Goal: Task Accomplishment & Management: Manage account settings

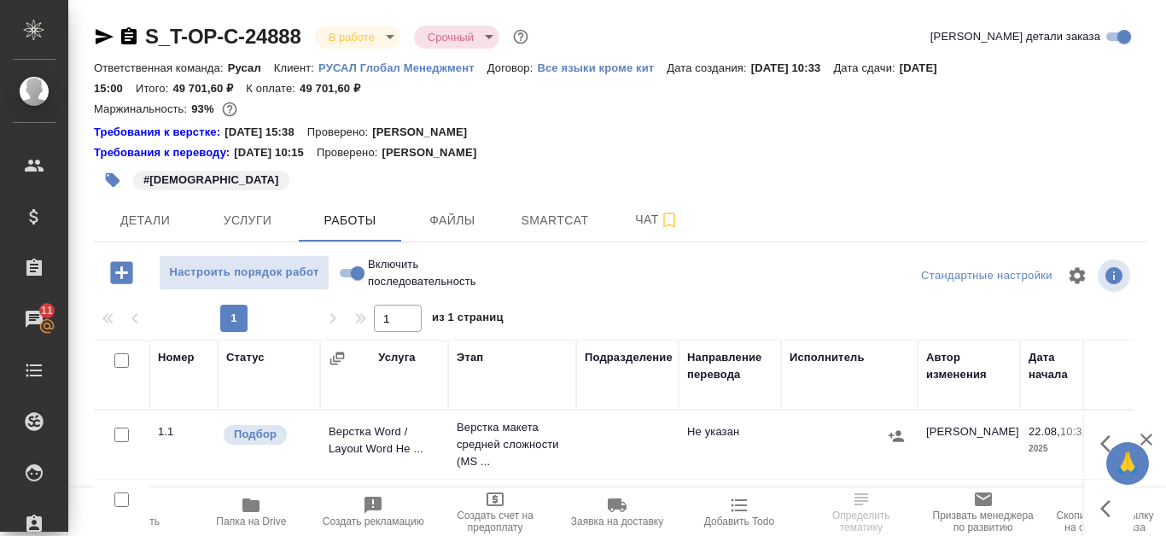
click at [100, 36] on icon "button" at bounding box center [104, 36] width 20 height 20
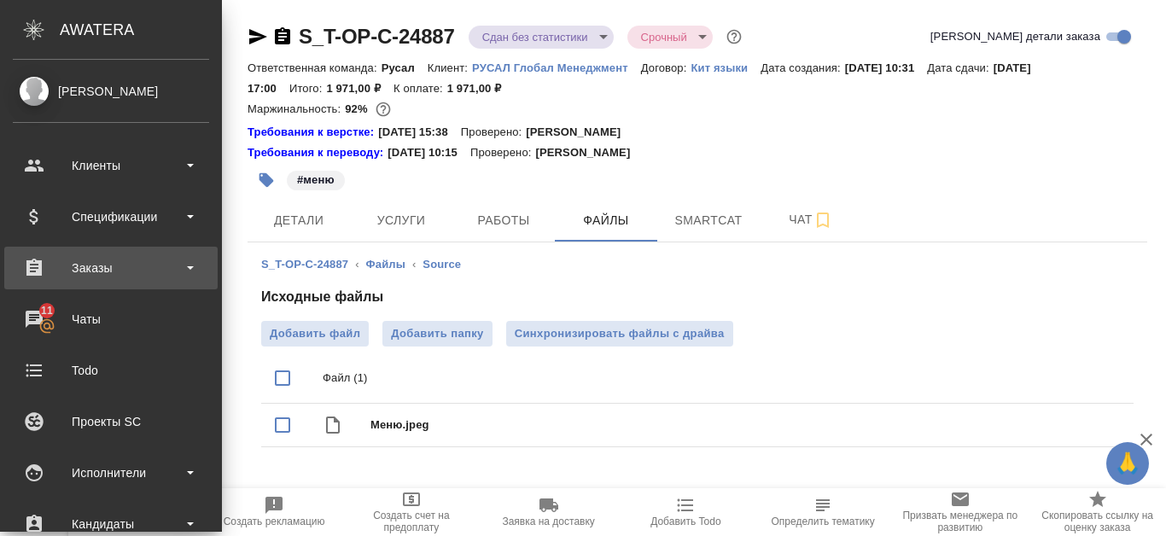
click at [73, 281] on div "Заказы" at bounding box center [110, 268] width 213 height 43
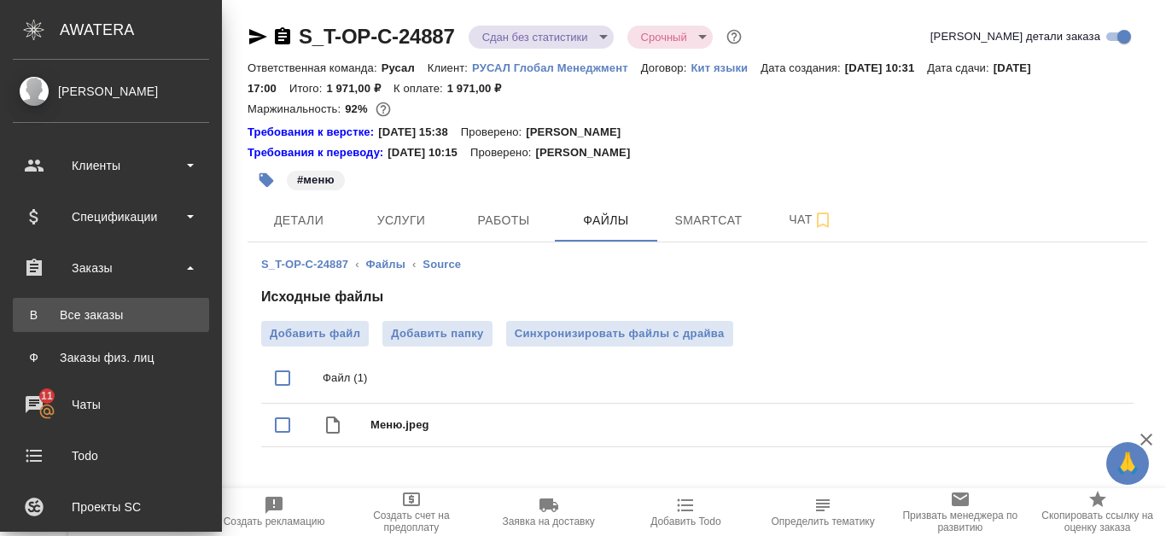
click at [85, 309] on div "Все заказы" at bounding box center [110, 314] width 179 height 17
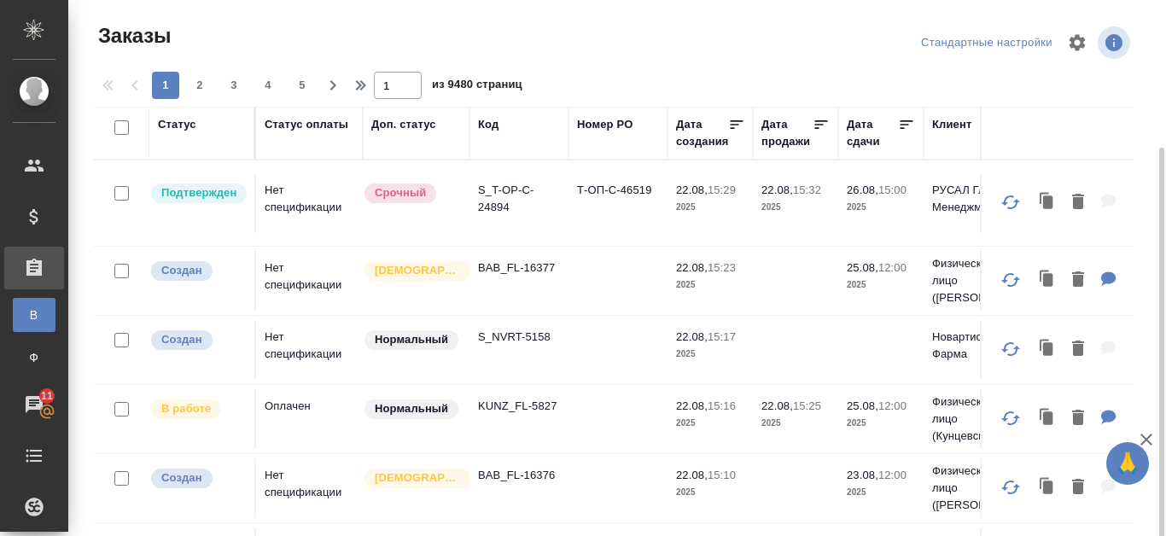
scroll to position [85, 0]
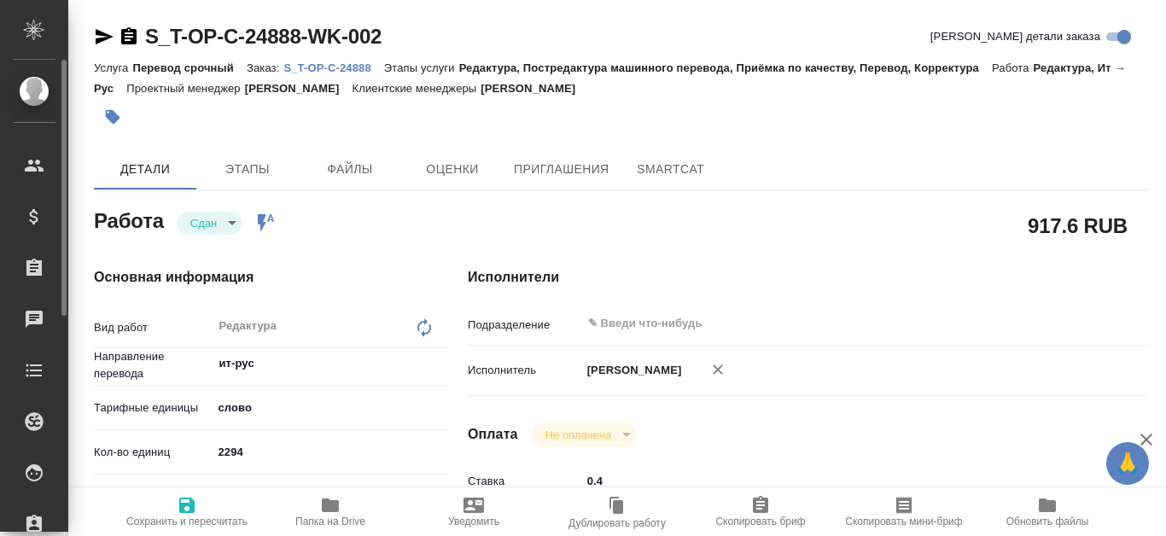
type textarea "x"
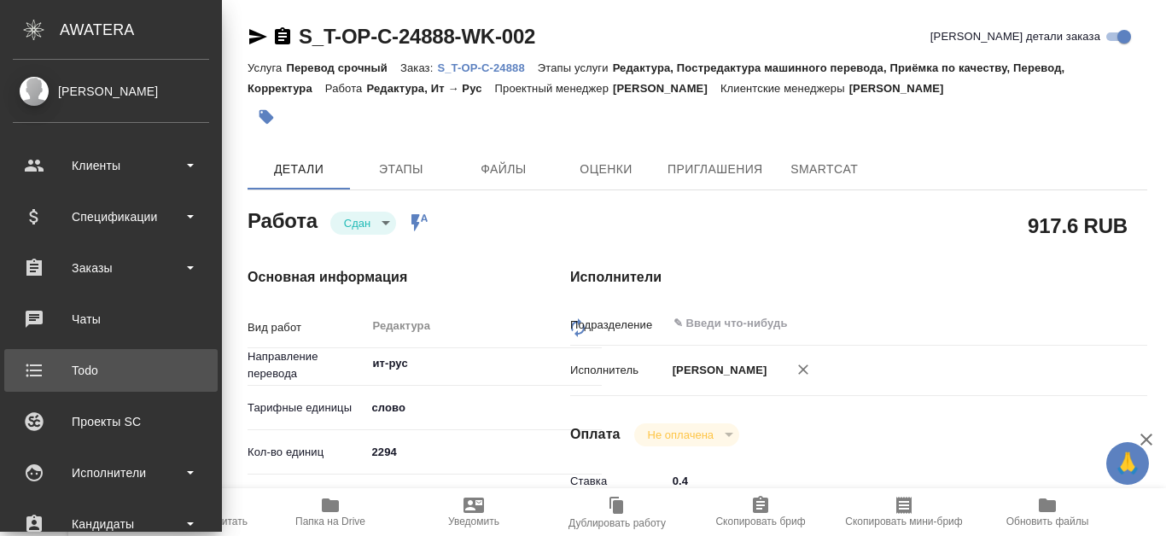
type textarea "x"
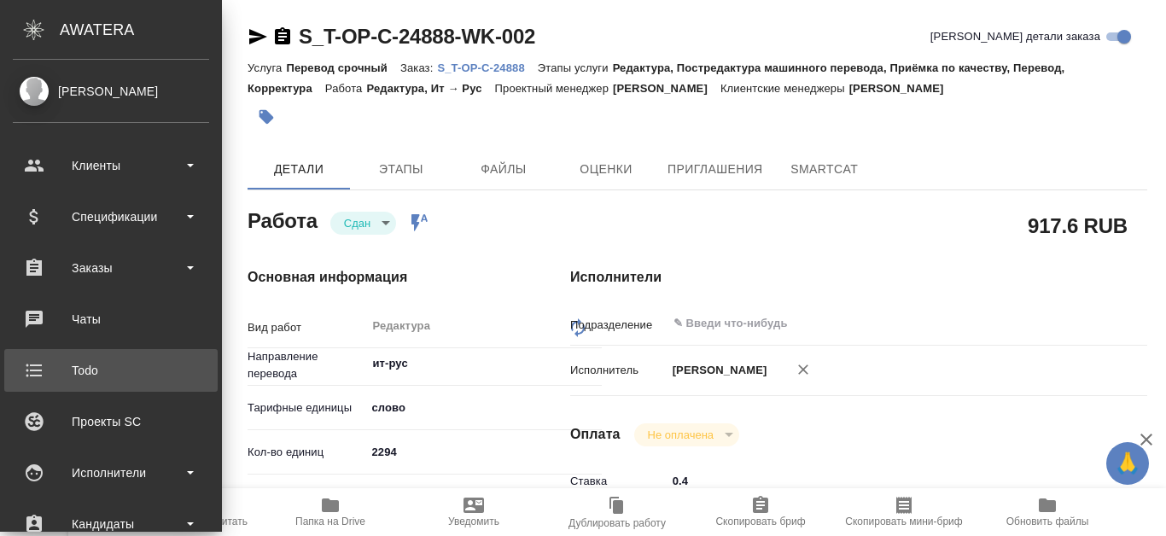
type textarea "x"
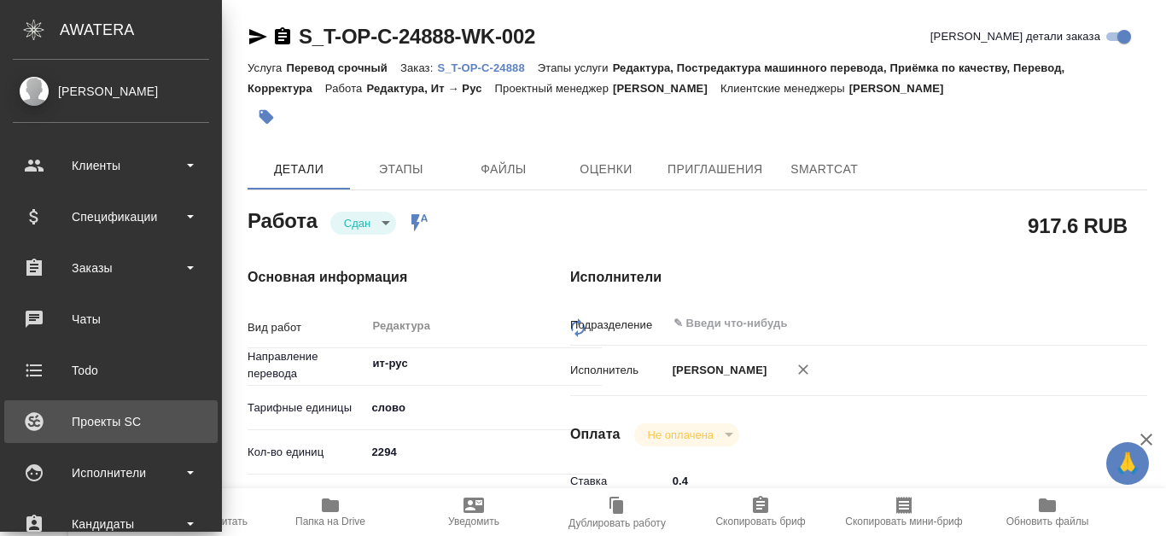
type textarea "x"
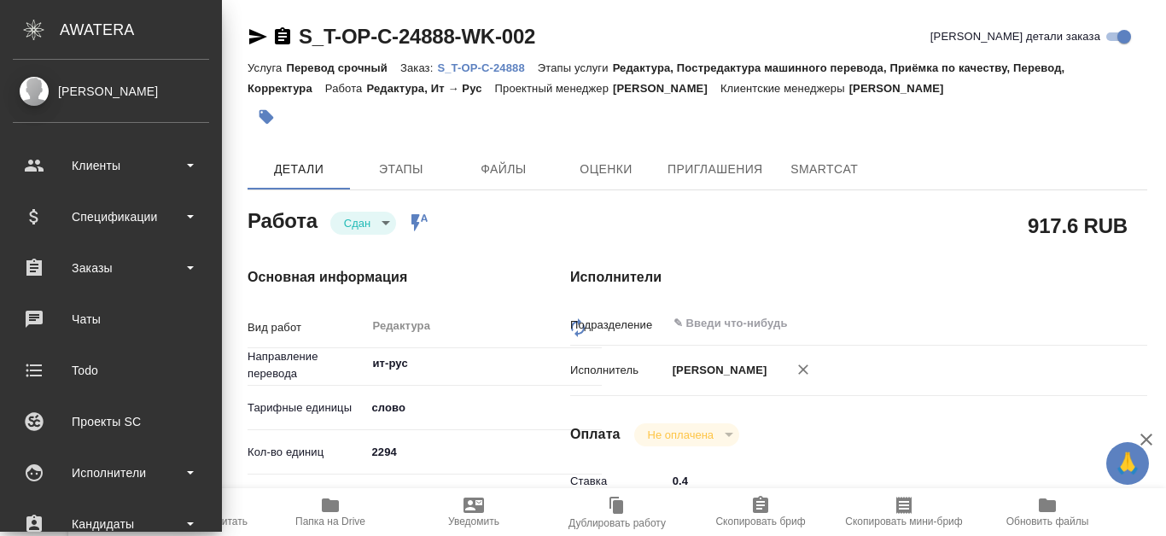
scroll to position [85, 0]
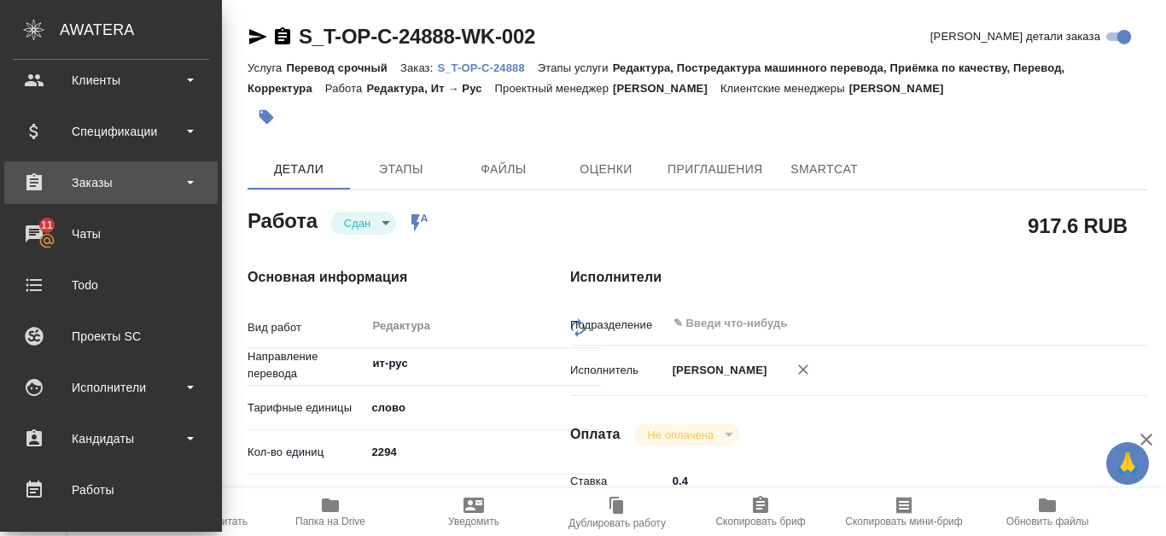
click at [110, 192] on div "Заказы" at bounding box center [111, 183] width 196 height 26
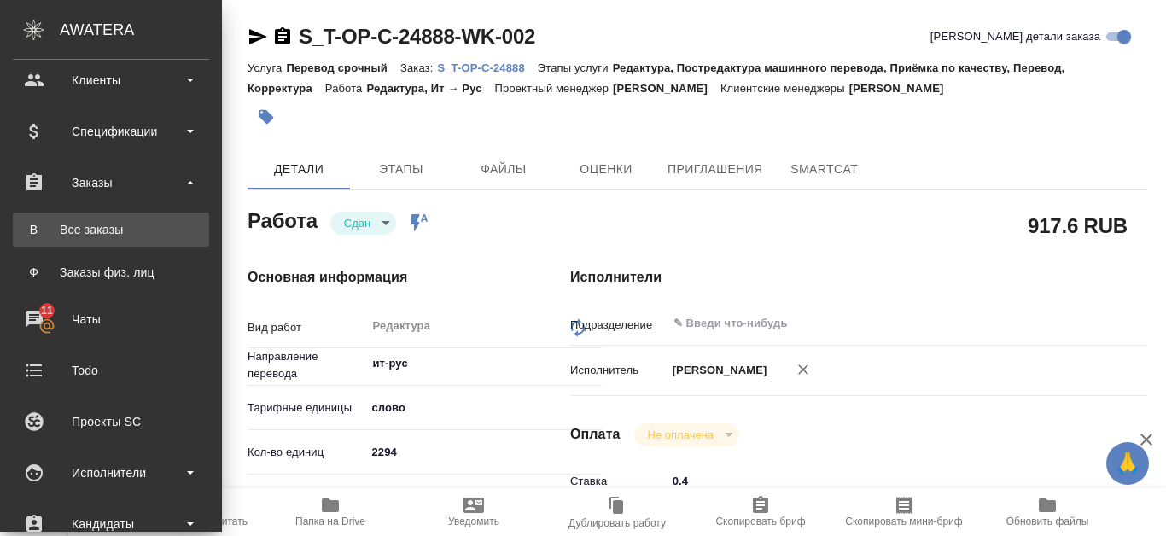
click at [119, 239] on link "В Все заказы" at bounding box center [111, 229] width 196 height 34
type textarea "x"
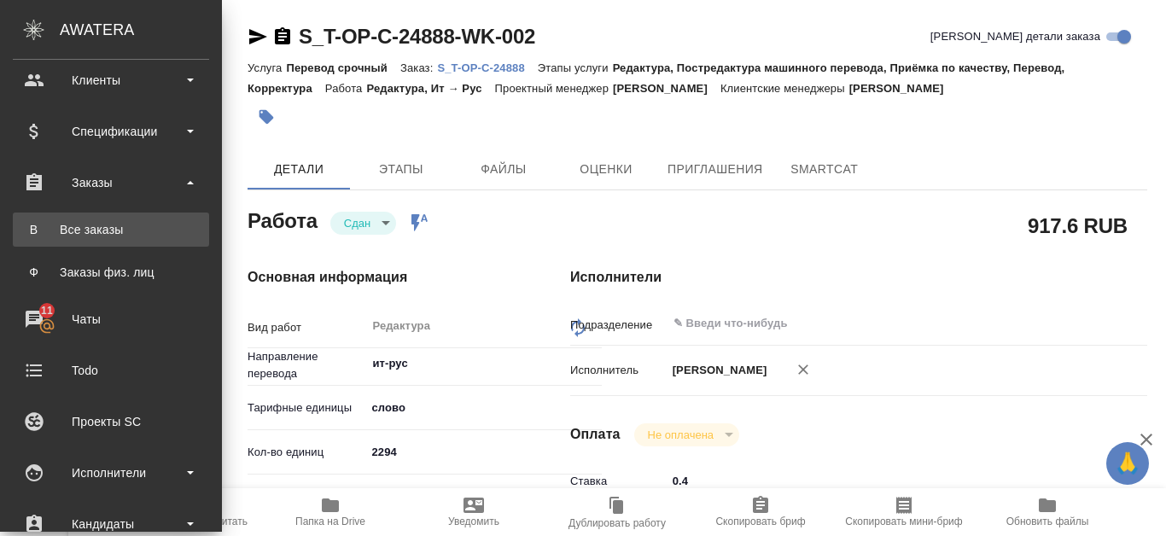
type textarea "x"
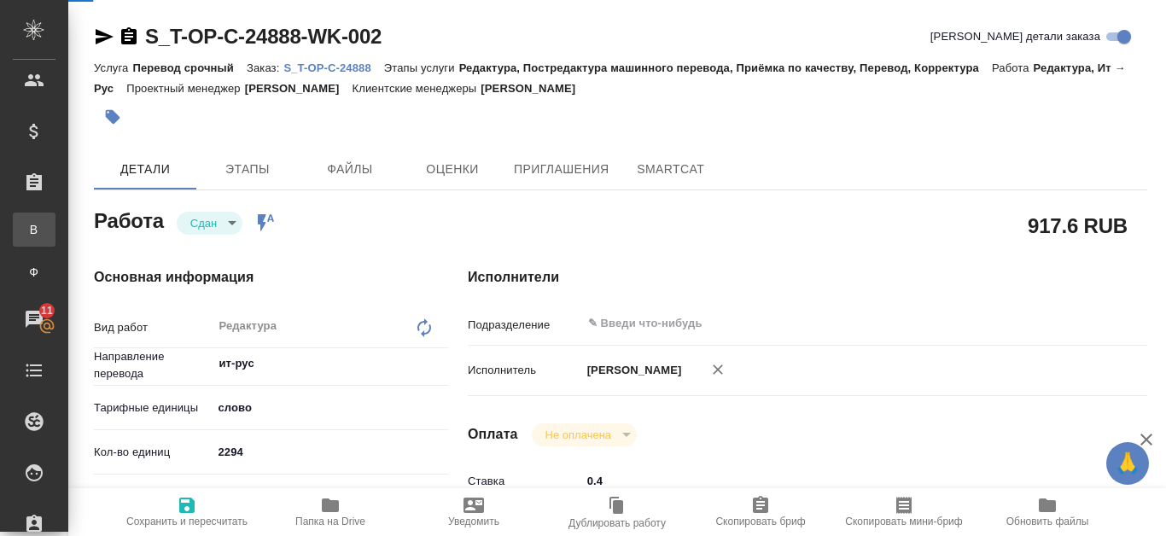
type textarea "x"
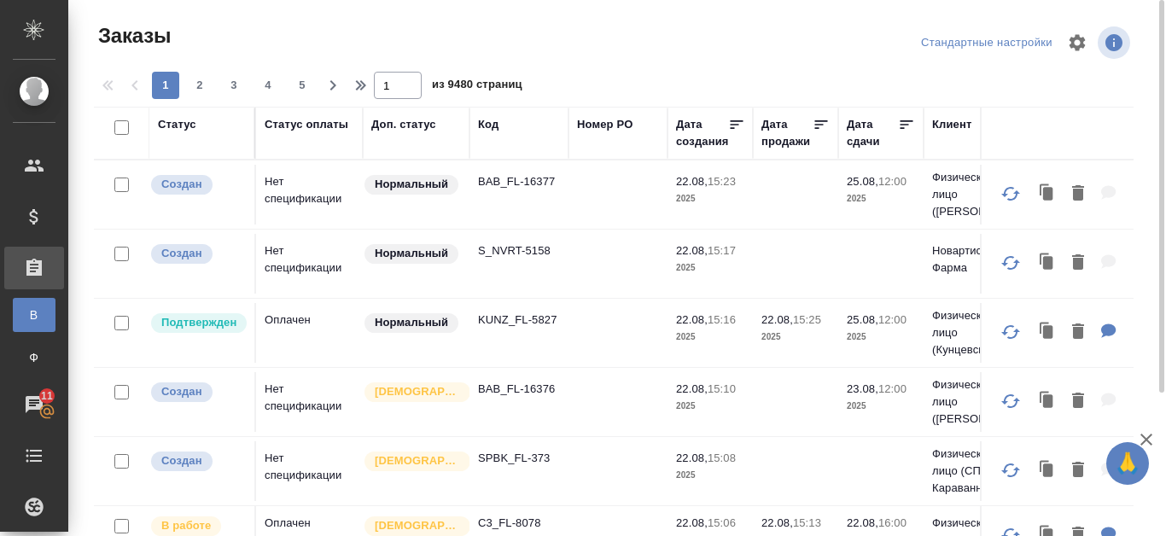
click at [490, 125] on div "Код" at bounding box center [488, 124] width 20 height 17
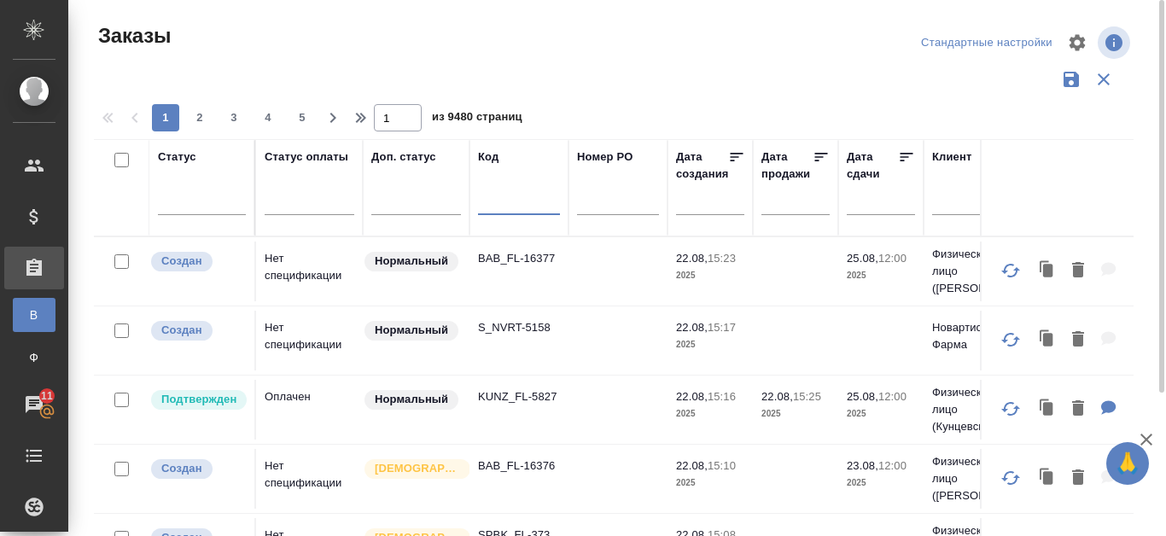
click at [492, 202] on input "text" at bounding box center [519, 204] width 82 height 21
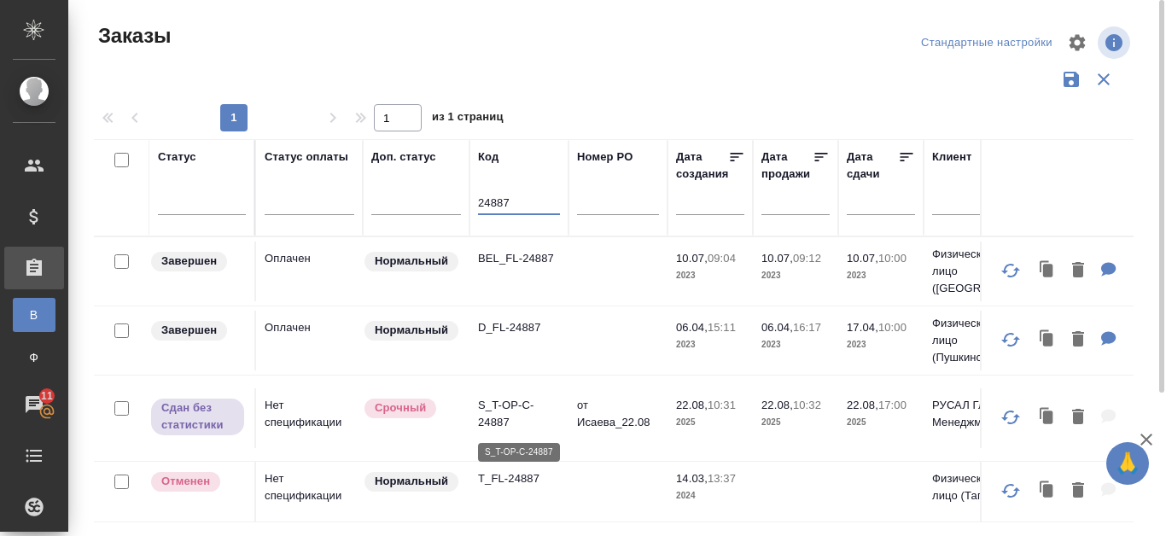
type input "24887"
click at [518, 413] on p "S_T-OP-C-24887" at bounding box center [519, 414] width 82 height 34
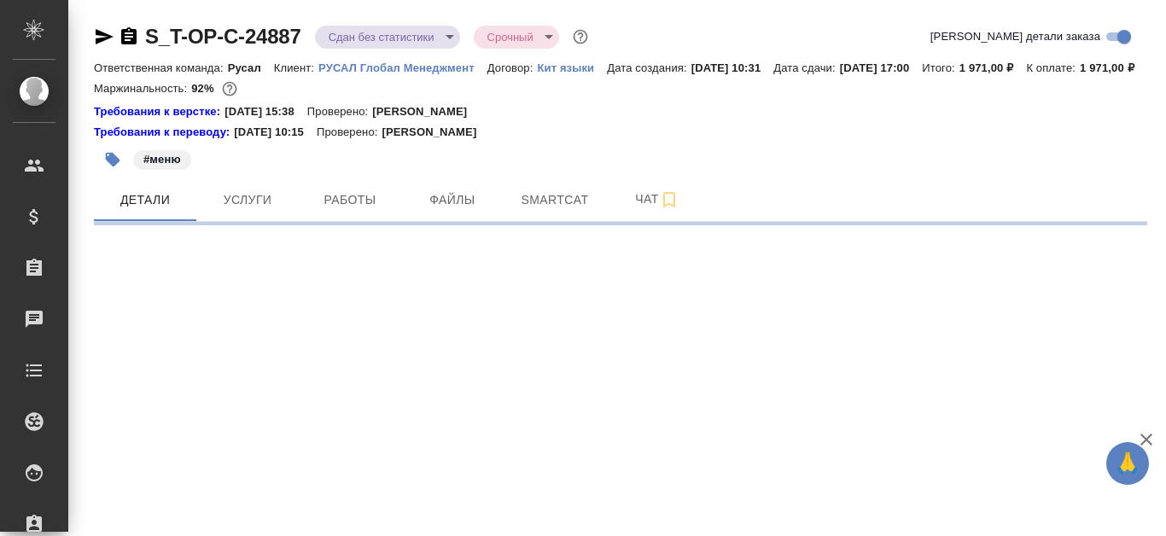
select select "RU"
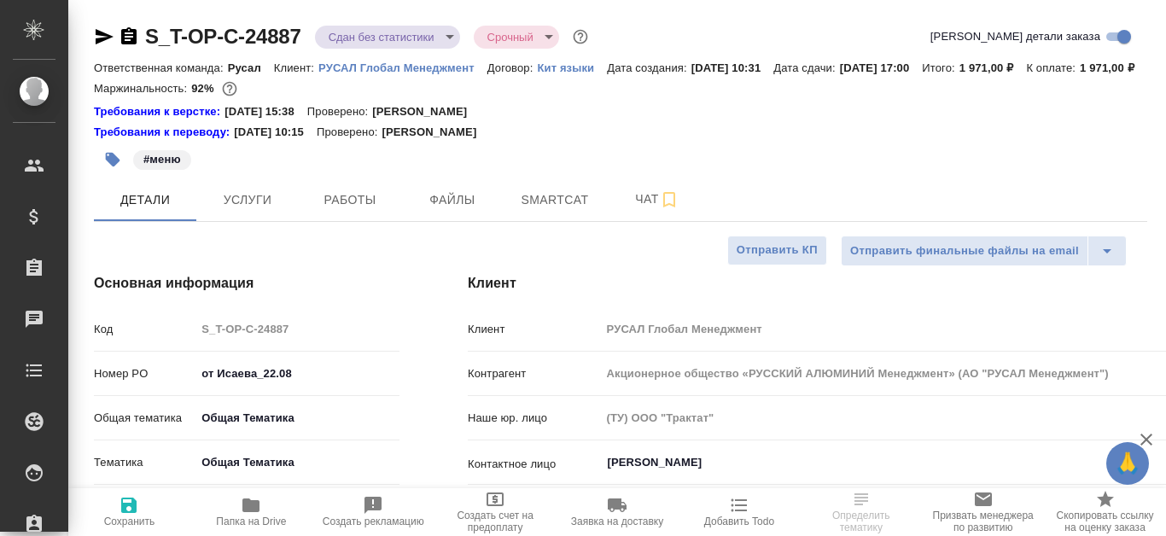
type textarea "x"
click at [133, 28] on icon "button" at bounding box center [129, 36] width 20 height 20
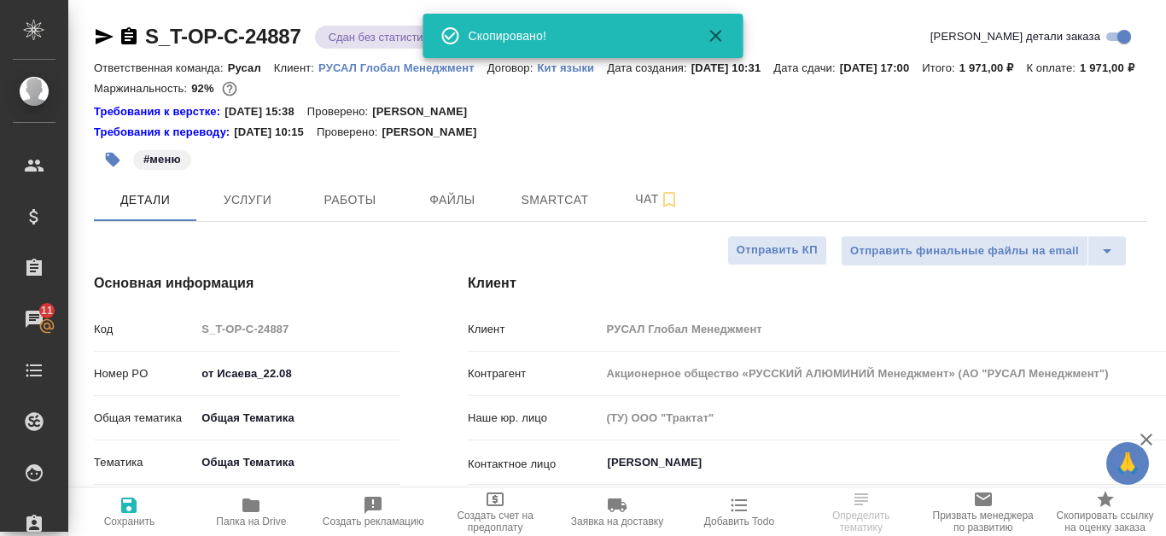
type textarea "x"
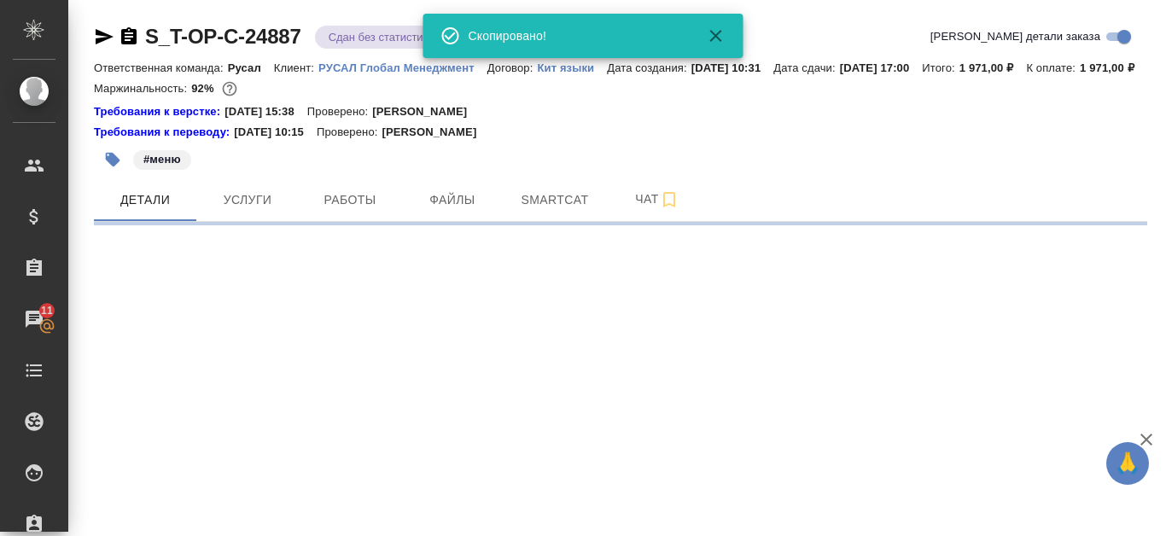
select select "RU"
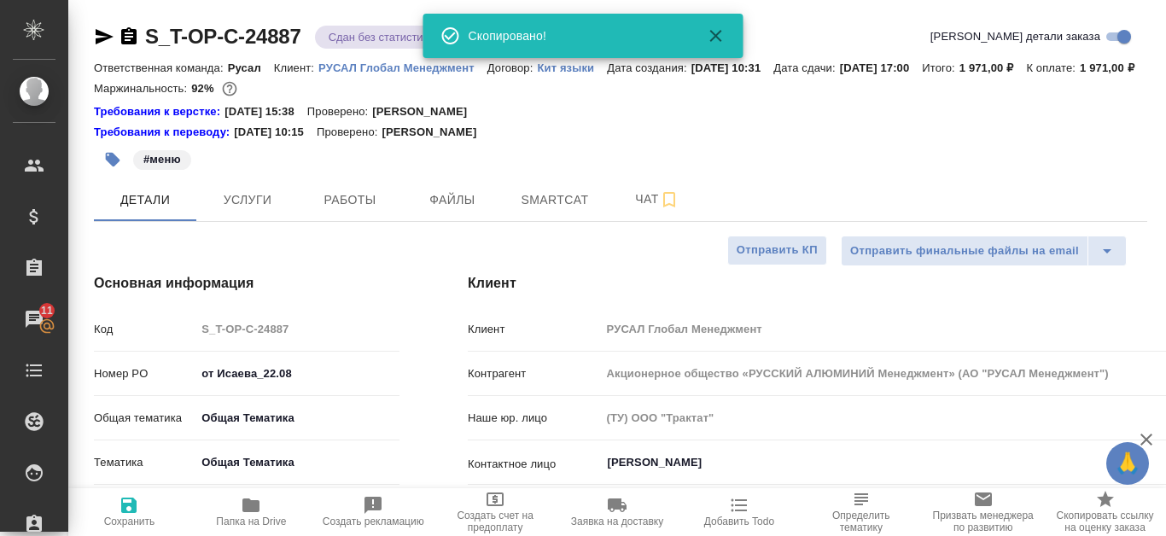
type textarea "x"
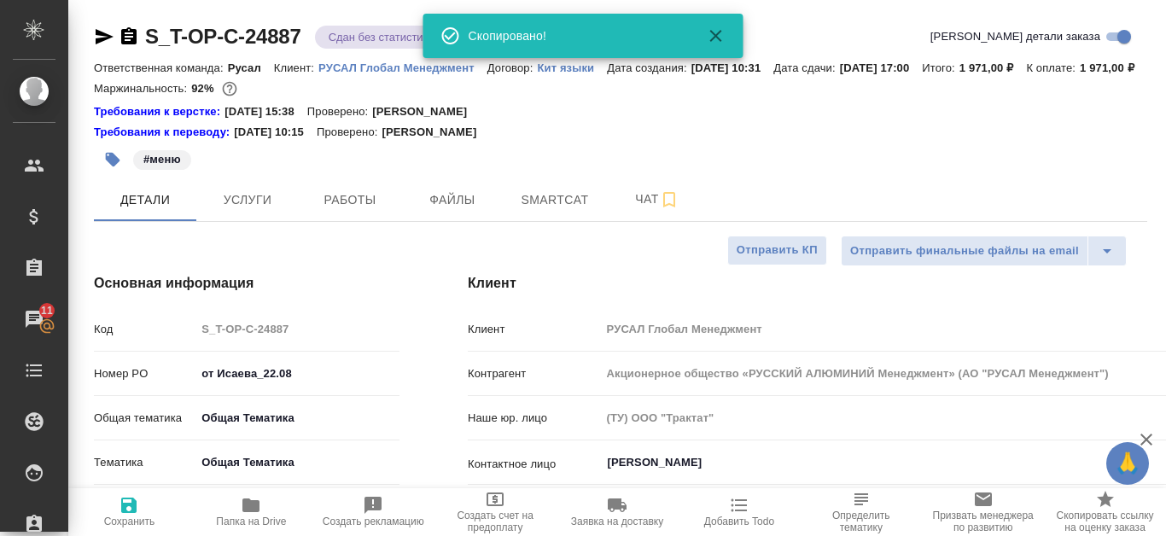
type textarea "x"
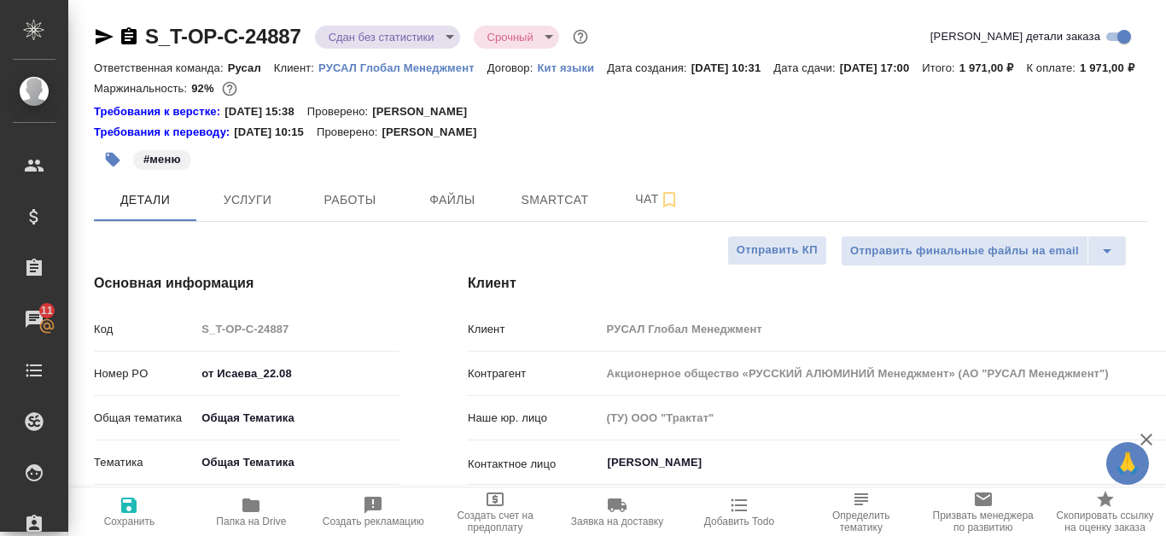
scroll to position [85, 0]
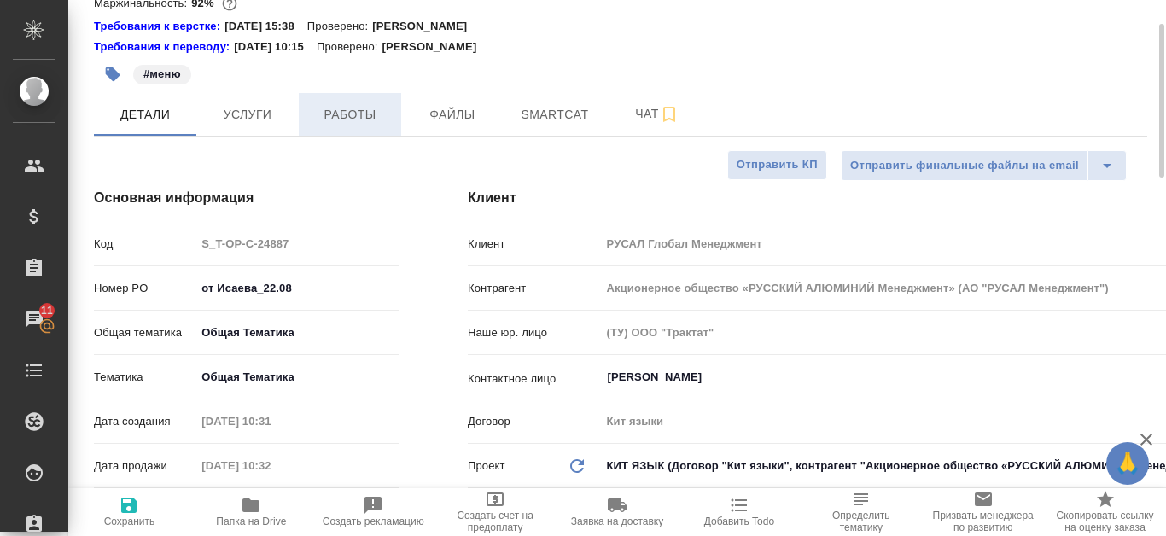
click at [336, 125] on span "Работы" at bounding box center [350, 114] width 82 height 21
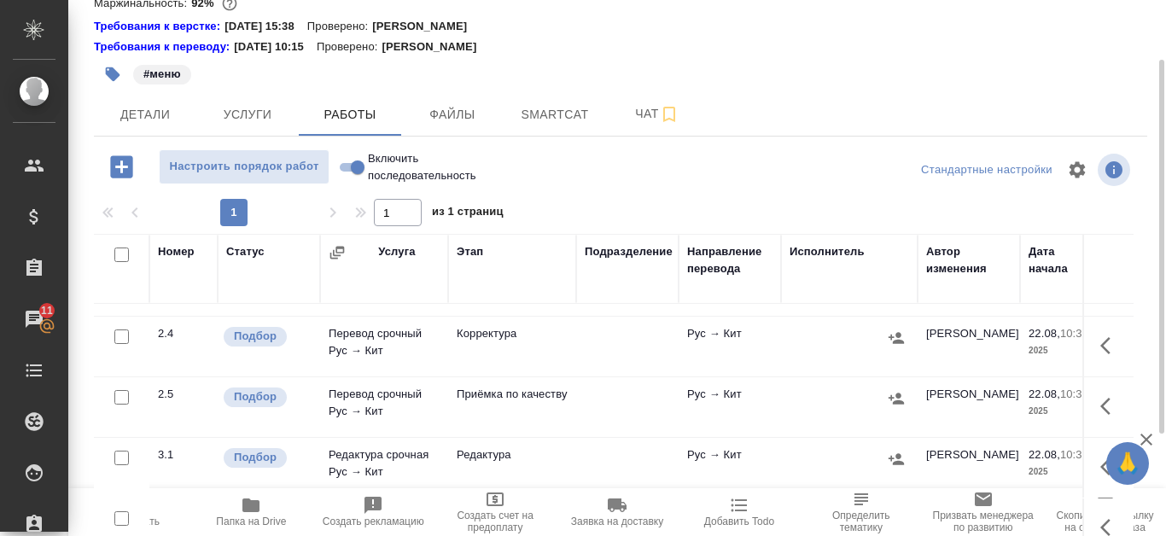
scroll to position [323, 0]
click at [392, 512] on span "Создать рекламацию" at bounding box center [374, 511] width 102 height 32
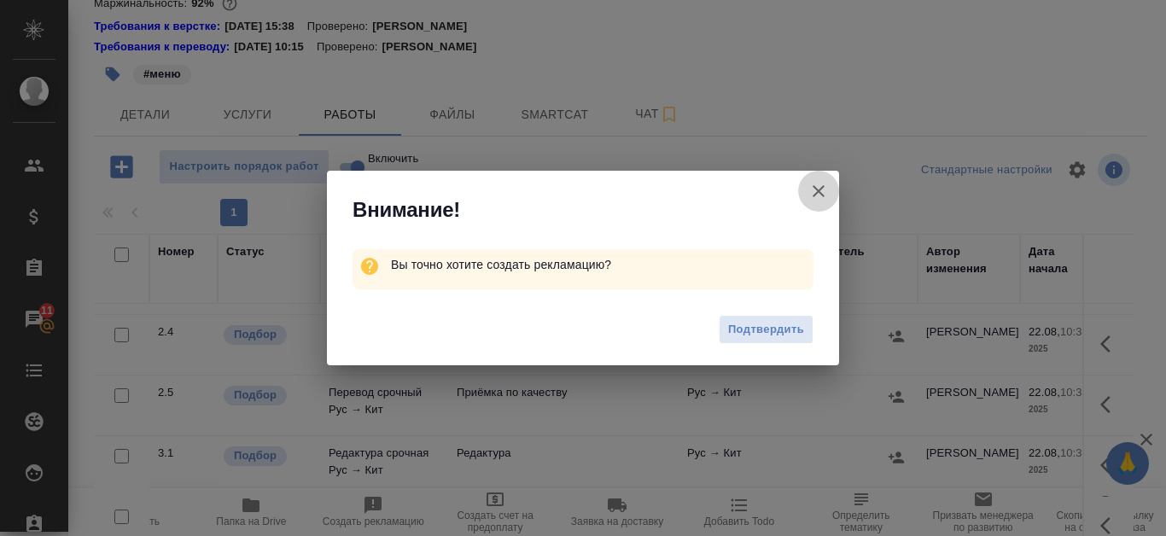
click at [823, 187] on icon "button" at bounding box center [818, 191] width 12 height 12
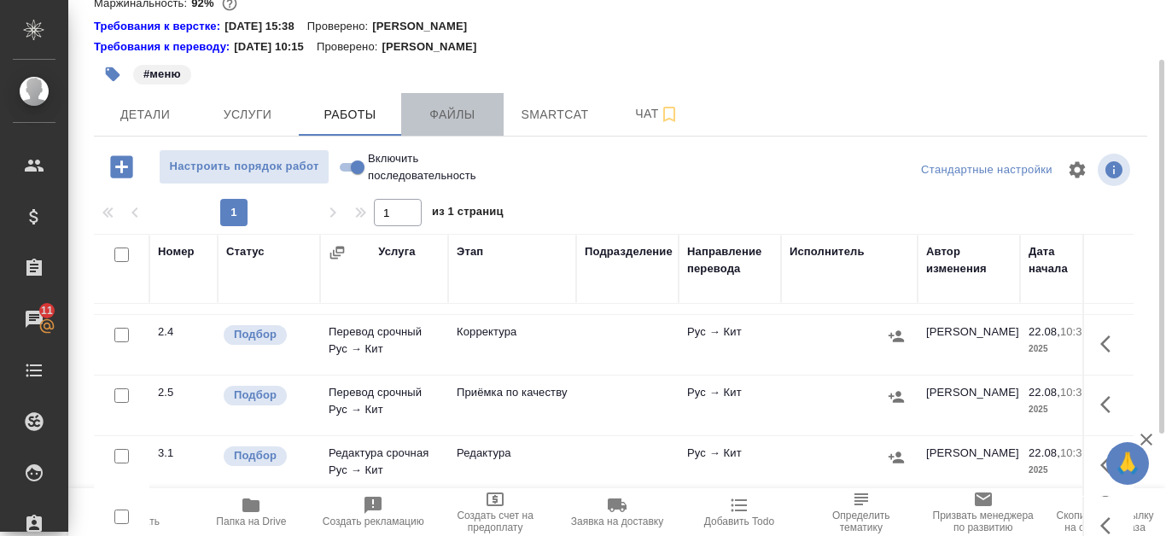
click at [487, 125] on span "Файлы" at bounding box center [452, 114] width 82 height 21
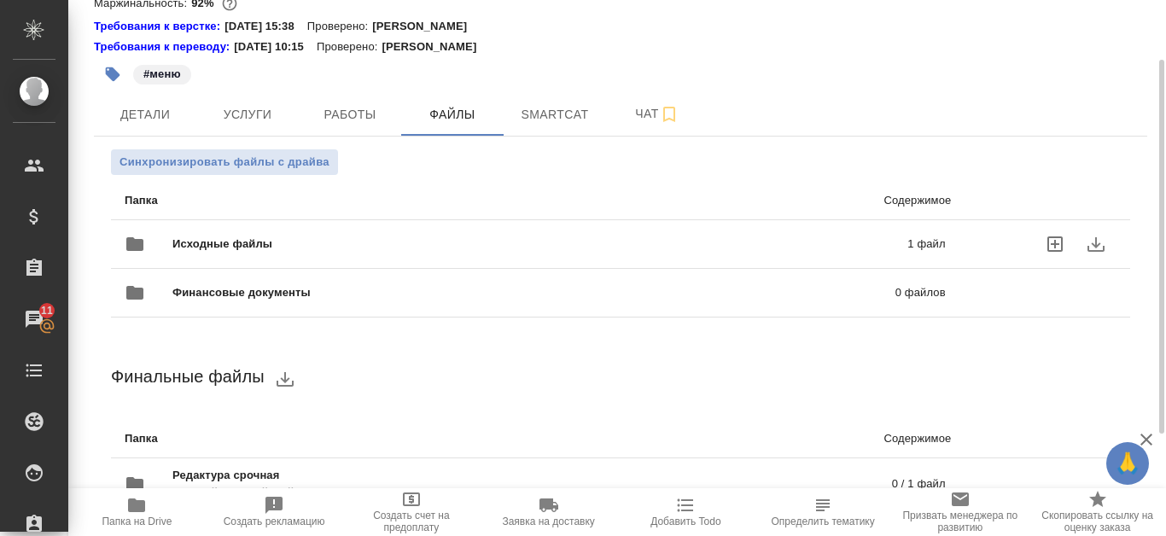
click at [709, 253] on p "1 файл" at bounding box center [767, 244] width 355 height 17
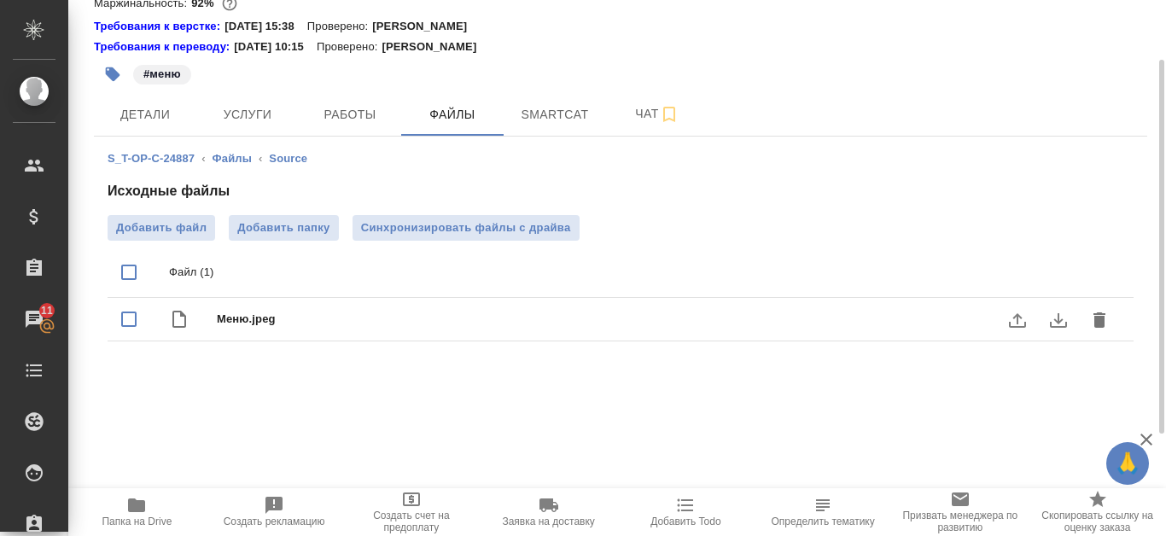
click at [1056, 328] on icon "download" at bounding box center [1058, 320] width 17 height 15
click at [263, 516] on span "Создать рекламацию" at bounding box center [275, 521] width 102 height 12
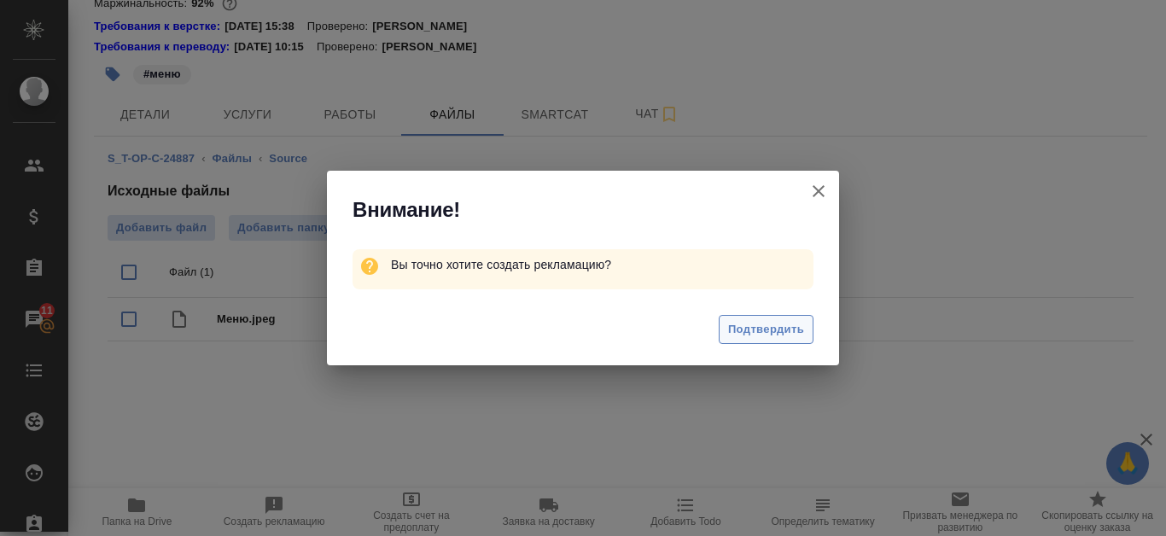
click at [746, 335] on span "Подтвердить" at bounding box center [766, 330] width 76 height 20
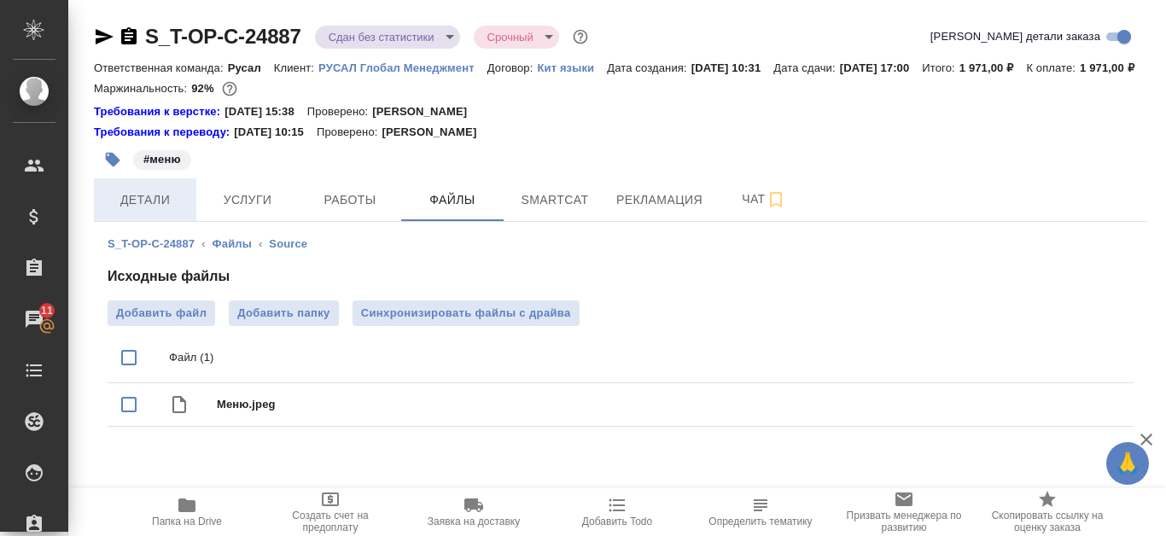
click at [131, 211] on span "Детали" at bounding box center [145, 199] width 82 height 21
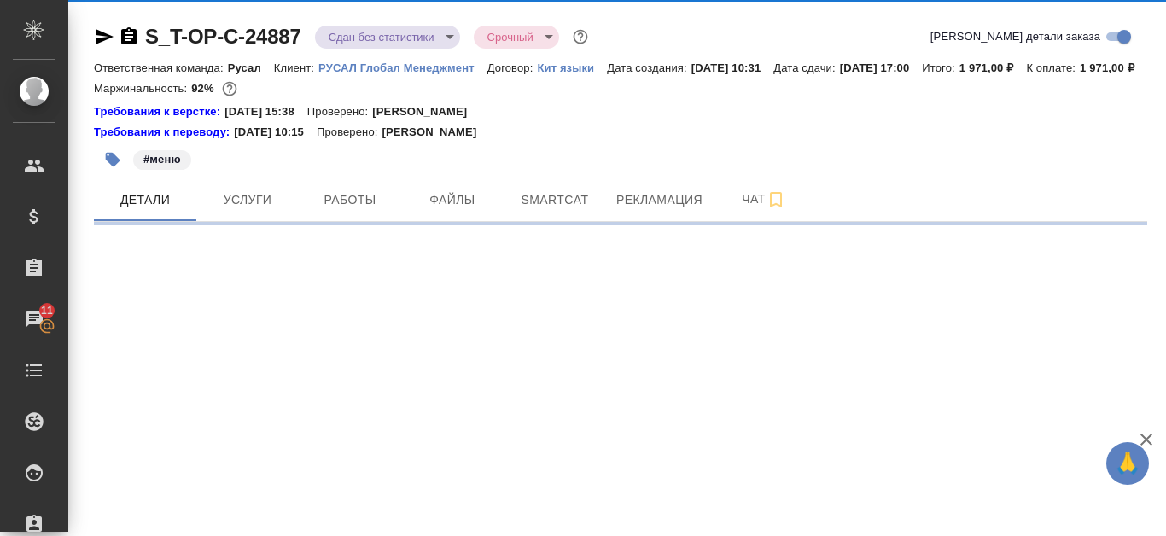
select select "RU"
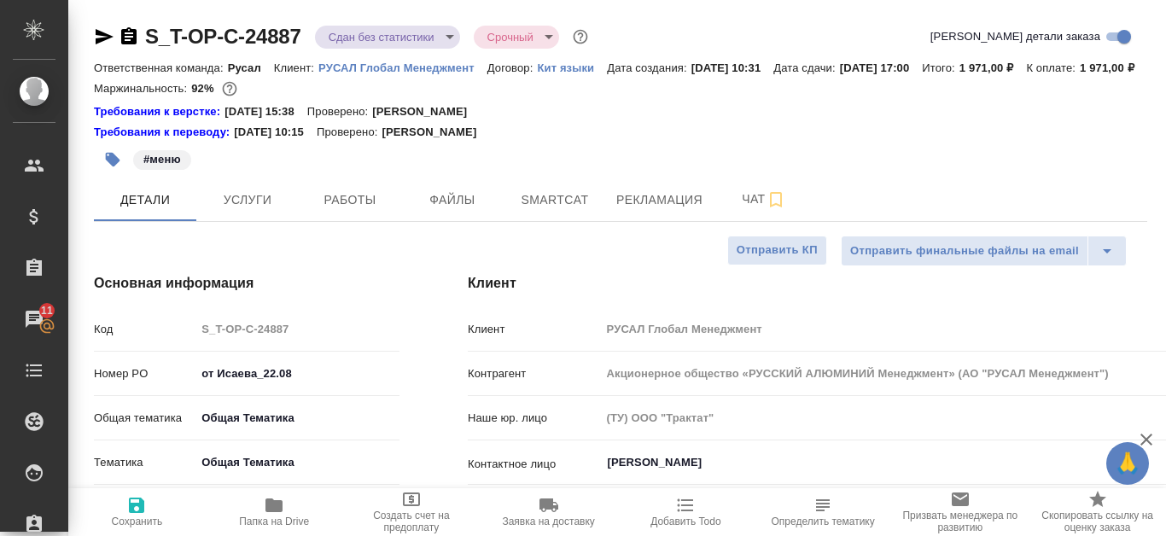
type textarea "x"
click at [678, 211] on span "Рекламация" at bounding box center [659, 199] width 86 height 21
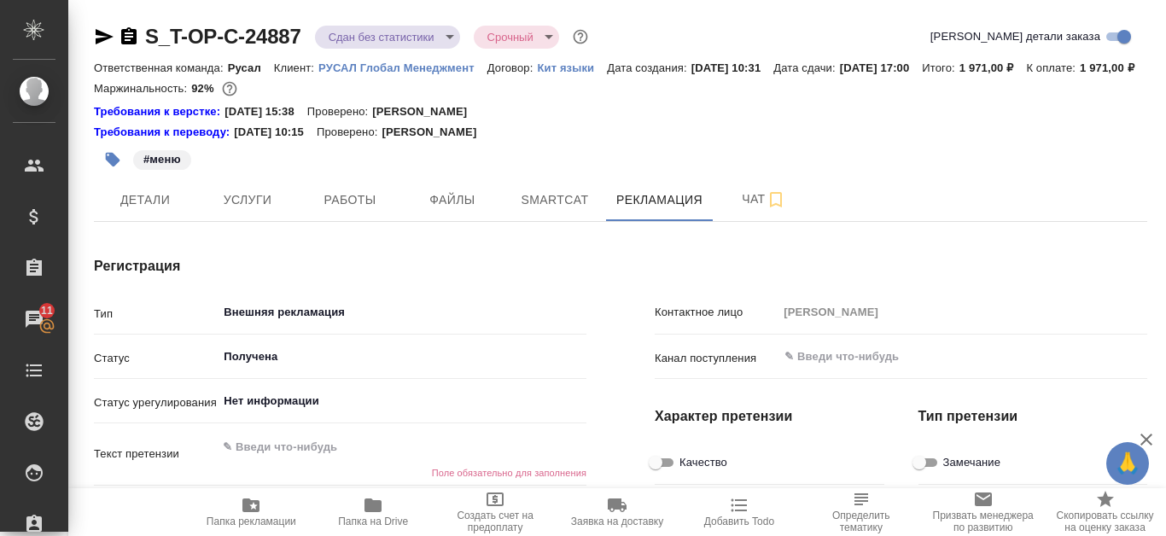
type textarea "x"
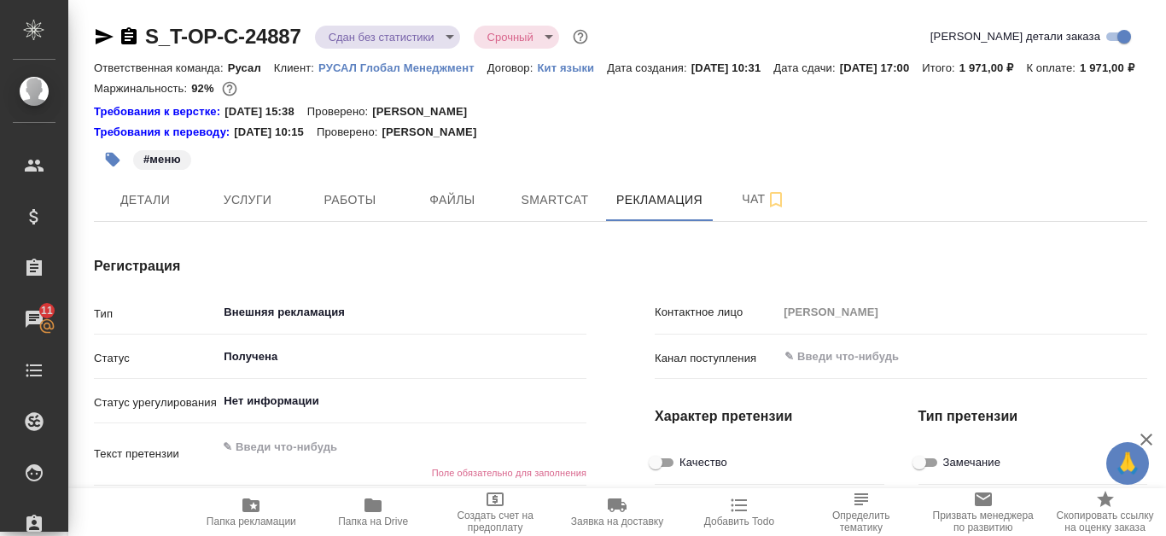
type textarea "x"
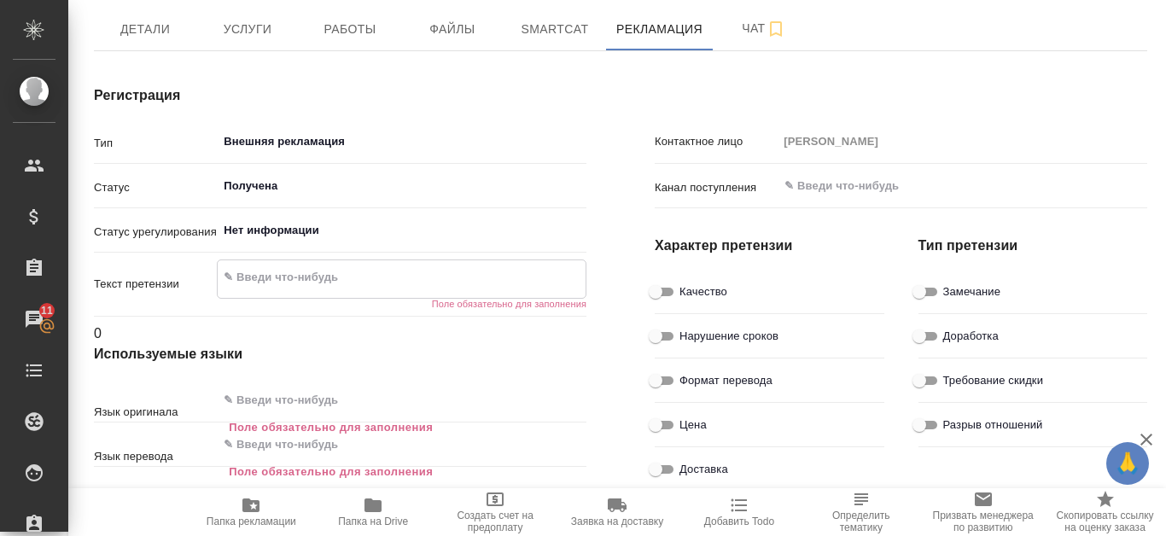
click at [300, 292] on textarea at bounding box center [402, 277] width 368 height 29
type textarea "x"
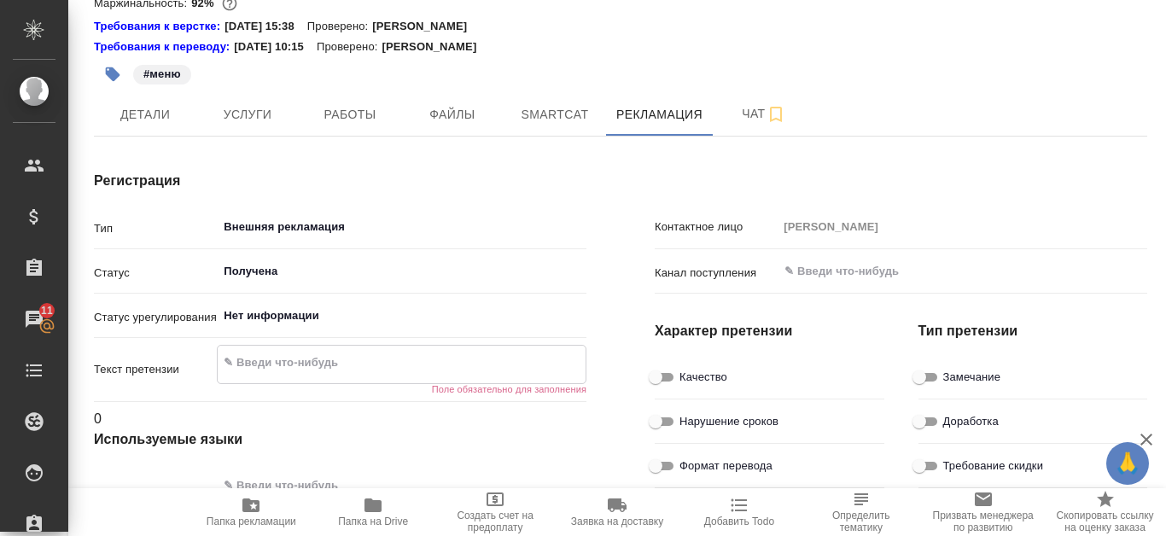
click at [271, 377] on textarea at bounding box center [402, 362] width 368 height 29
type textarea "j"
type textarea "x"
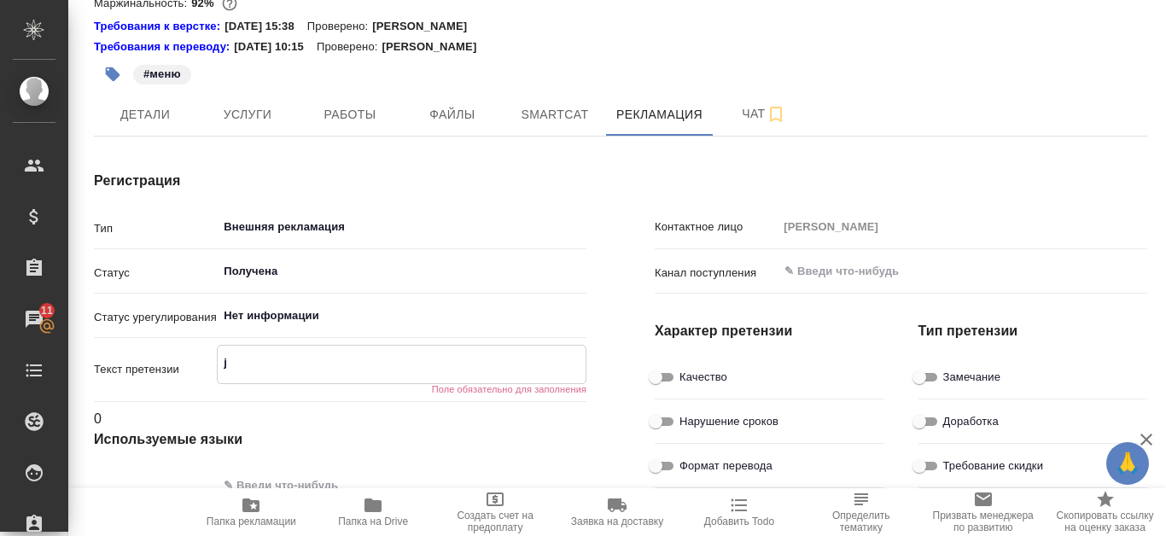
type textarea "x"
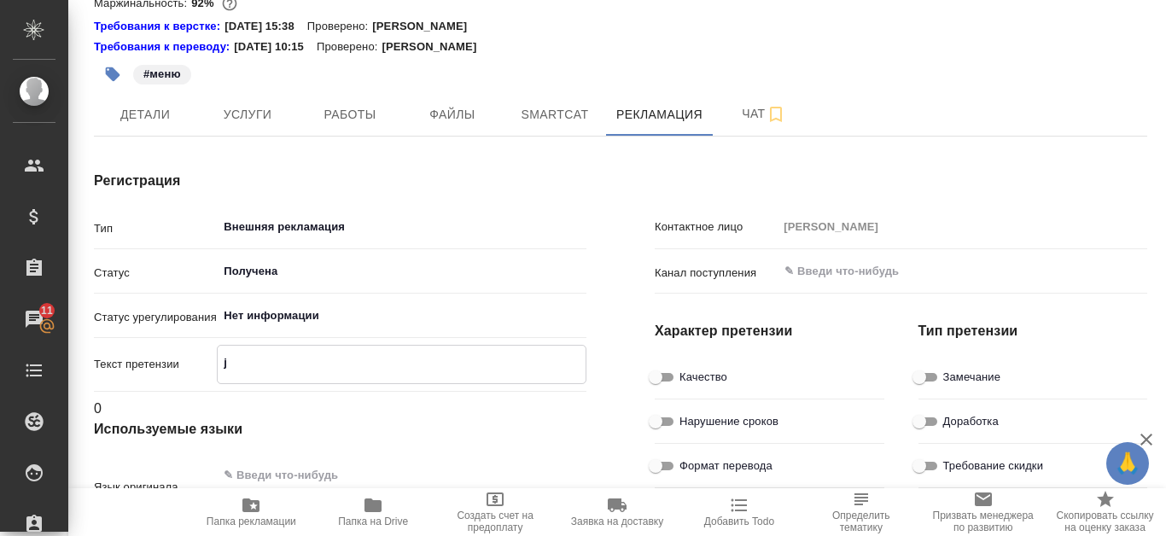
type textarea "ji"
type textarea "x"
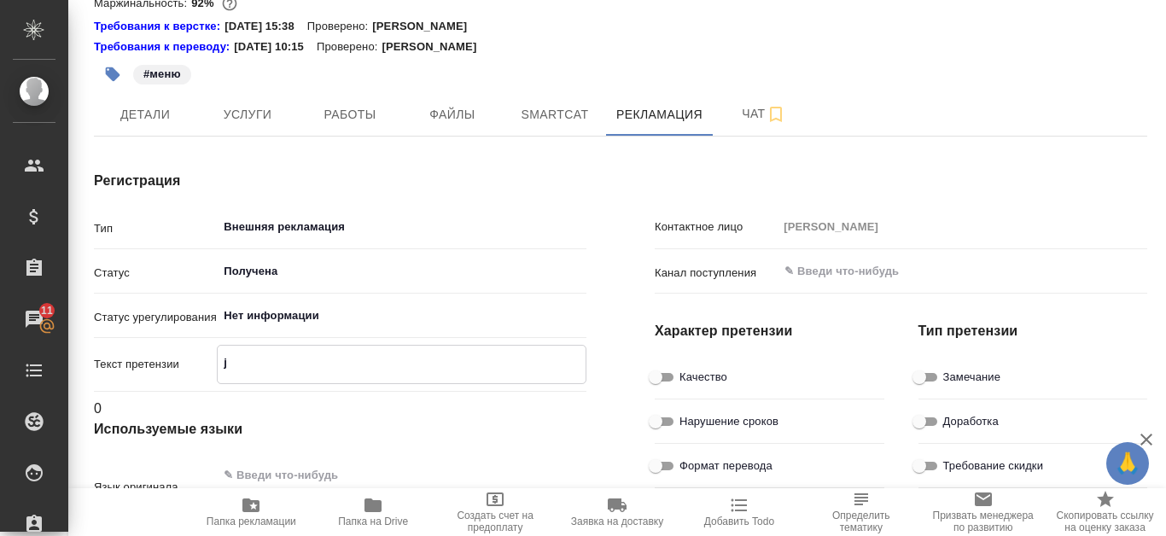
type textarea "x"
type textarea "jib"
type textarea "x"
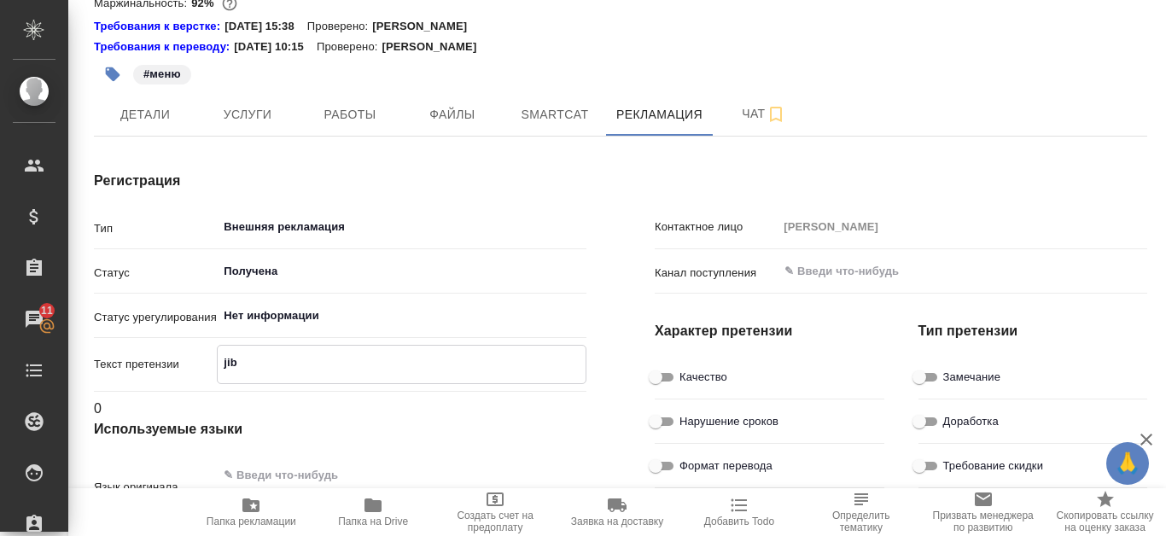
type textarea "x"
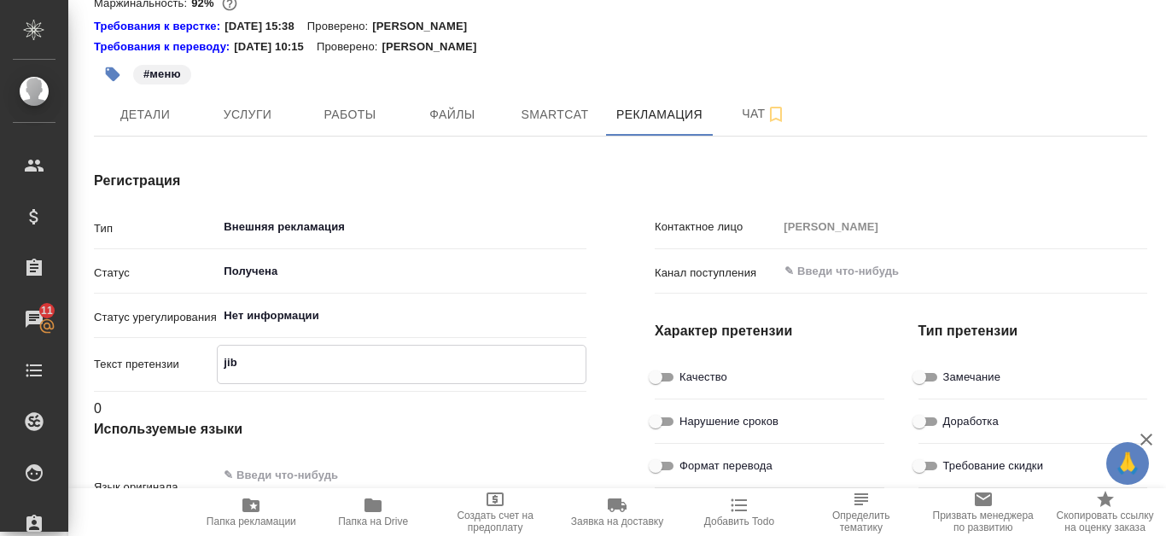
type textarea "x"
type textarea "jib,"
type textarea "x"
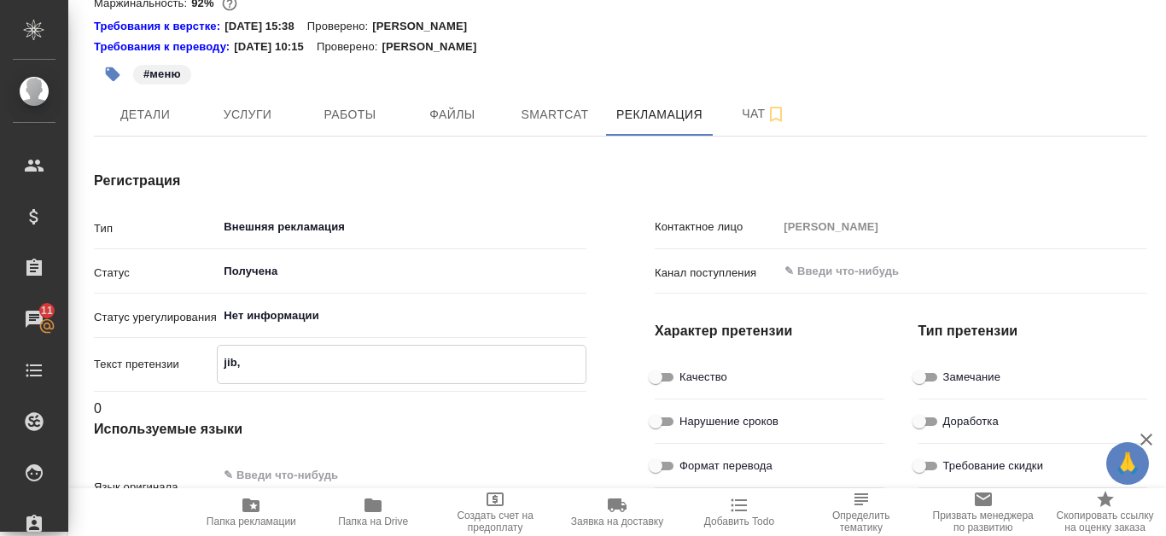
type textarea "x"
type textarea "jib,r"
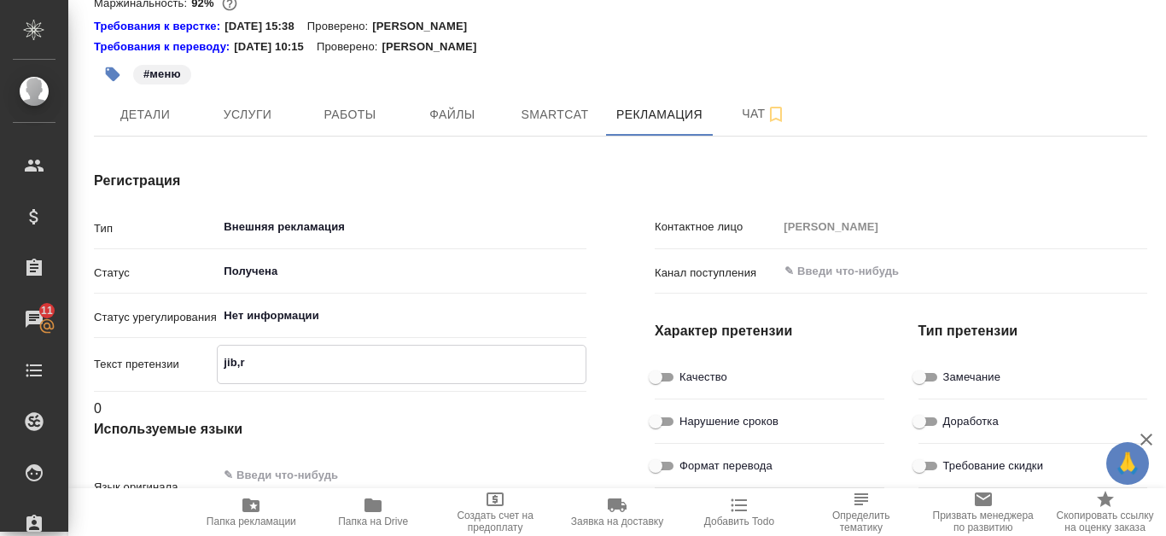
type textarea "x"
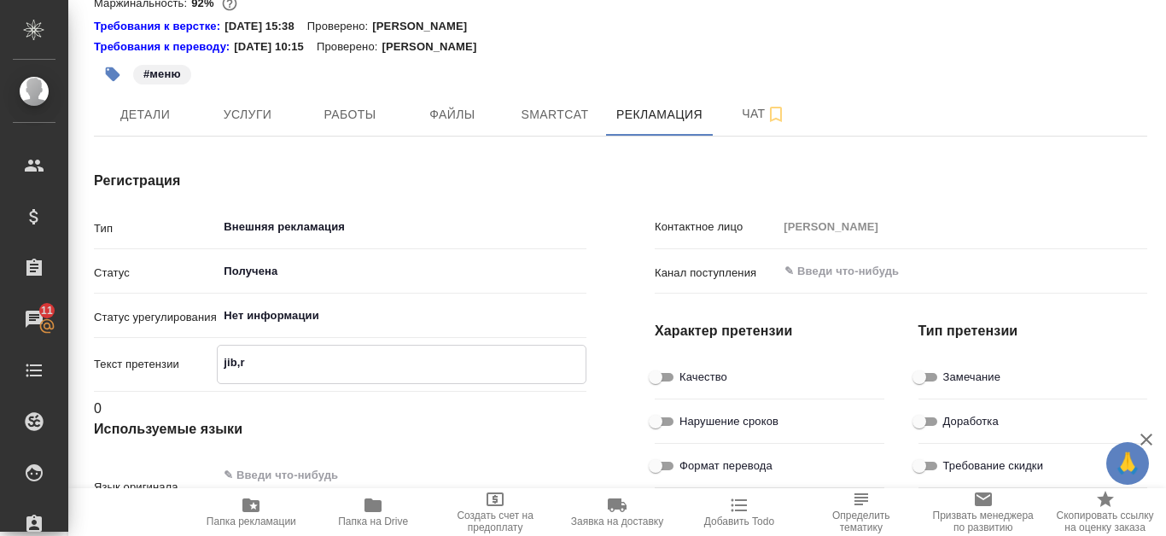
type textarea "x"
type textarea "jib,rf"
type textarea "x"
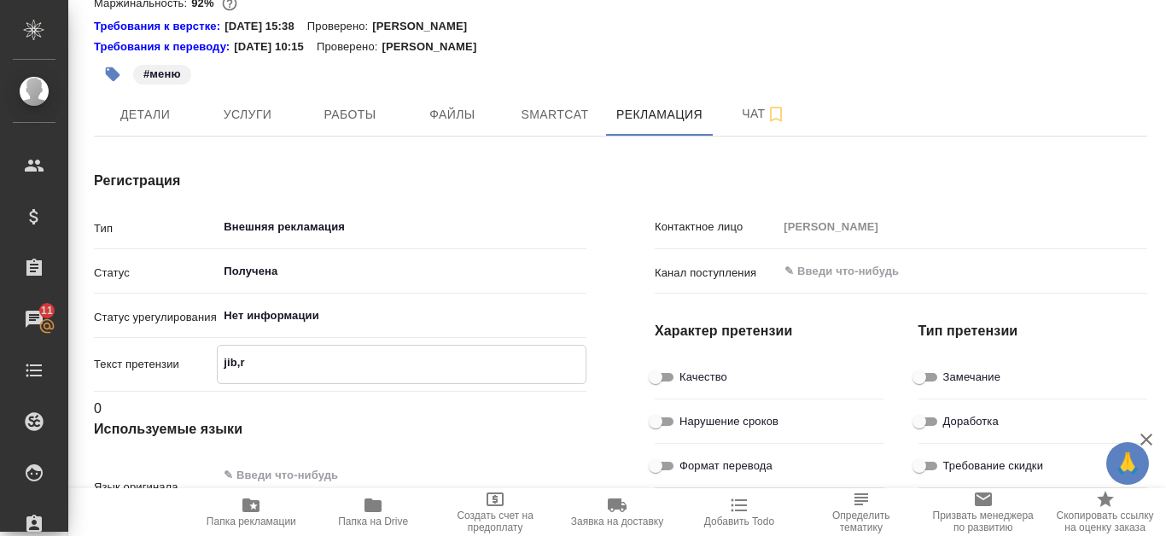
type textarea "x"
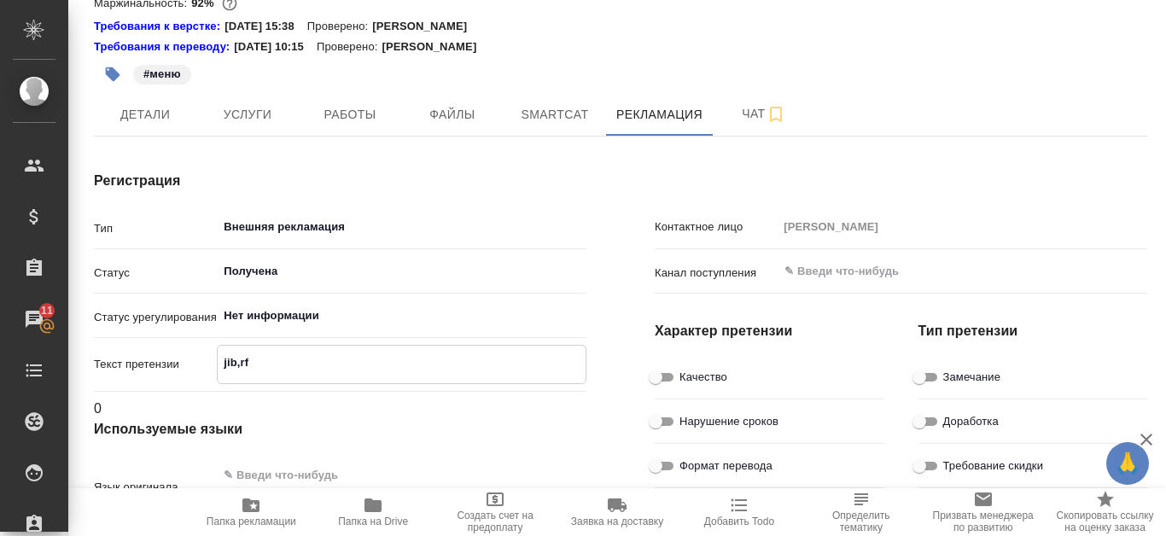
type textarea "jib,rf"
type textarea "x"
type textarea "jib,r"
type textarea "x"
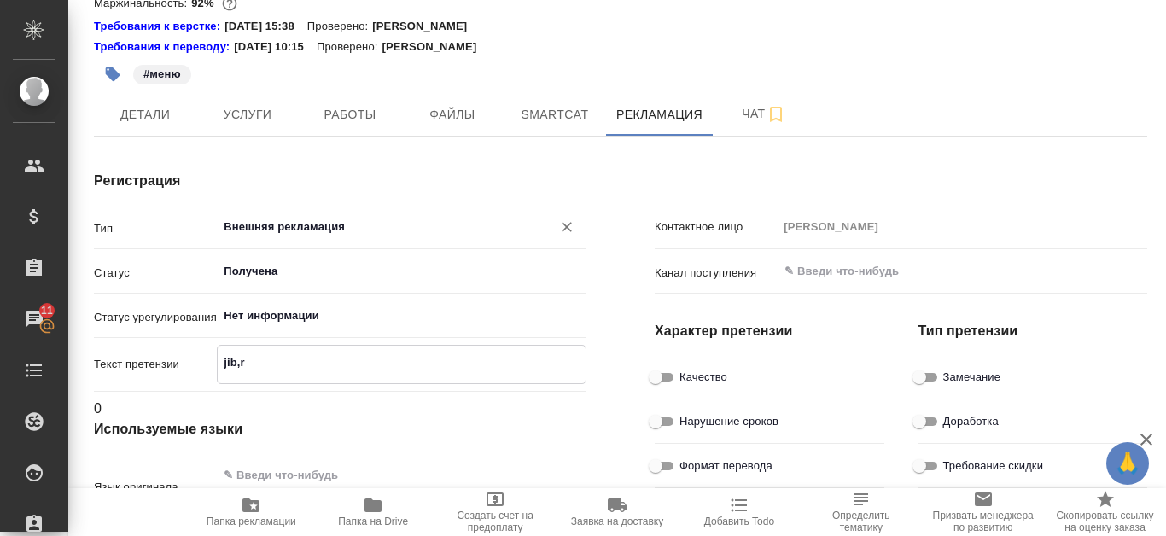
type textarea "x"
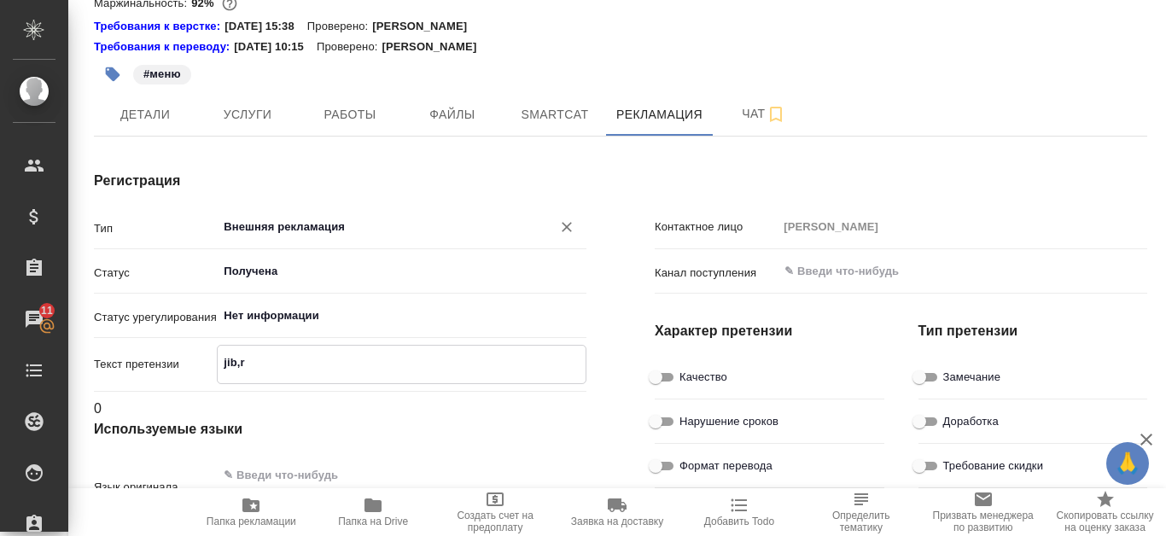
type textarea "jib,"
type textarea "x"
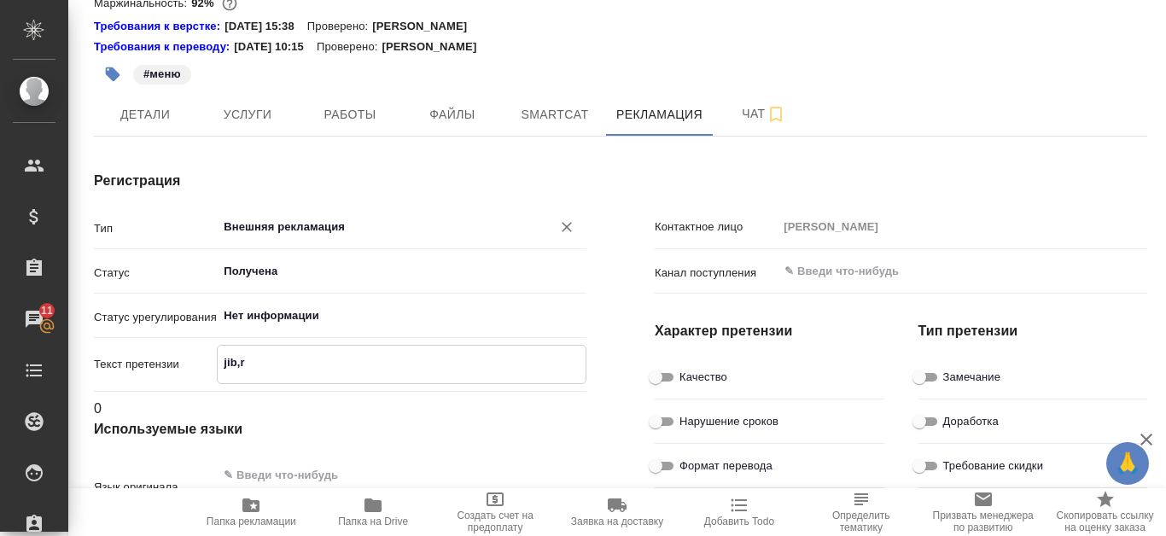
type textarea "x"
type textarea "jib"
type textarea "x"
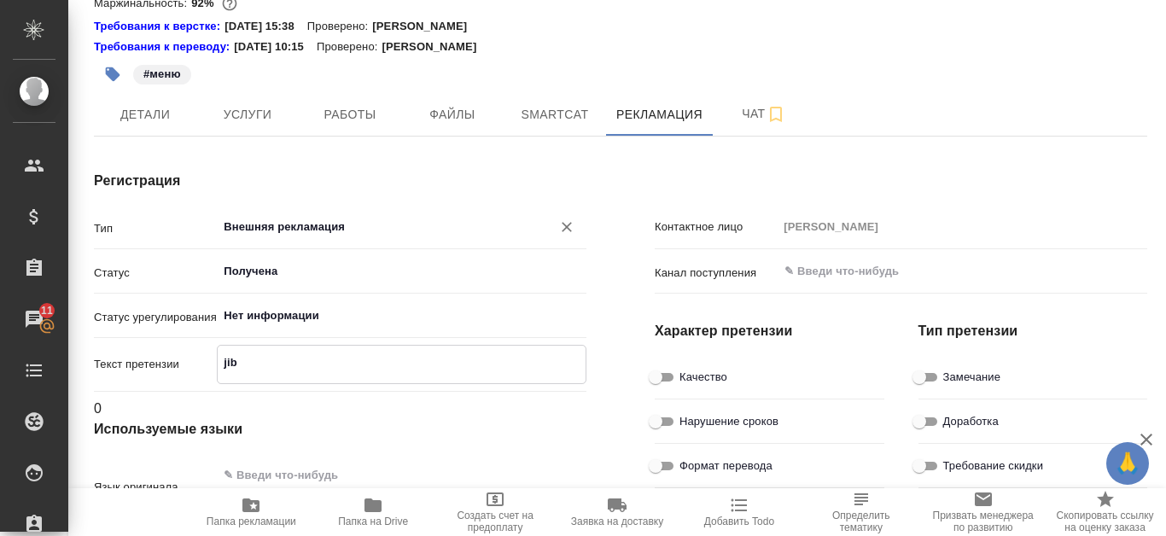
type textarea "x"
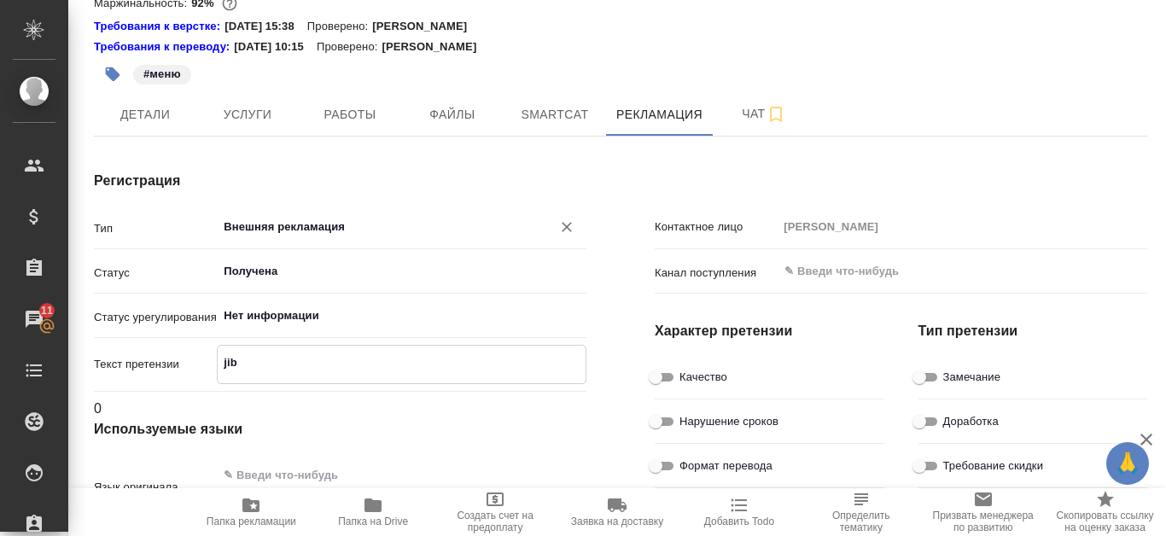
type textarea "x"
type textarea "ji"
type textarea "x"
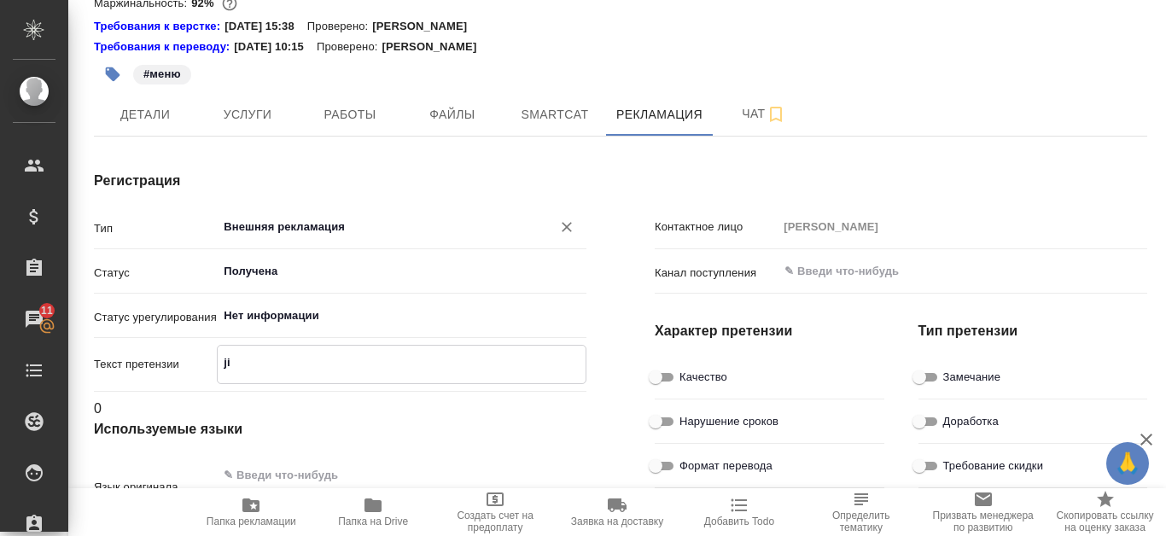
type textarea "x"
type textarea "j"
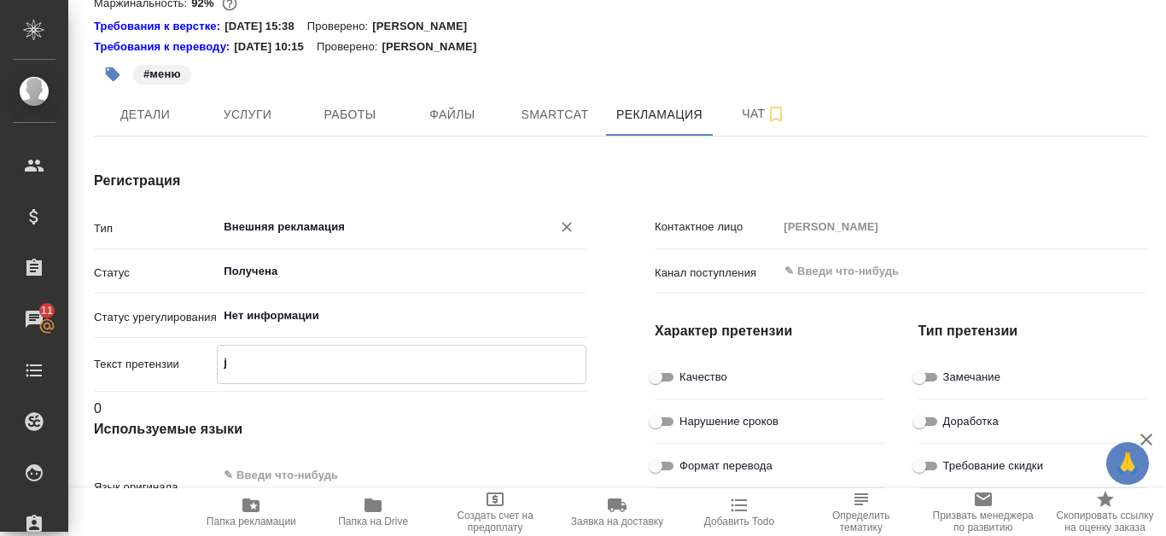
type textarea "x"
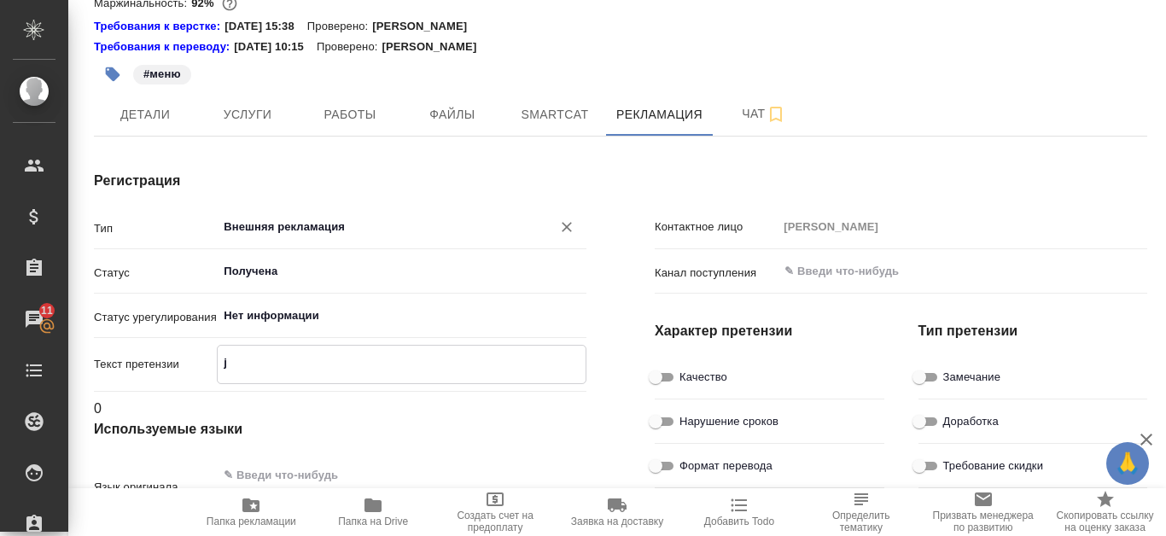
type textarea "x"
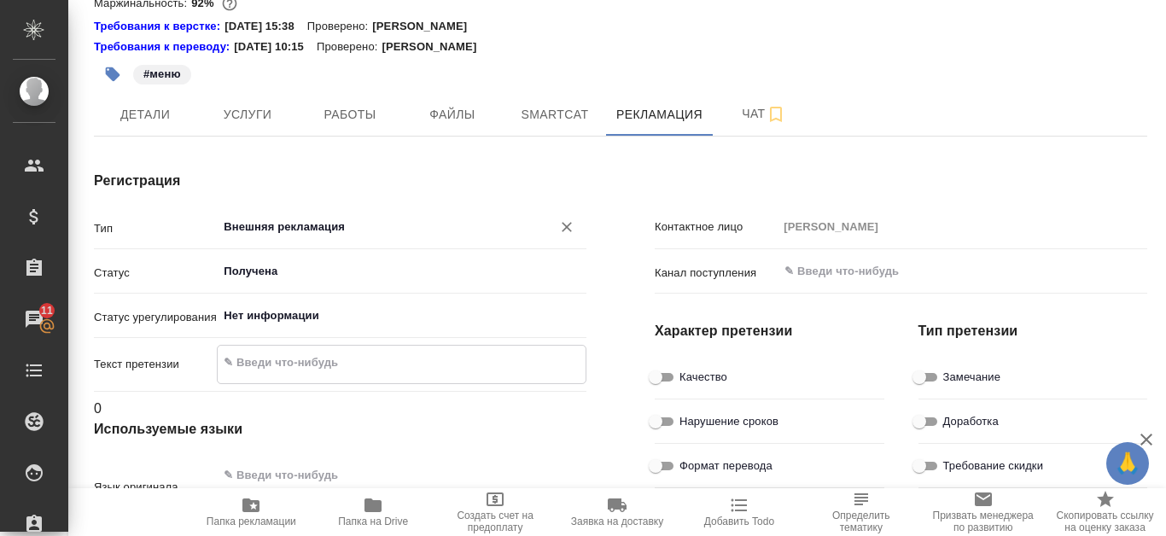
type textarea "x"
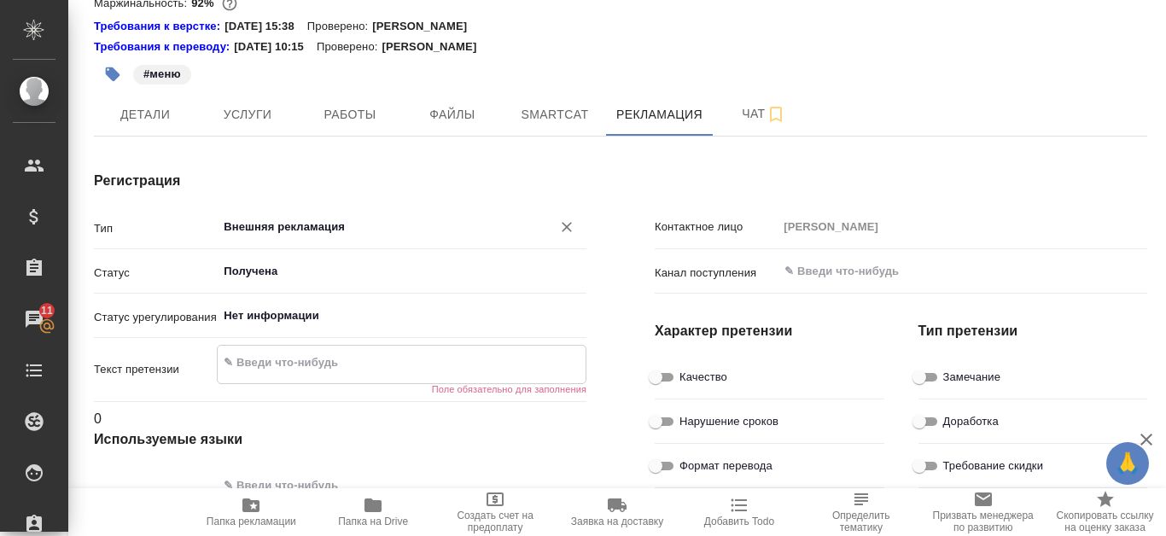
type textarea "о"
type textarea "x"
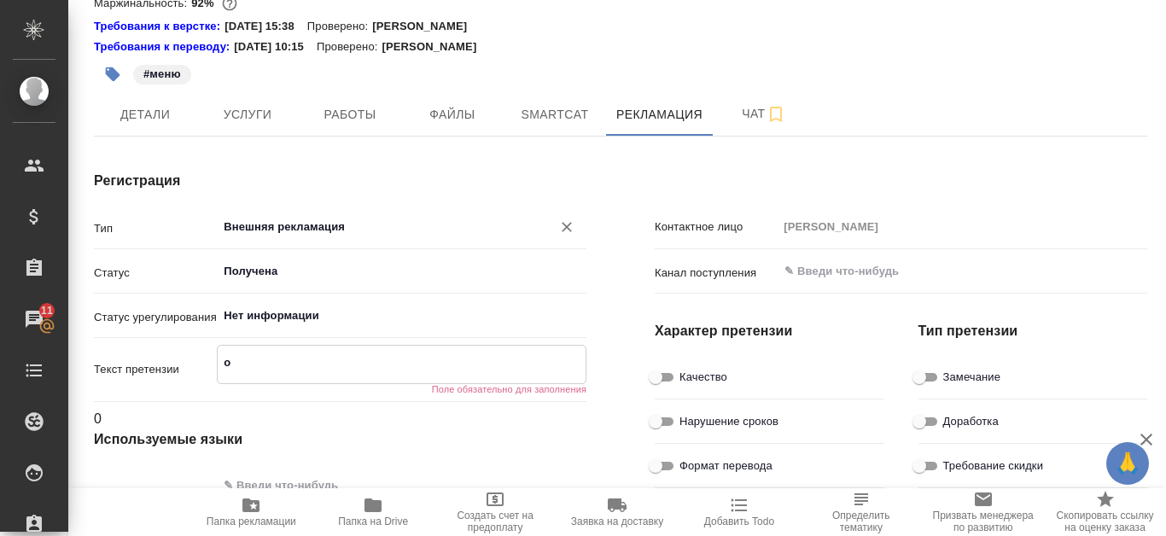
type textarea "x"
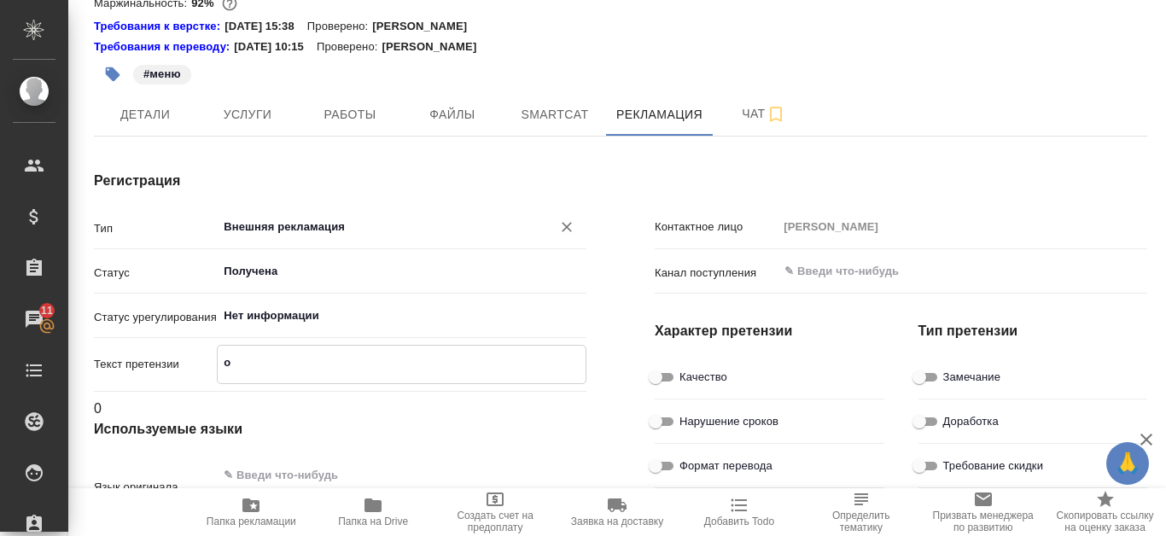
type textarea "оп"
type textarea "x"
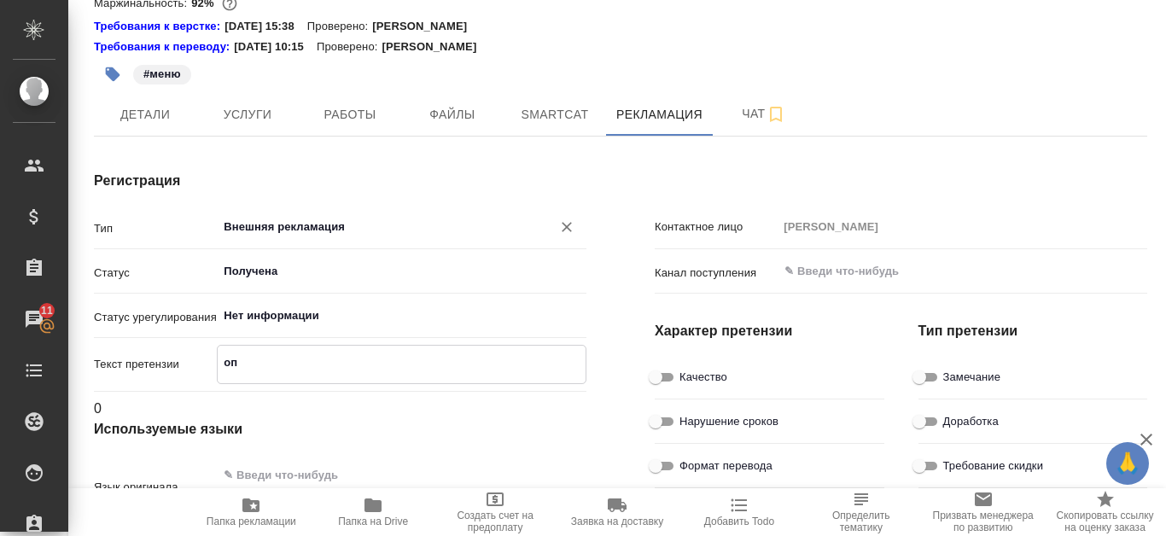
type textarea "x"
type textarea "опе"
type textarea "x"
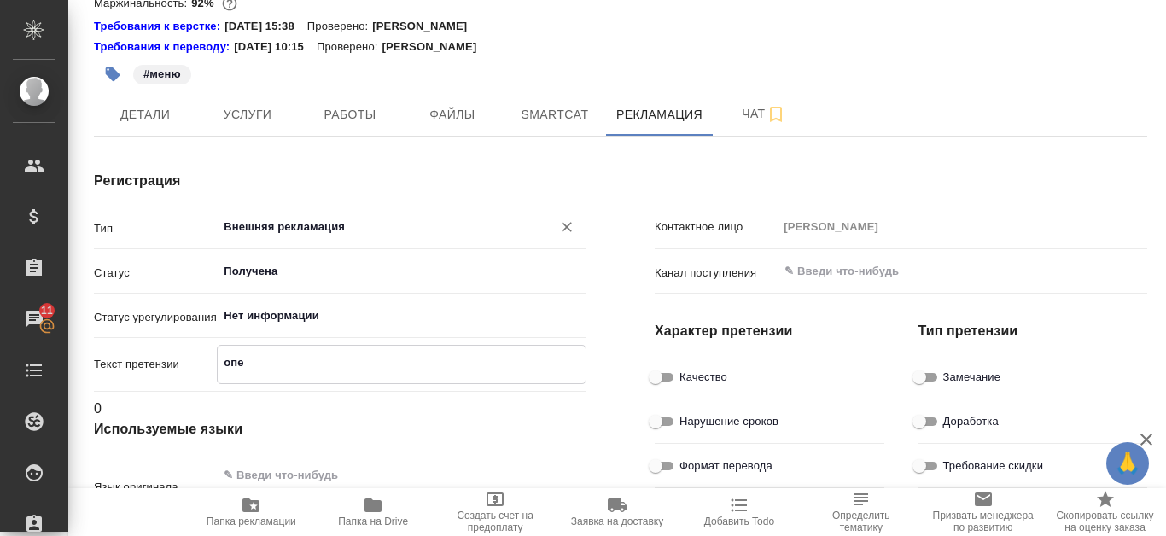
type textarea "x"
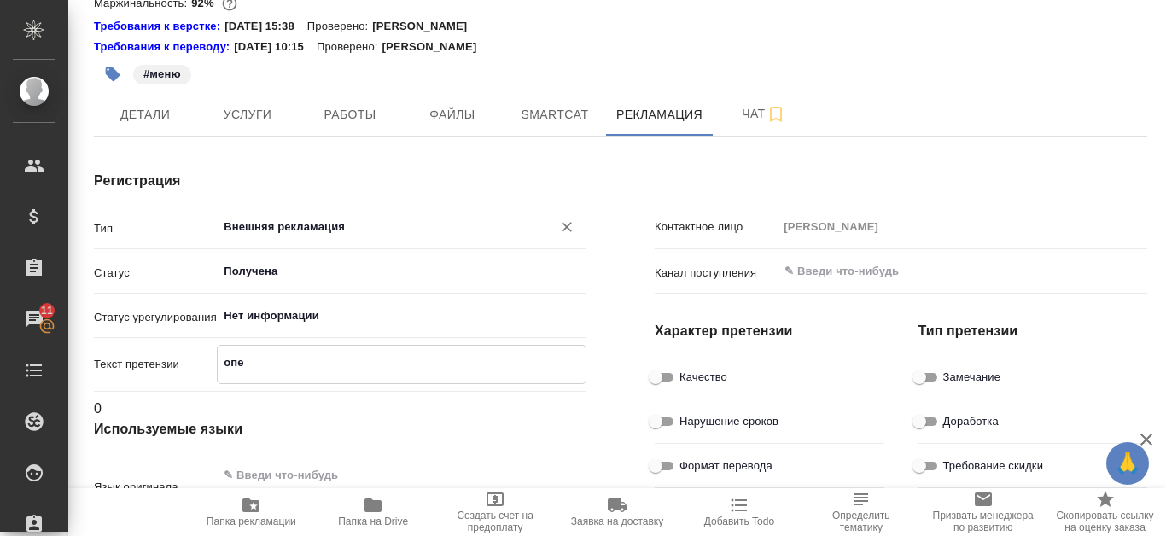
type textarea "x"
type textarea "опеч"
type textarea "x"
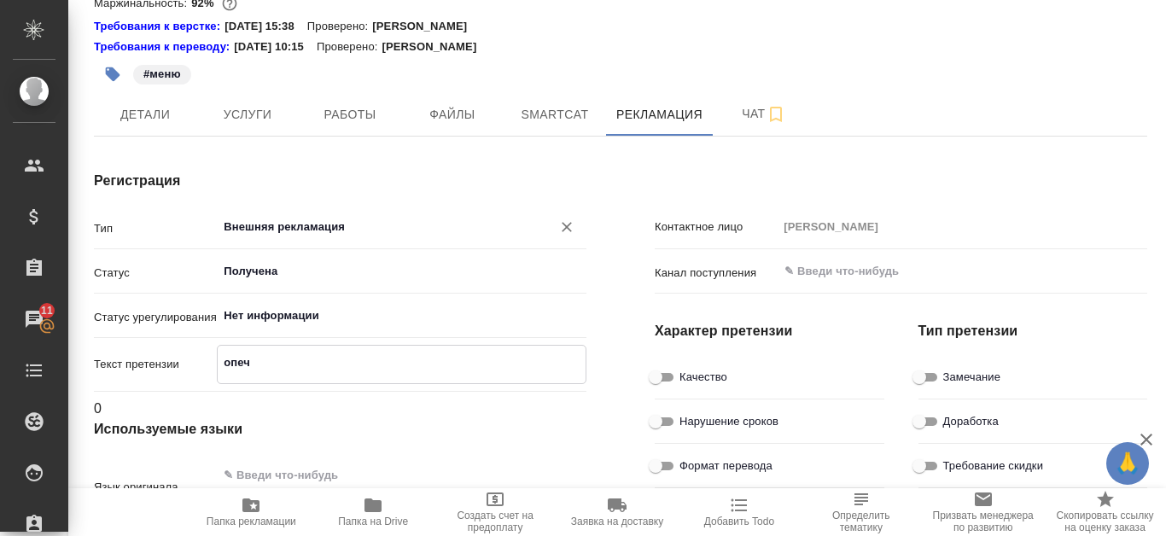
type textarea "x"
type textarea "опеча"
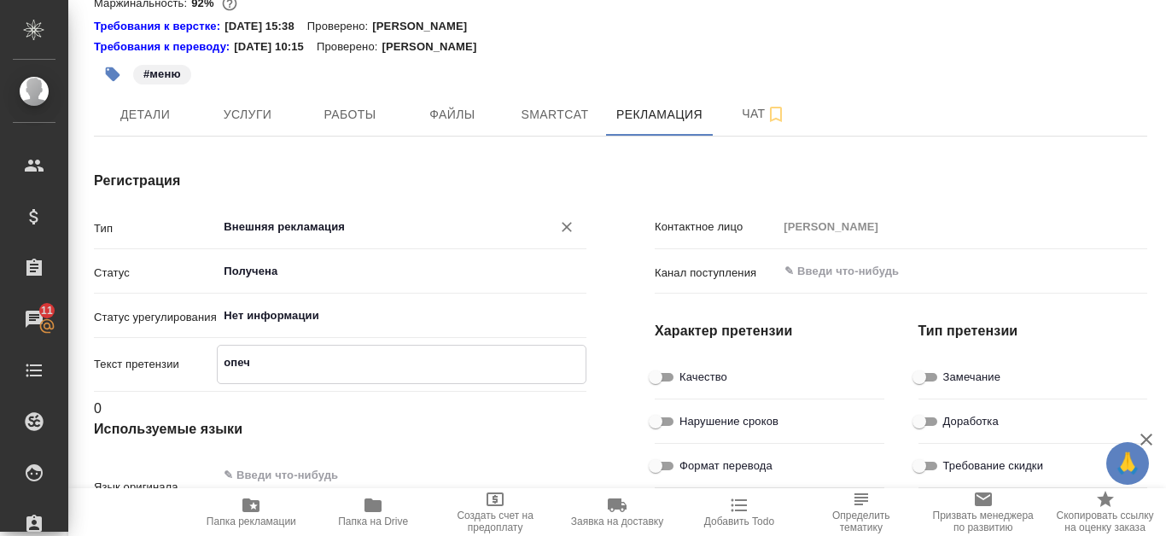
type textarea "x"
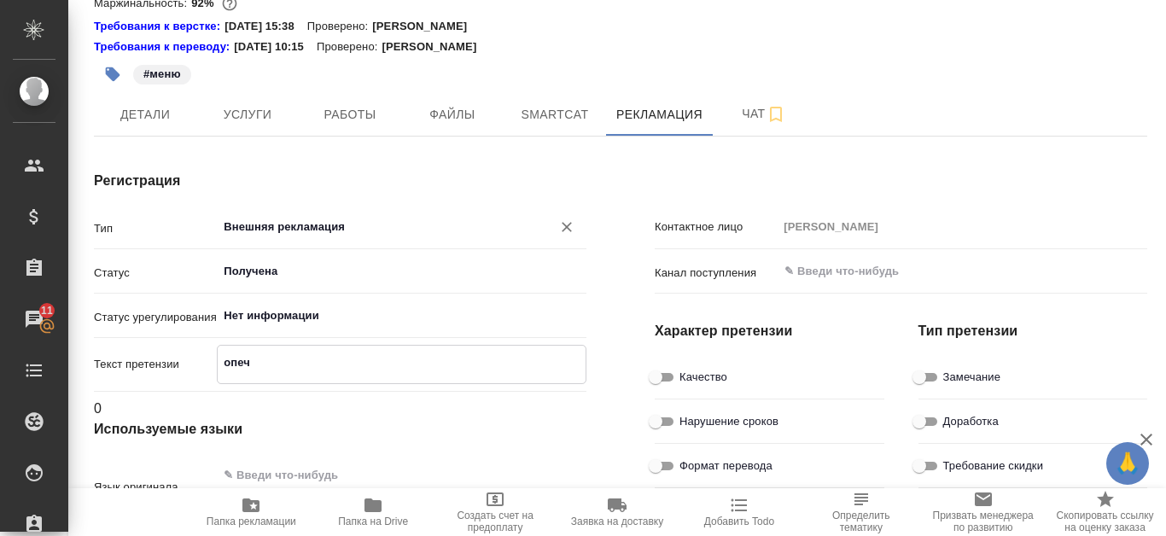
type textarea "x"
type textarea "опечат"
type textarea "x"
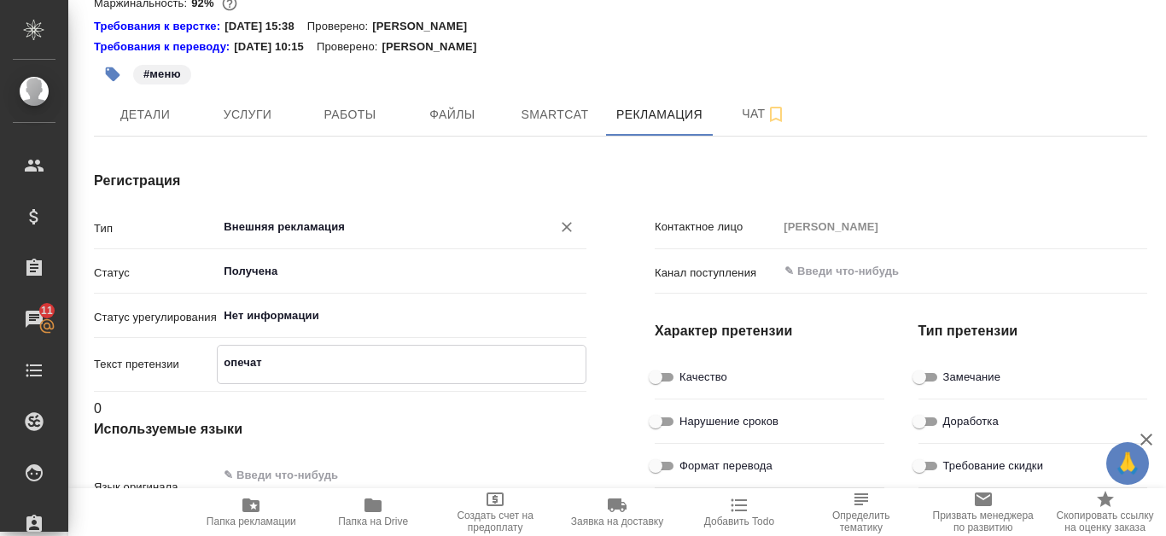
type textarea "x"
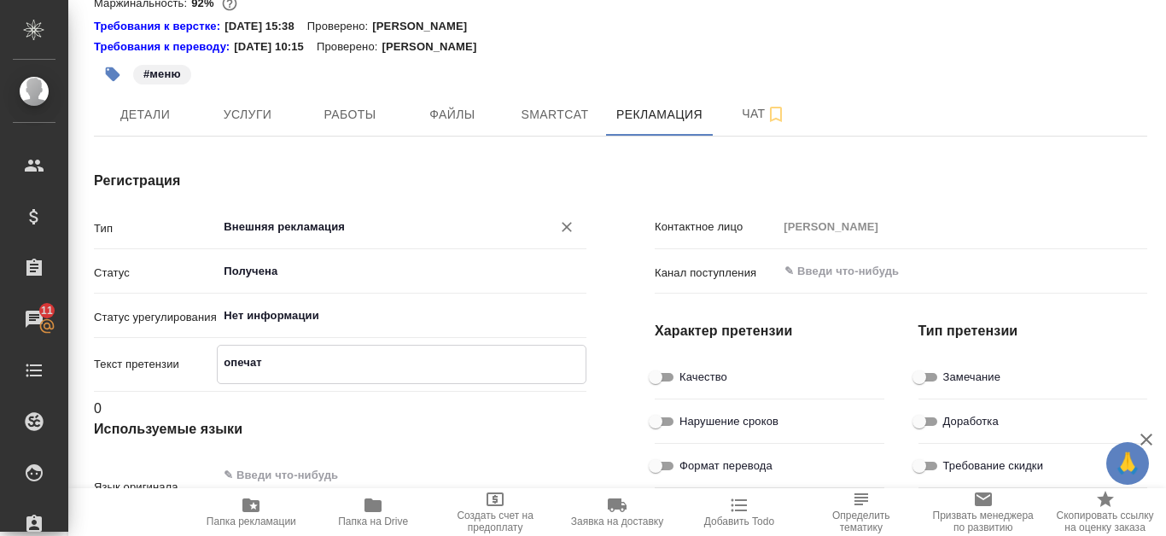
type textarea "опечатк"
type textarea "x"
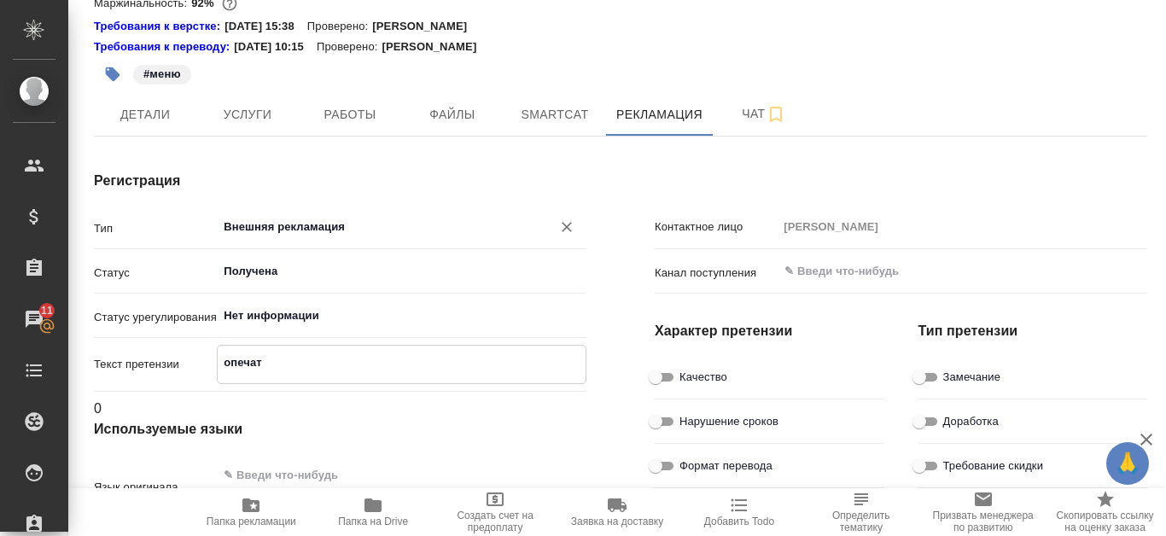
type textarea "x"
type textarea "опечатка"
type textarea "x"
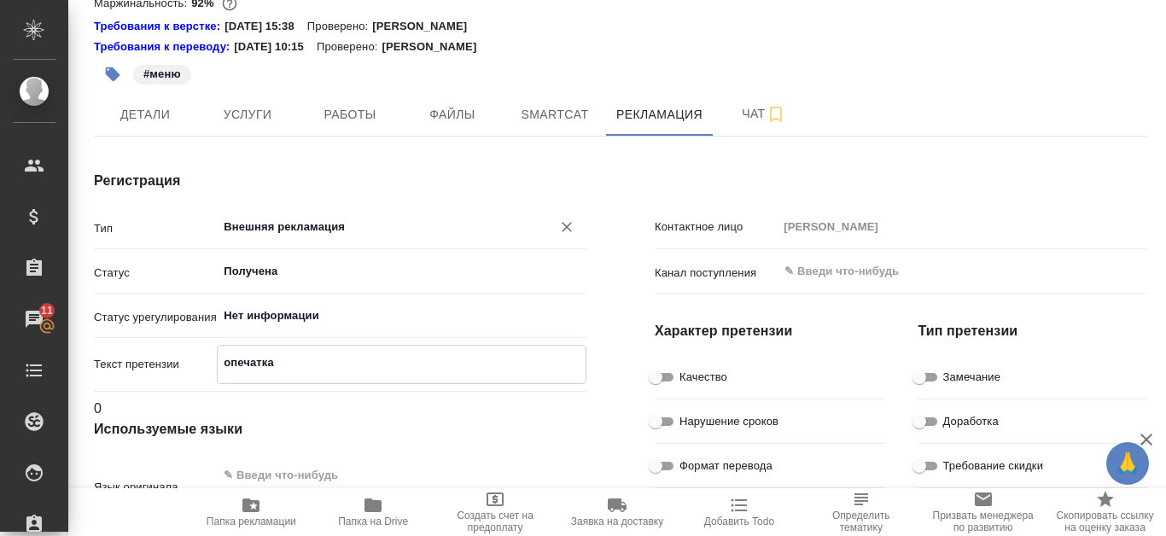
type textarea "x"
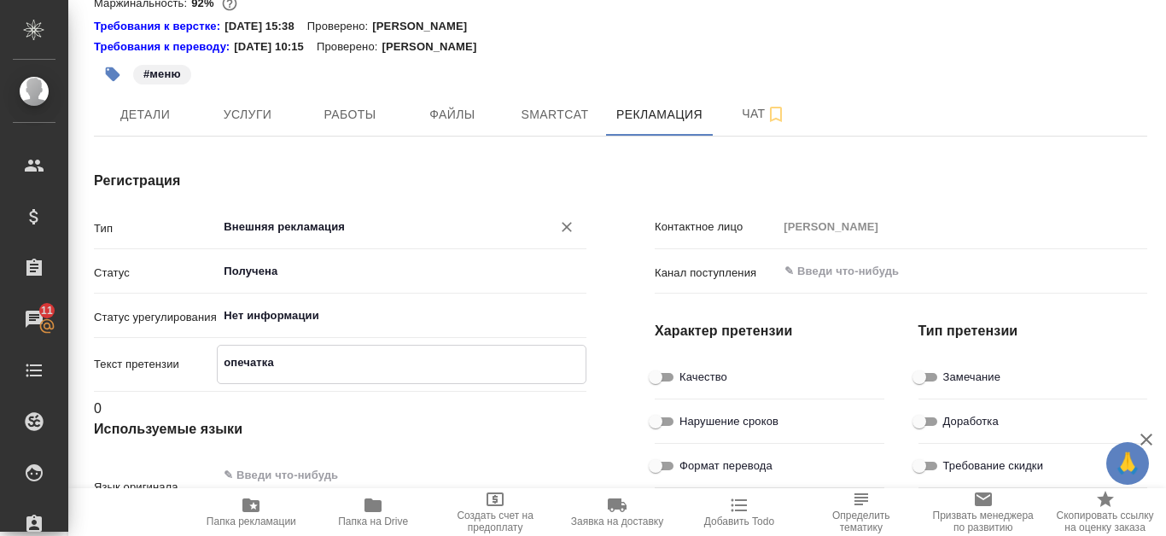
type textarea "x"
type textarea "опечатка"
type textarea "x"
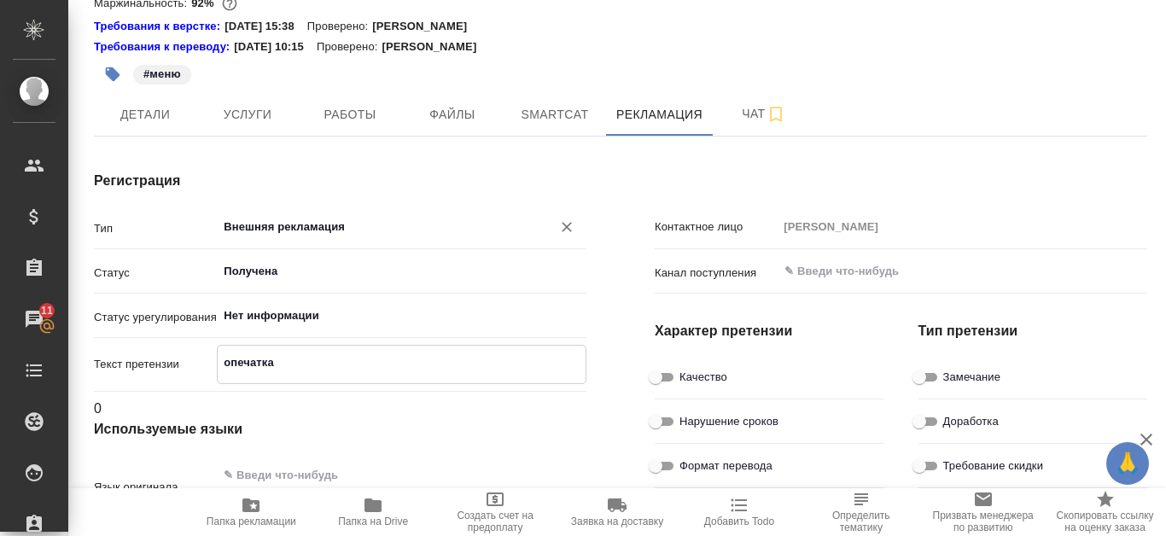
type textarea "x"
type textarea "опечатка в"
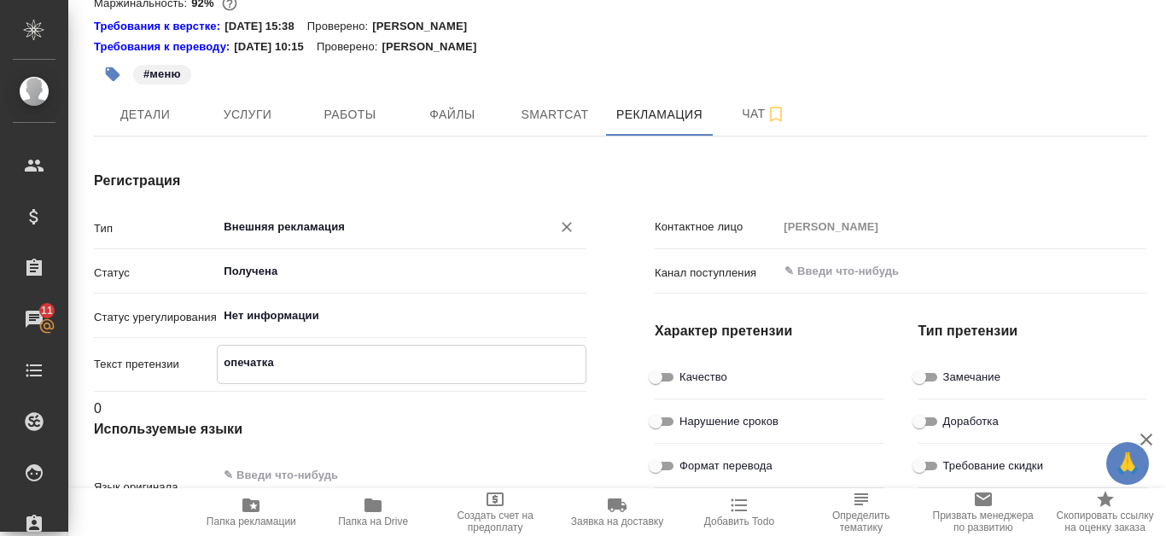
type textarea "x"
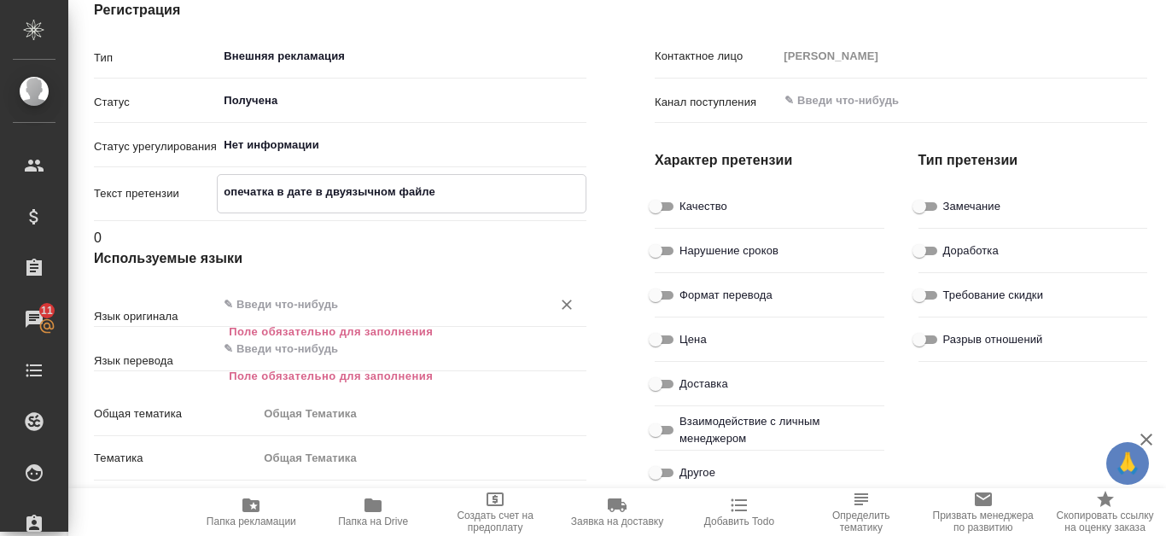
click at [311, 315] on input "text" at bounding box center [373, 304] width 302 height 20
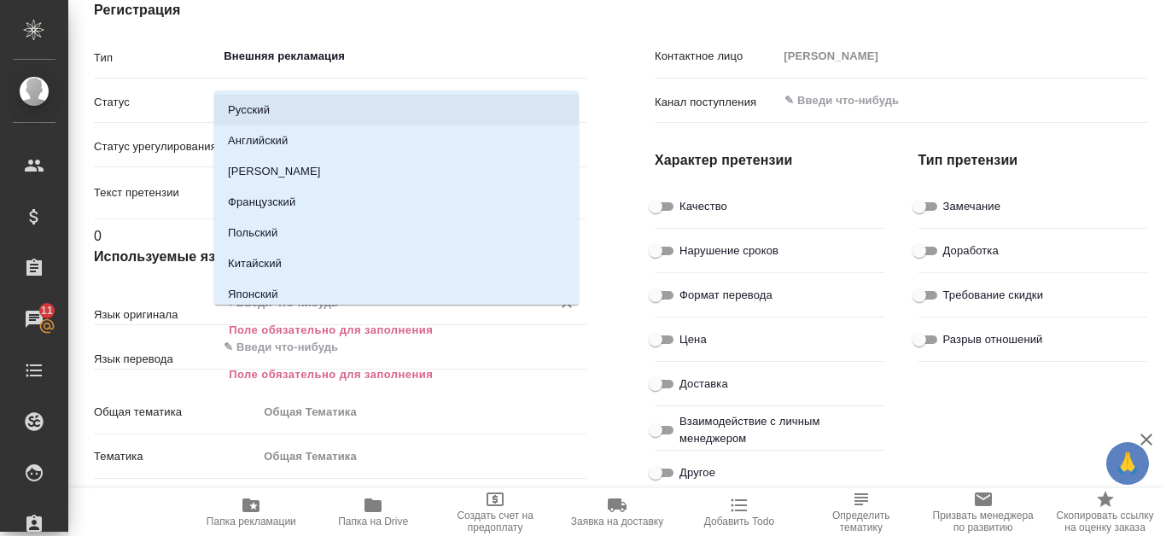
click at [256, 112] on li "Русский" at bounding box center [396, 110] width 364 height 31
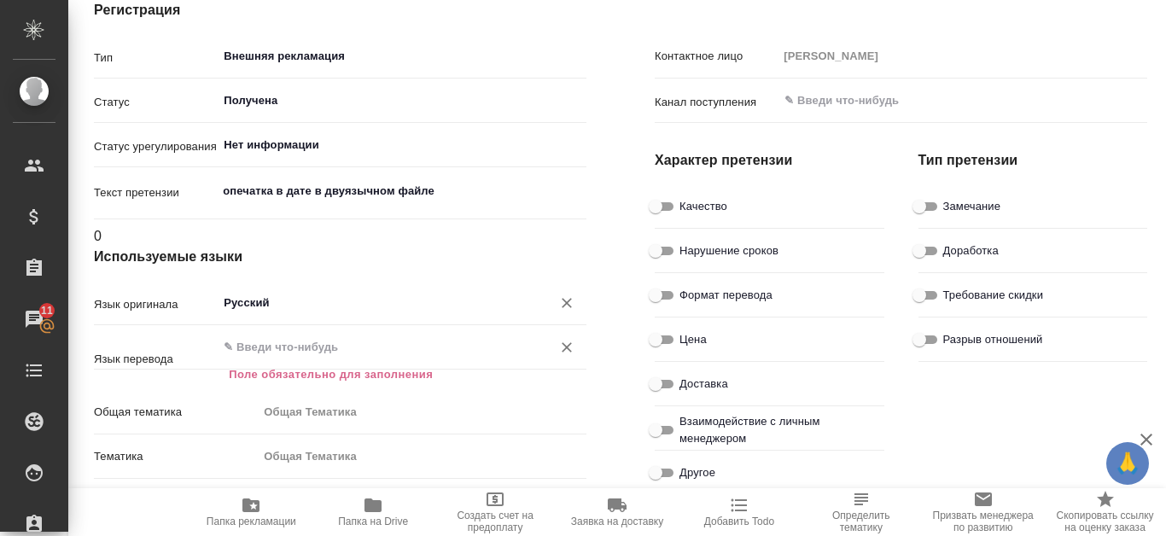
click at [321, 358] on input "text" at bounding box center [373, 347] width 302 height 20
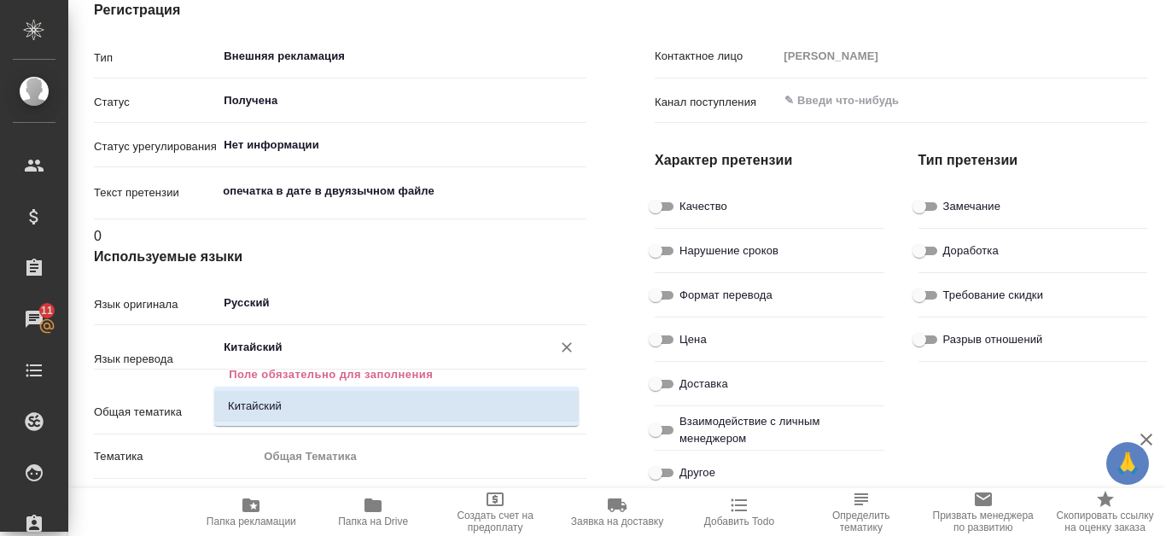
click at [318, 399] on li "Китайский" at bounding box center [396, 406] width 364 height 31
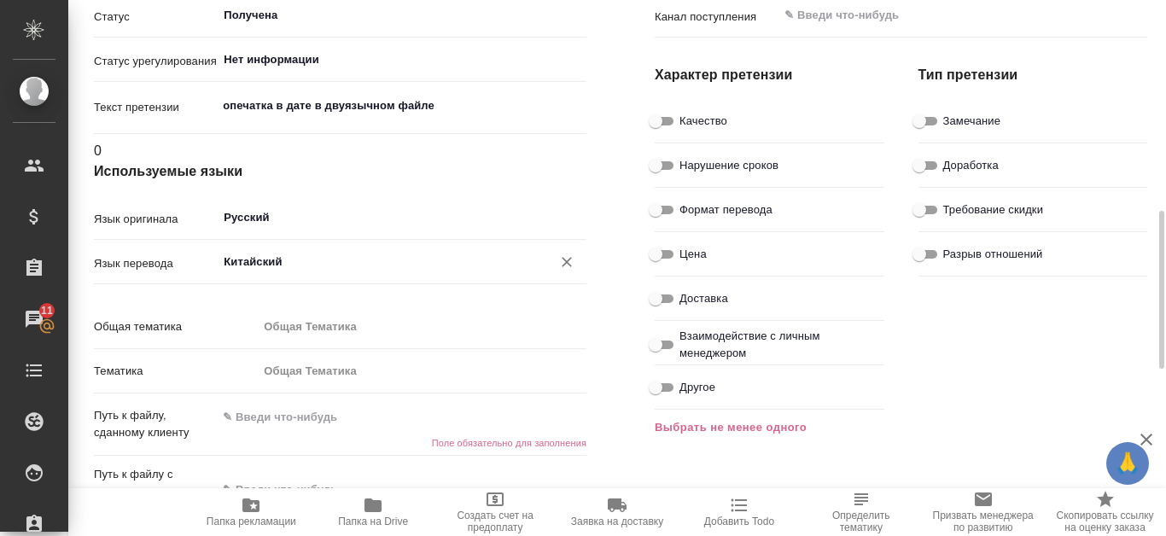
scroll to position [427, 0]
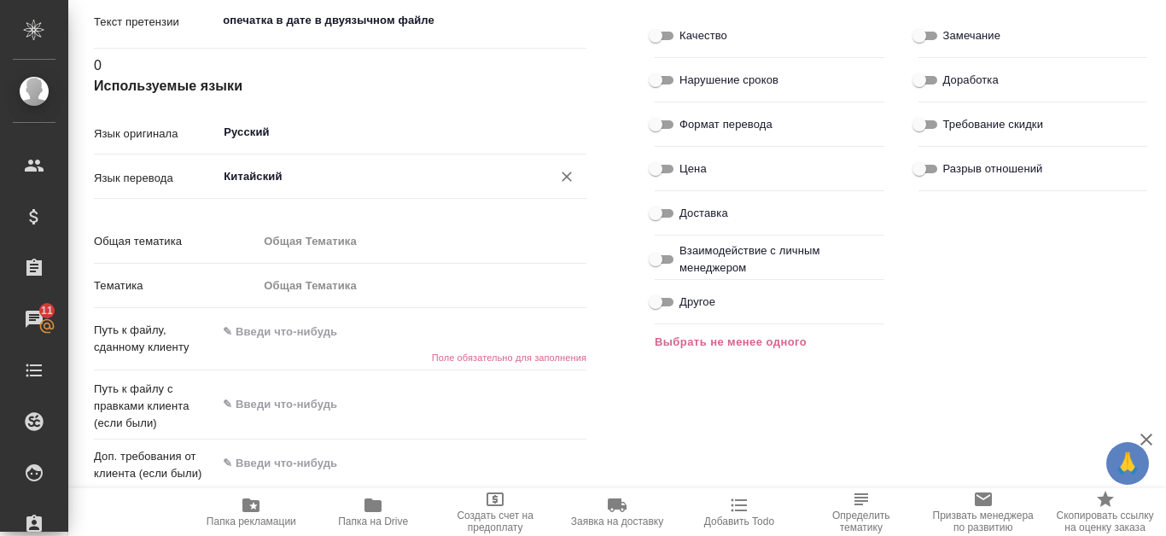
click at [308, 346] on textarea at bounding box center [402, 331] width 370 height 29
click at [384, 343] on textarea at bounding box center [402, 332] width 368 height 29
paste textarea "https://drive.awatera.com/s/pDsn9DpkcCFzA3R"
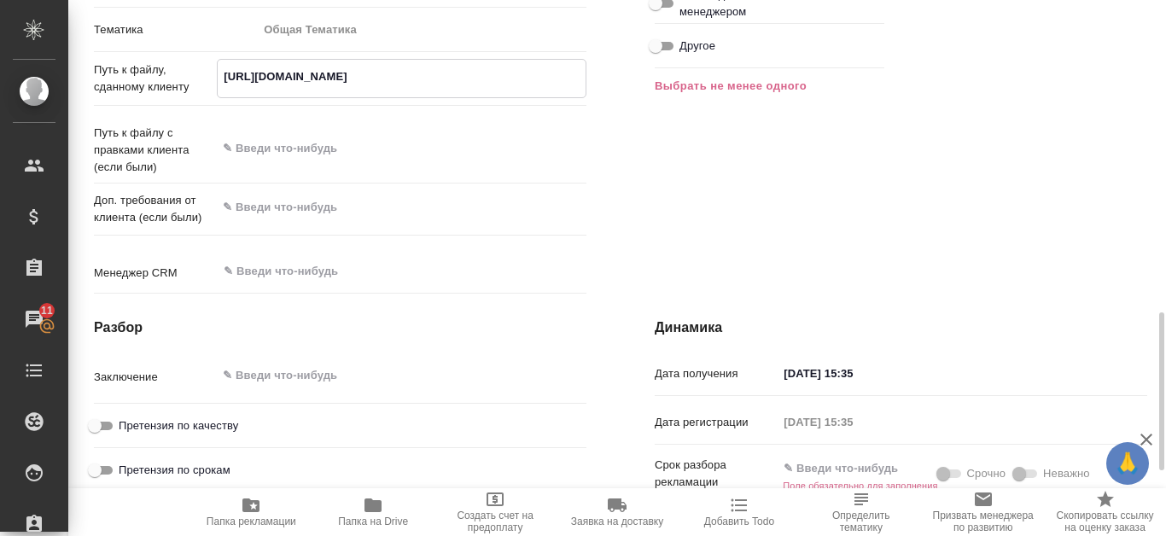
scroll to position [768, 0]
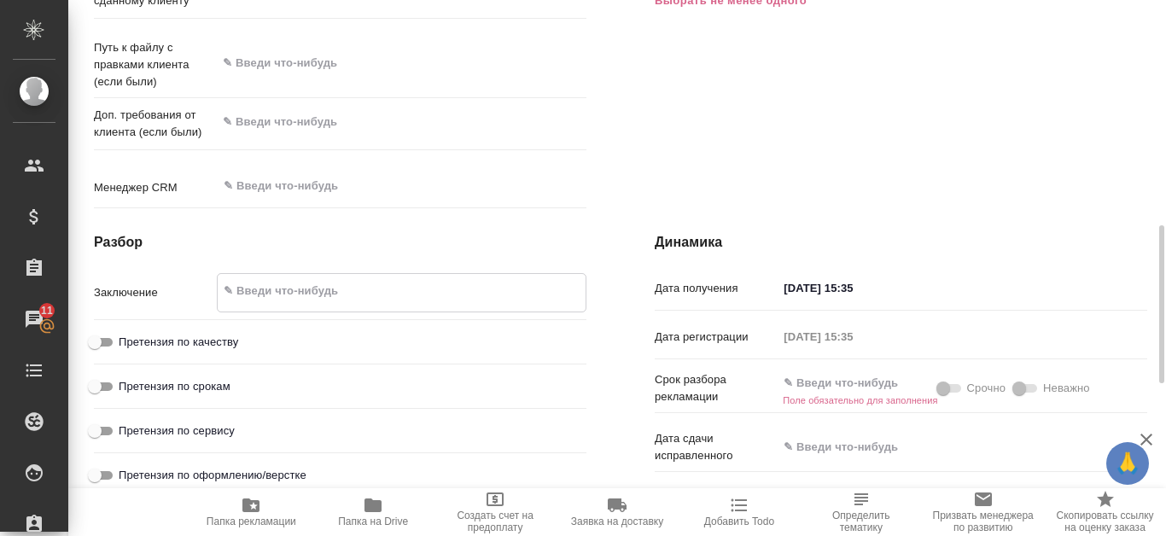
click at [279, 306] on textarea at bounding box center [402, 290] width 368 height 29
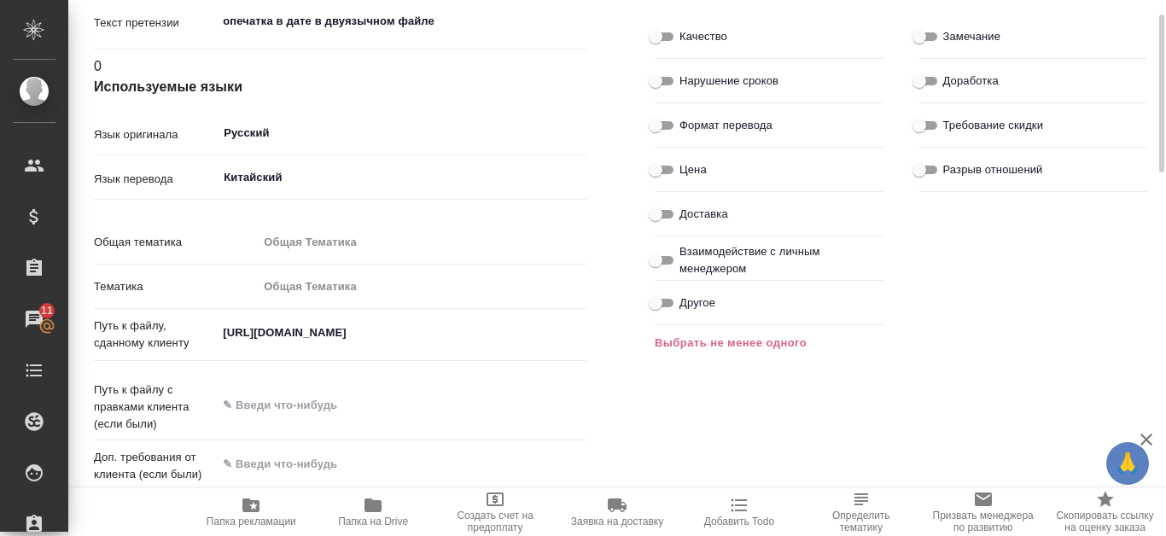
scroll to position [340, 0]
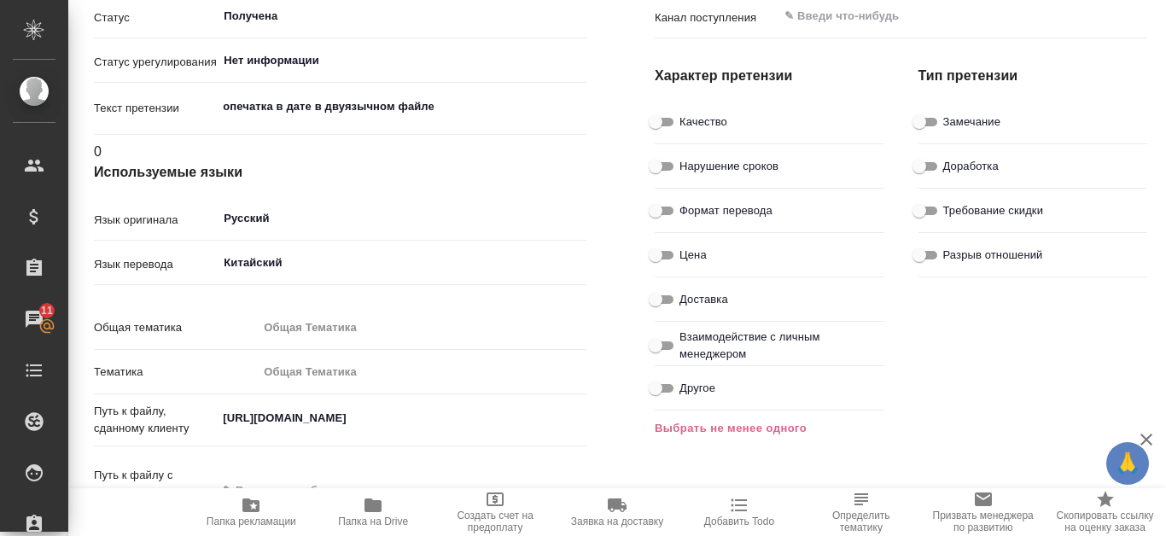
click at [663, 132] on input "Качество" at bounding box center [655, 122] width 61 height 20
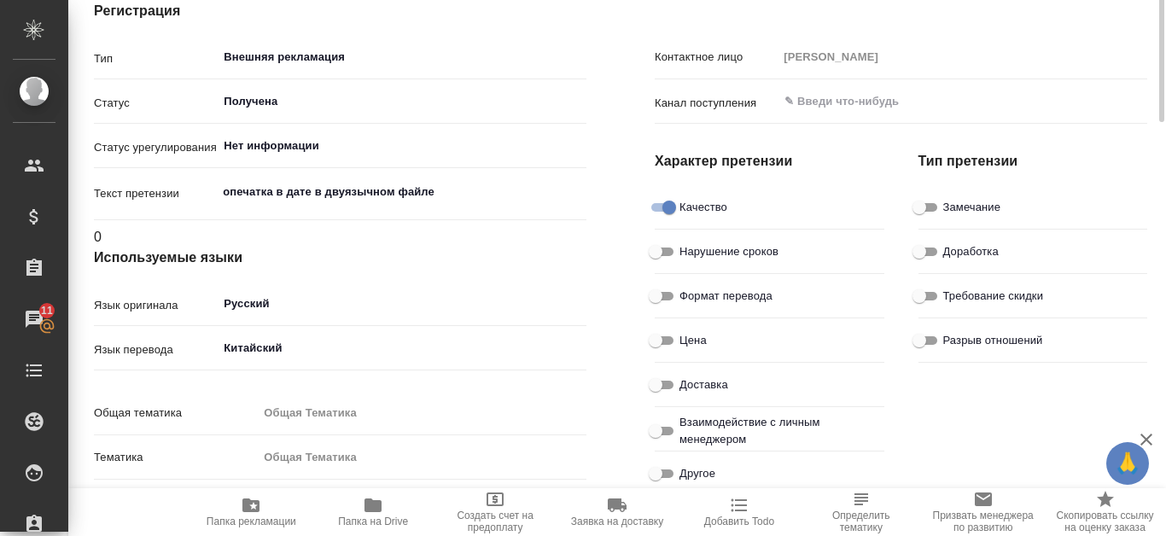
scroll to position [170, 0]
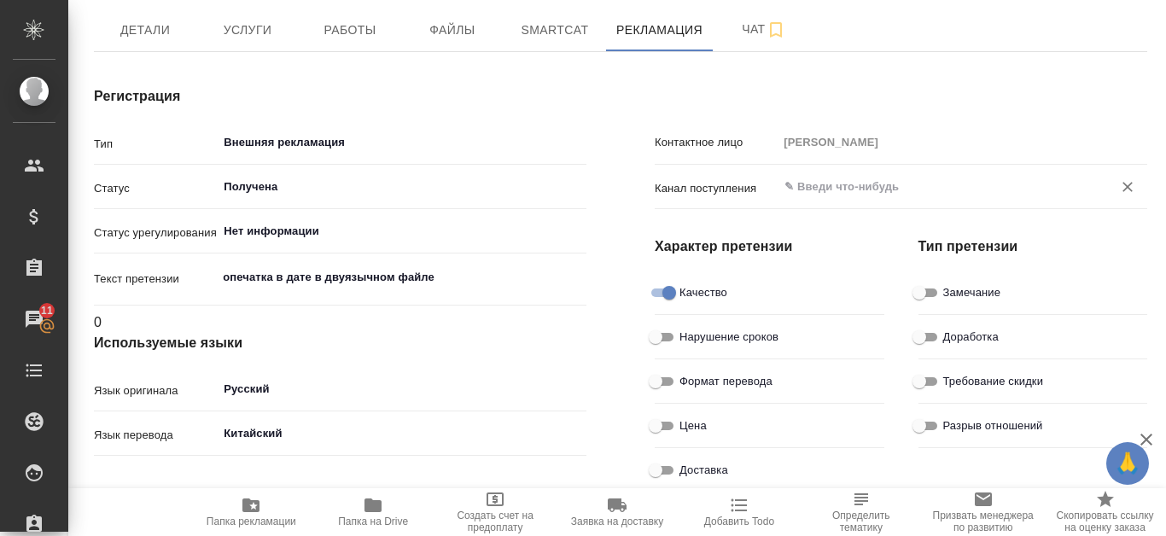
click at [524, 153] on input "text" at bounding box center [373, 142] width 302 height 20
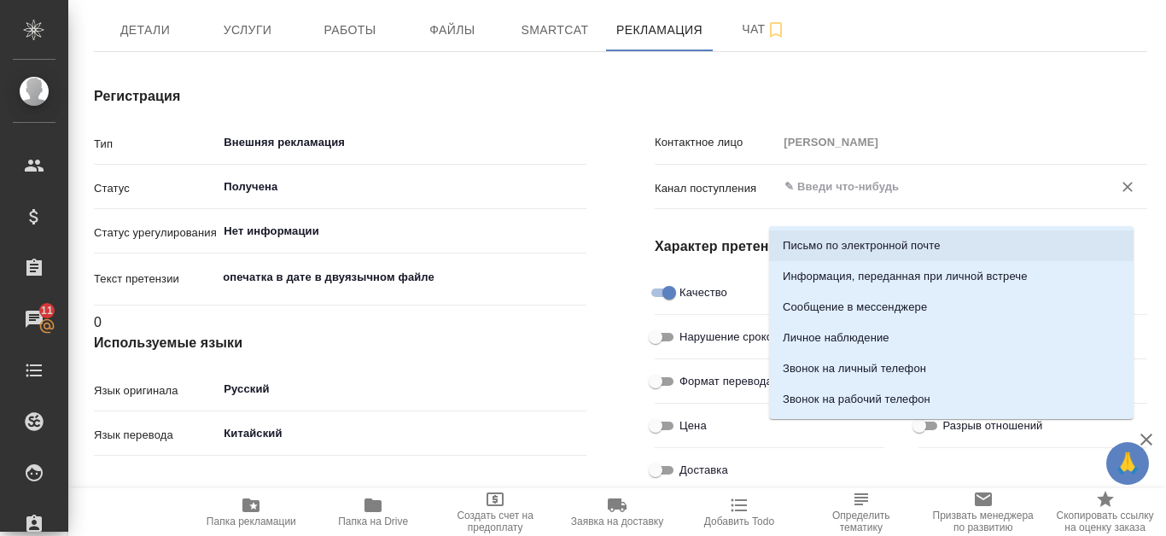
click at [812, 236] on li "Письмо по электронной почте" at bounding box center [951, 245] width 364 height 31
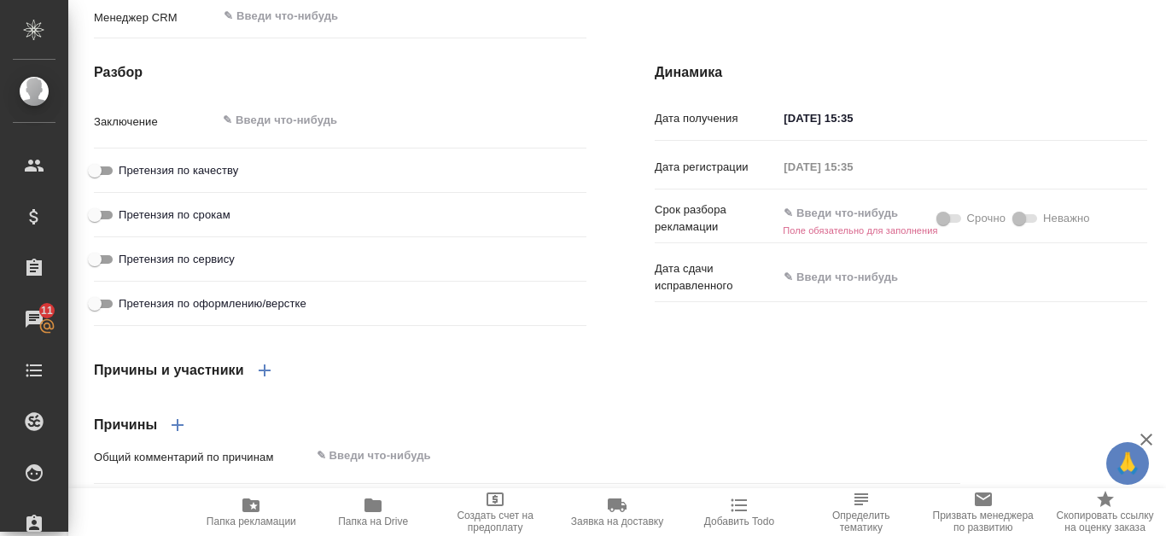
scroll to position [1109, 0]
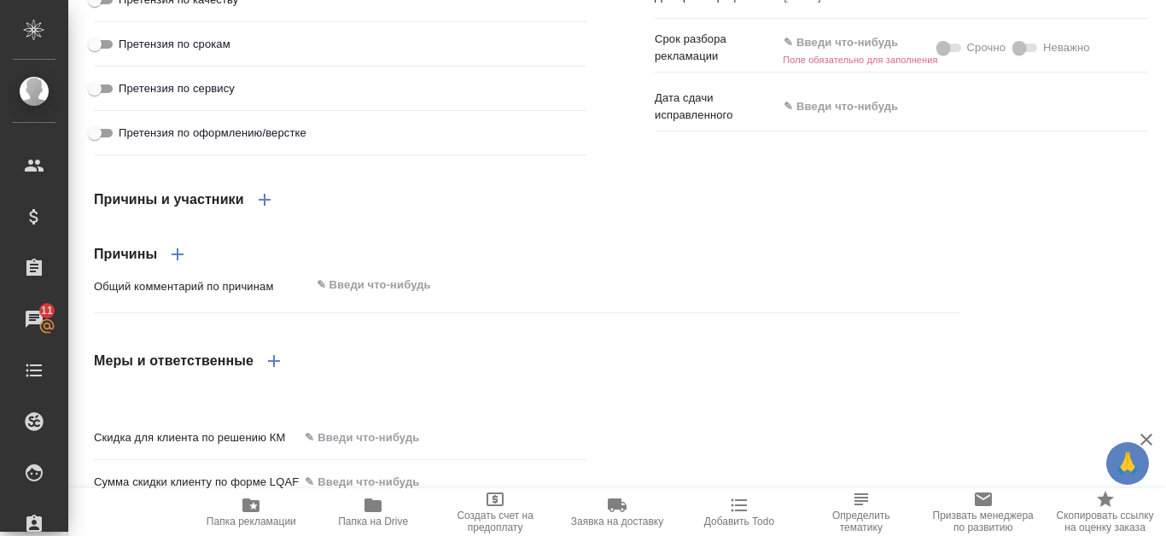
click at [397, 300] on textarea at bounding box center [635, 285] width 649 height 29
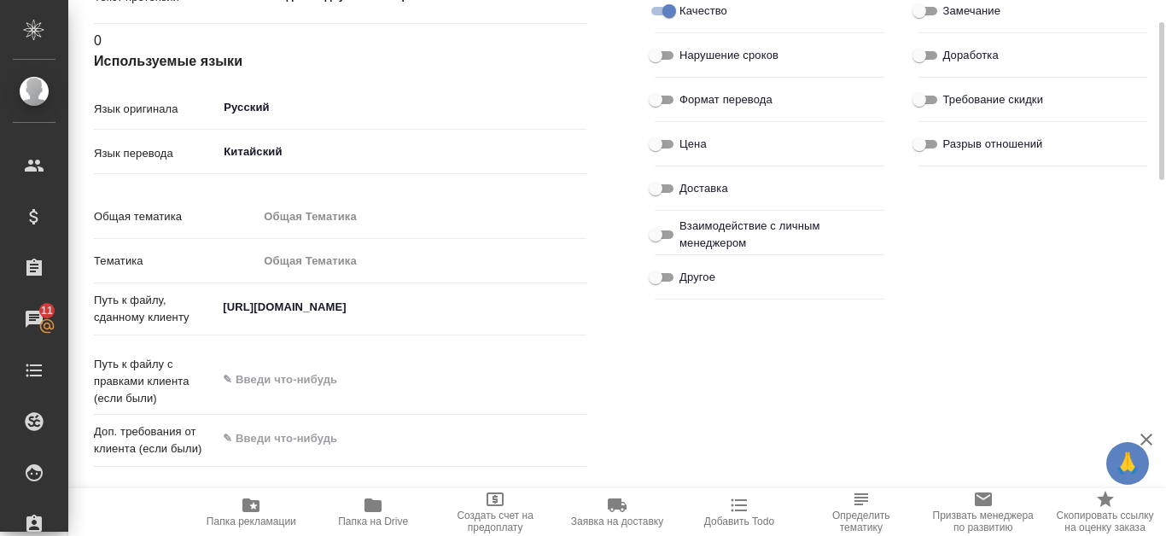
scroll to position [281, 0]
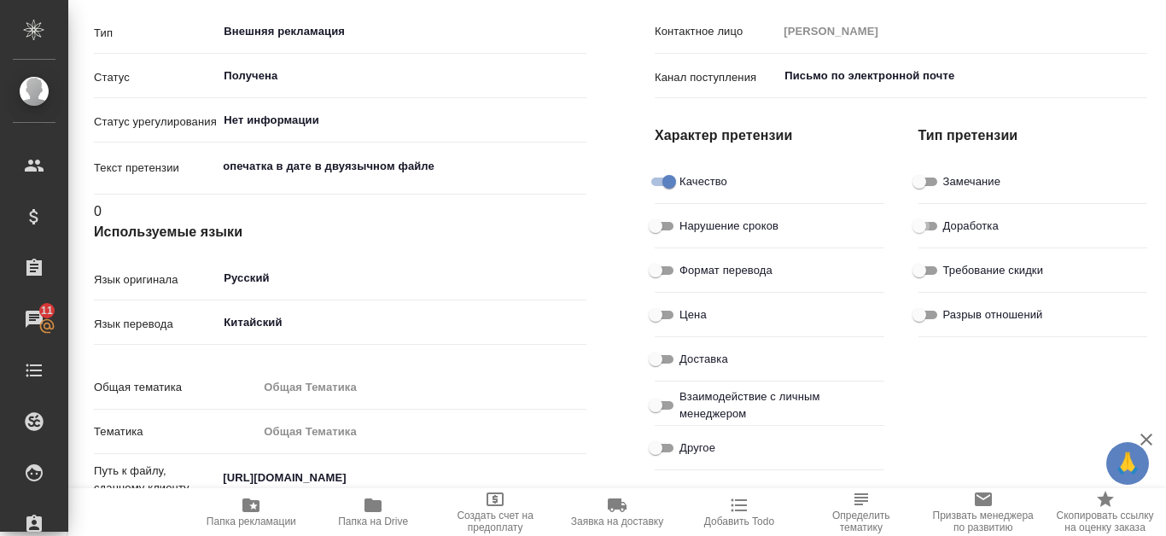
click at [922, 236] on input "Доработка" at bounding box center [918, 226] width 61 height 20
click at [914, 236] on input "Доработка" at bounding box center [932, 226] width 61 height 20
click at [921, 236] on input "Доработка" at bounding box center [918, 226] width 61 height 20
click at [921, 192] on input "Замечание" at bounding box center [918, 182] width 61 height 20
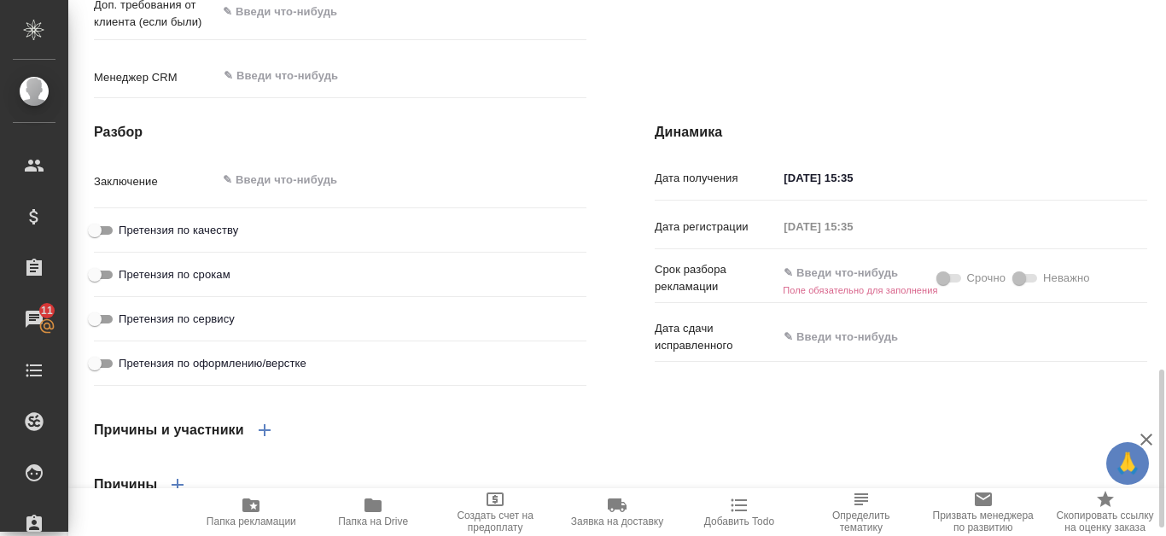
scroll to position [963, 0]
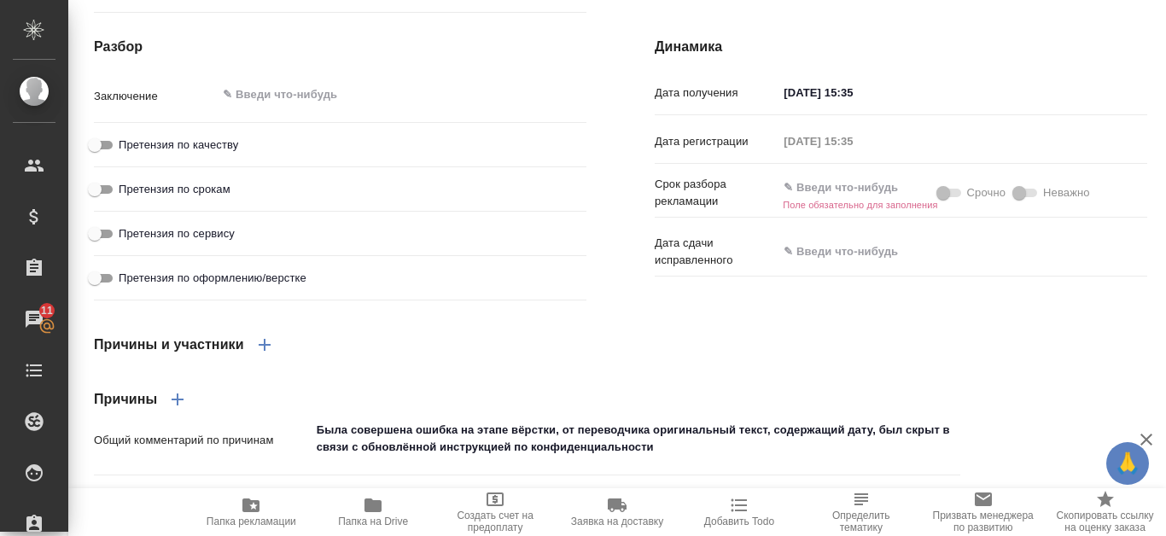
click at [832, 200] on input "text" at bounding box center [851, 187] width 149 height 25
click at [887, 197] on icon "button" at bounding box center [892, 187] width 20 height 20
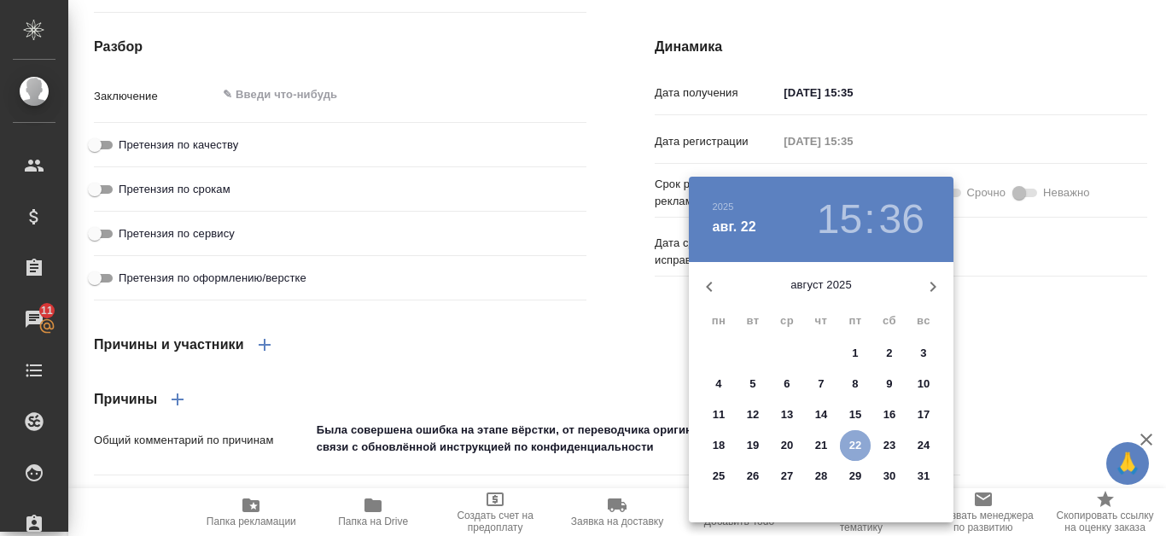
click at [862, 444] on span "22" at bounding box center [855, 445] width 31 height 17
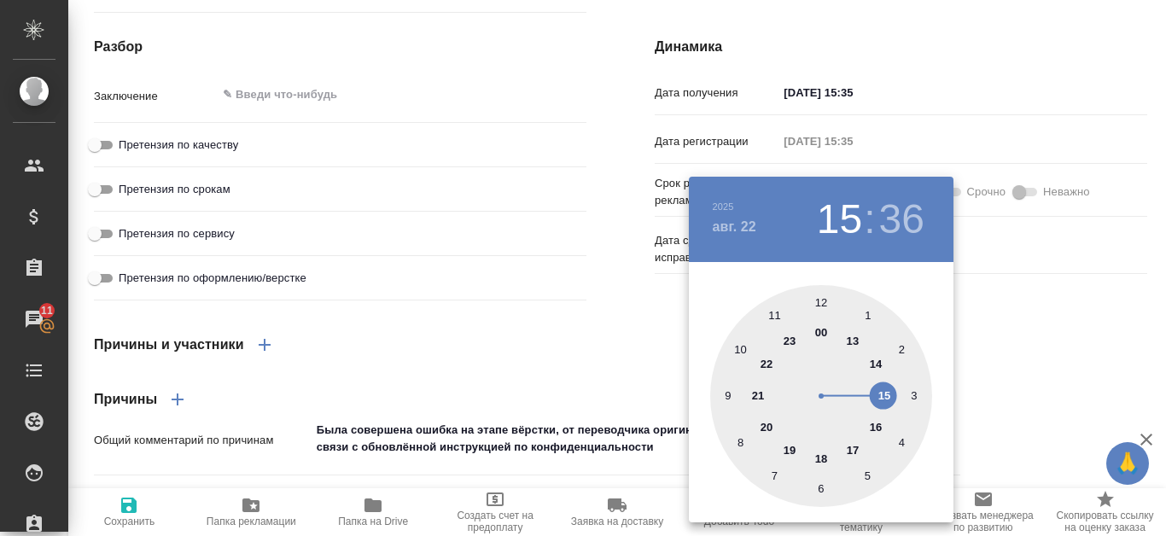
click at [1020, 375] on div at bounding box center [583, 268] width 1166 height 536
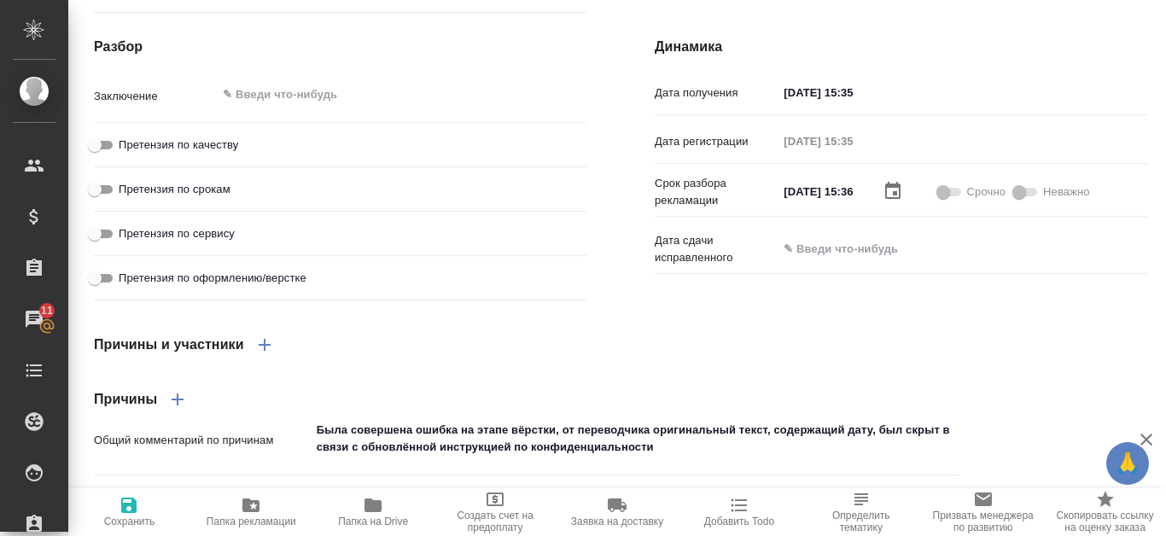
click at [887, 199] on icon "button" at bounding box center [892, 190] width 15 height 17
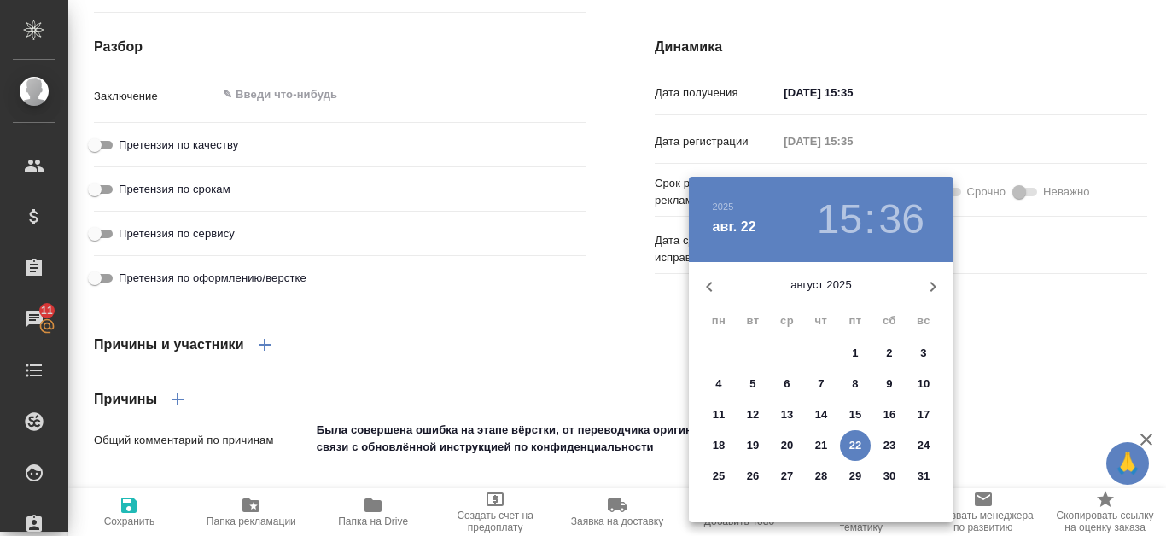
click at [873, 226] on h3 ":" at bounding box center [869, 219] width 11 height 48
click at [853, 213] on h3 "15" at bounding box center [839, 219] width 45 height 48
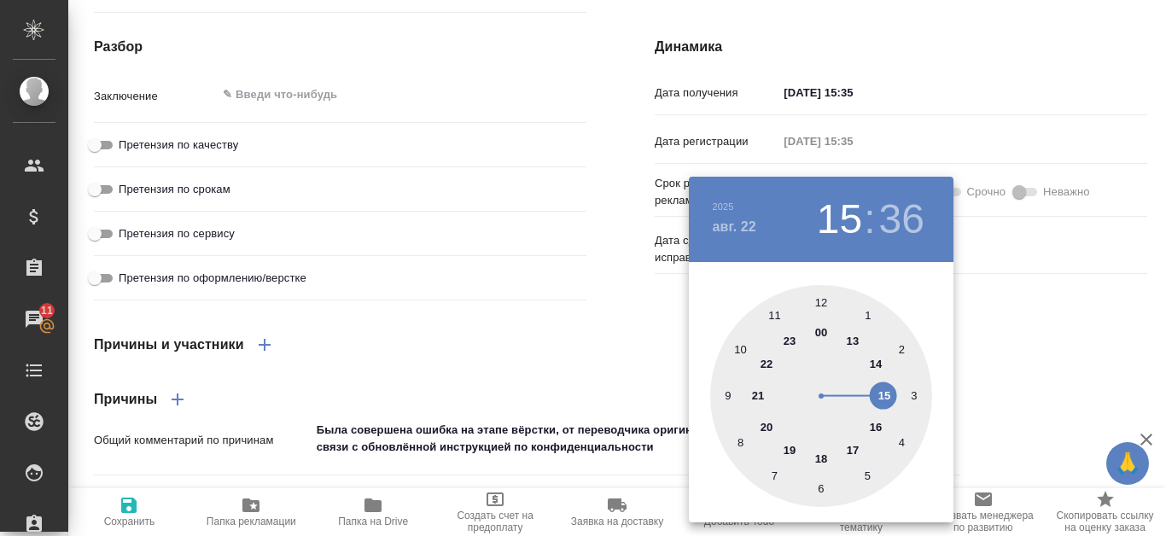
click at [820, 457] on div at bounding box center [821, 396] width 222 height 222
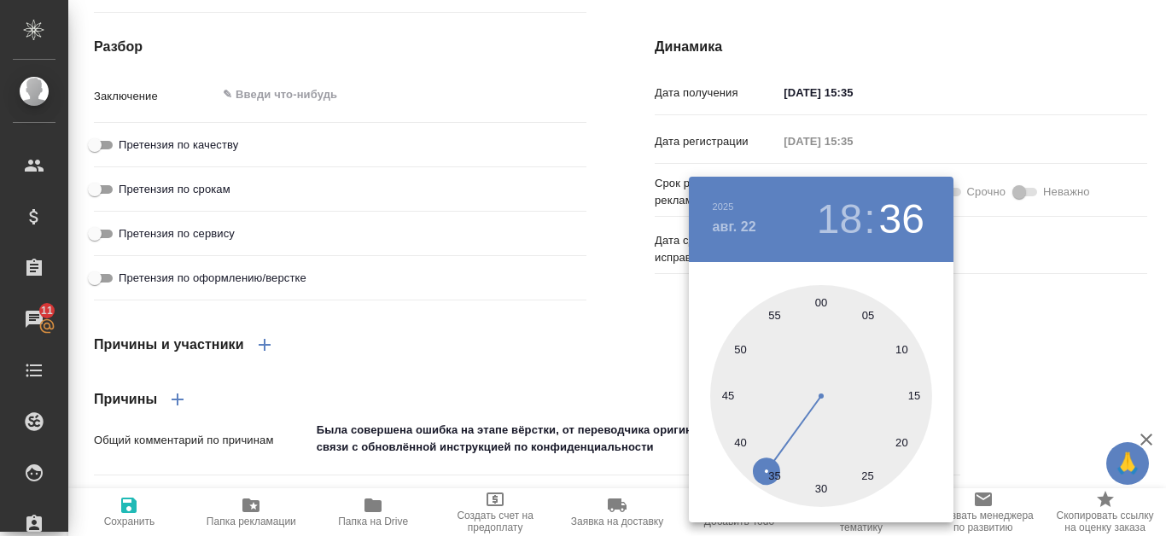
click at [892, 220] on h3 "36" at bounding box center [901, 219] width 45 height 48
click at [828, 302] on div at bounding box center [821, 396] width 222 height 222
click at [816, 294] on div at bounding box center [821, 396] width 222 height 222
click at [1044, 340] on div at bounding box center [583, 268] width 1166 height 536
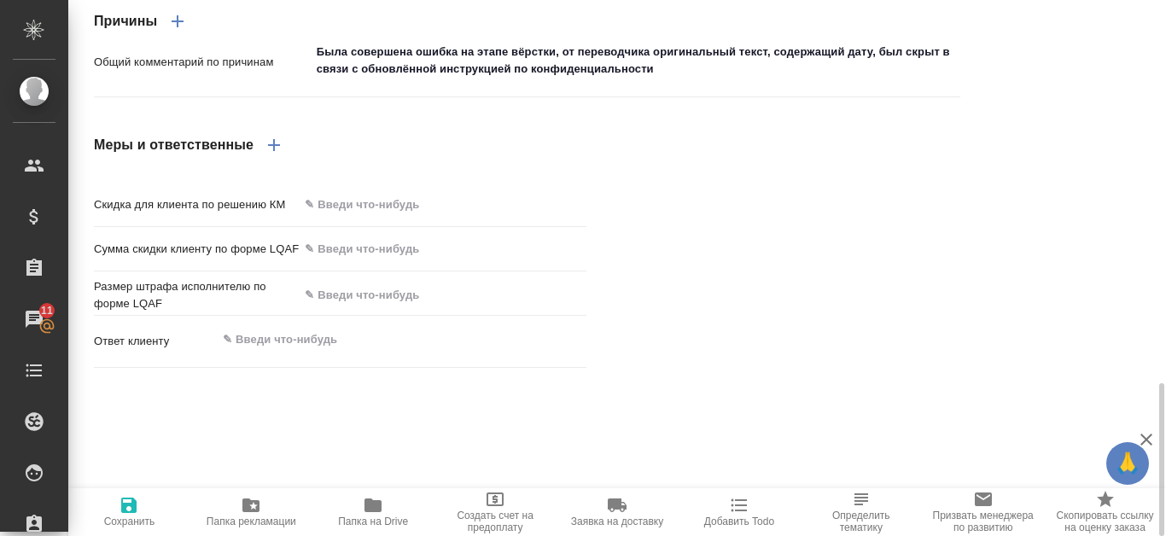
scroll to position [1347, 0]
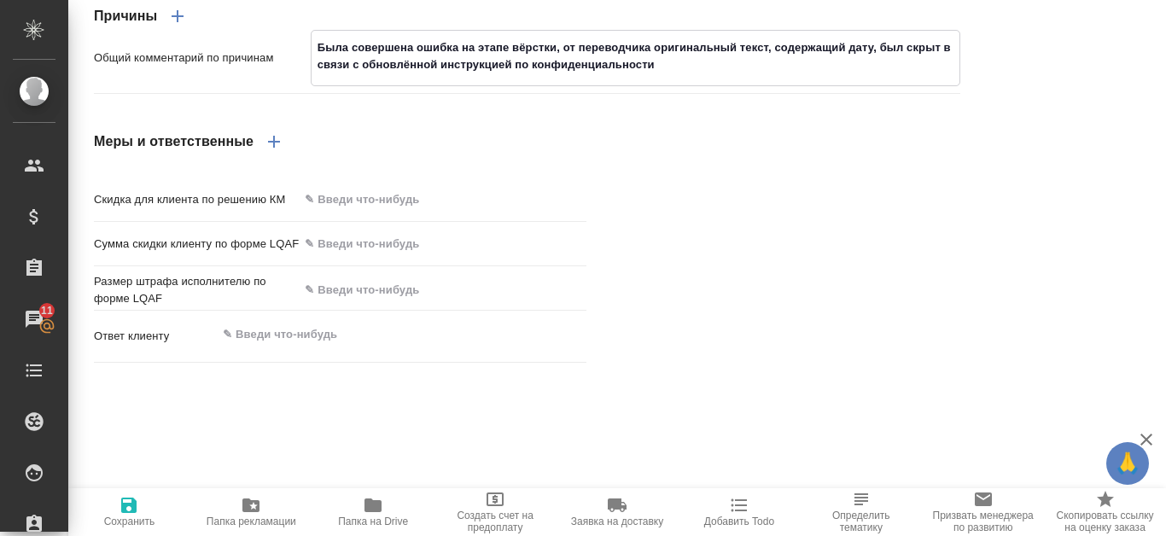
drag, startPoint x: 317, startPoint y: 101, endPoint x: 738, endPoint y: 135, distance: 422.1
click at [738, 86] on div "Была совершена ошибка на этапе вёрстки, от переводчика оригинальный текст, соде…" at bounding box center [635, 58] width 649 height 56
click at [730, 79] on textarea "Была совершена ошибка на этапе вёрстки, от переводчика оригинальный текст, соде…" at bounding box center [635, 56] width 648 height 46
drag, startPoint x: 315, startPoint y: 100, endPoint x: 761, endPoint y: 121, distance: 446.8
click at [761, 79] on textarea "Была совершена ошибка на этапе вёрстки, от переводчика оригинальный текст, соде…" at bounding box center [635, 56] width 648 height 46
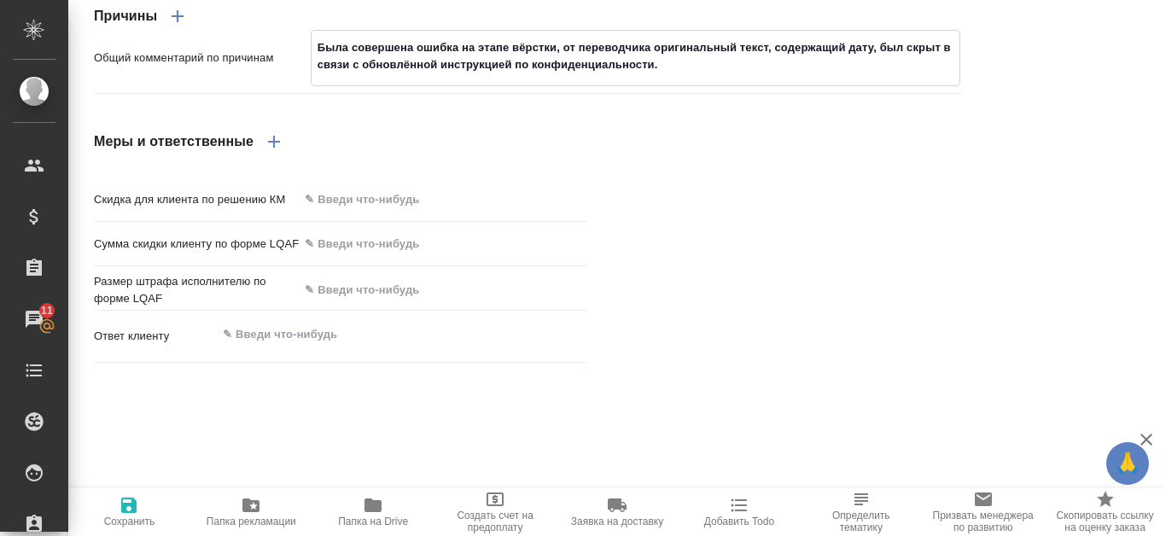
click at [323, 349] on textarea at bounding box center [339, 334] width 244 height 29
click at [763, 37] on div "Причины" at bounding box center [527, 16] width 866 height 41
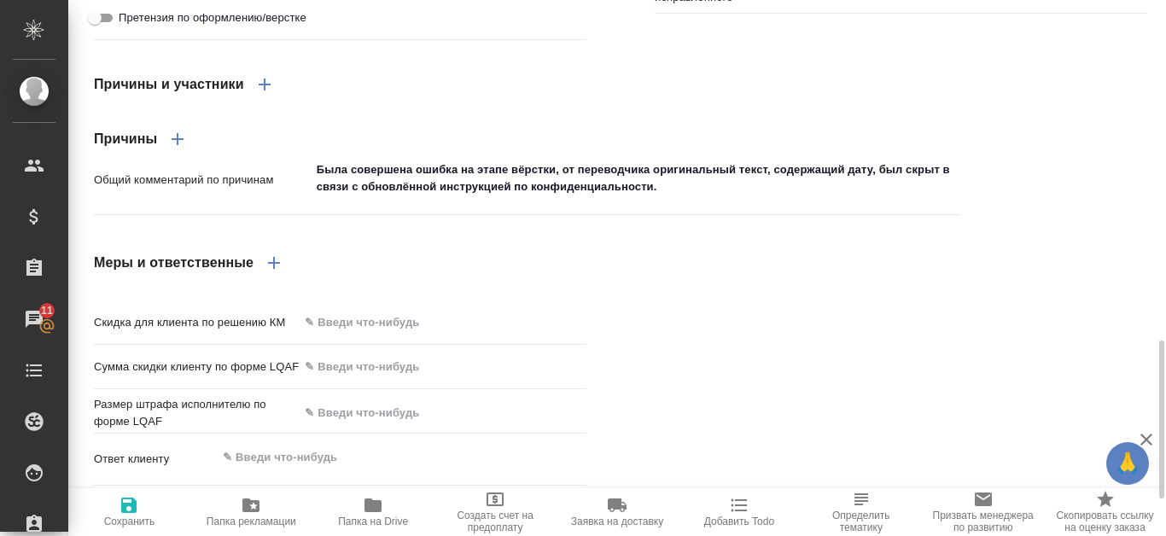
scroll to position [866, 0]
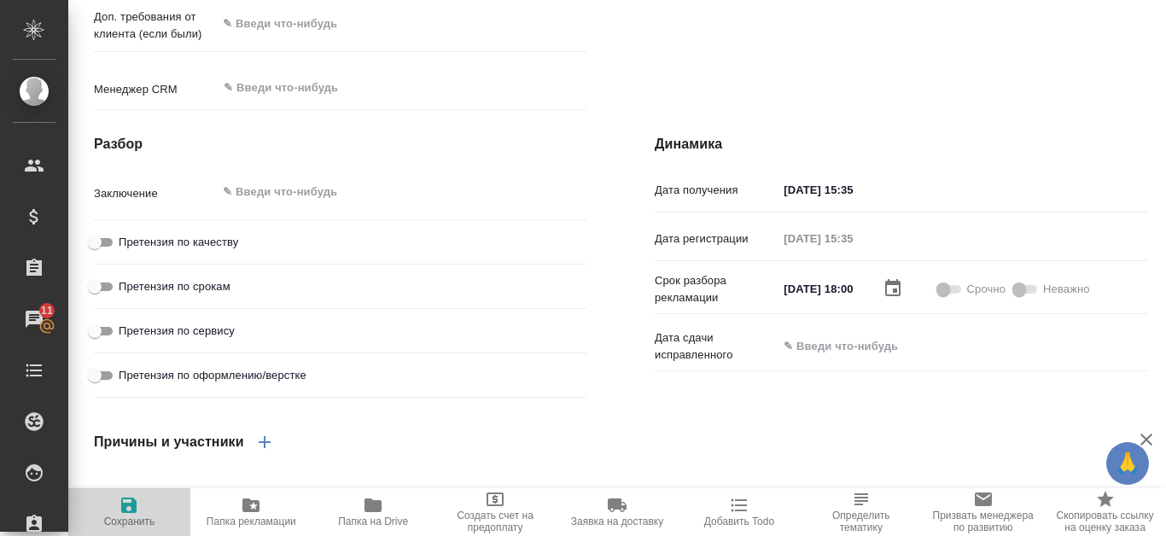
click at [125, 510] on icon "button" at bounding box center [128, 505] width 15 height 15
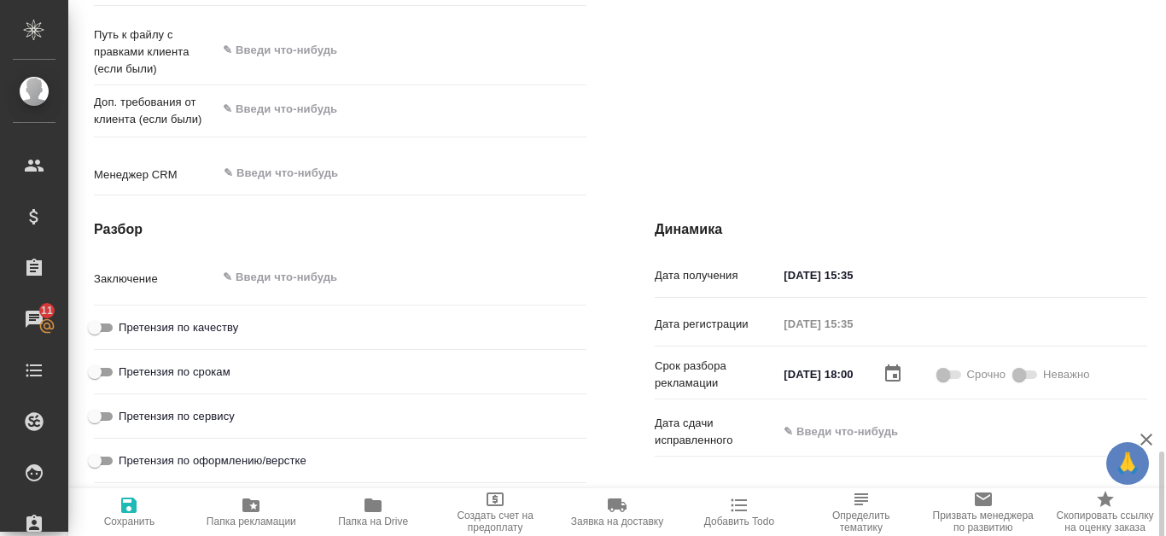
scroll to position [952, 0]
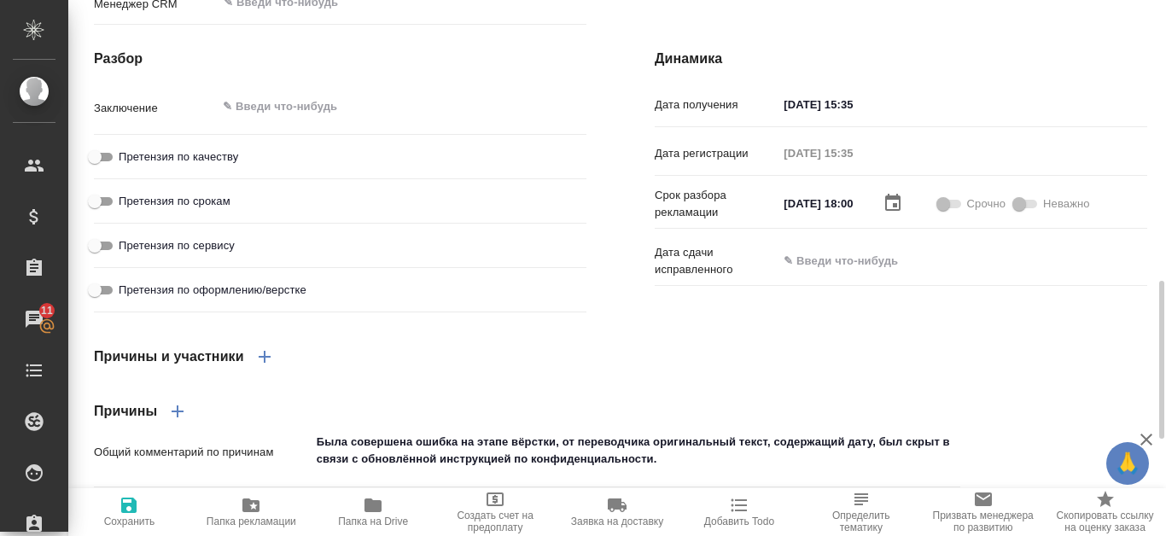
click at [302, 121] on textarea at bounding box center [402, 106] width 370 height 29
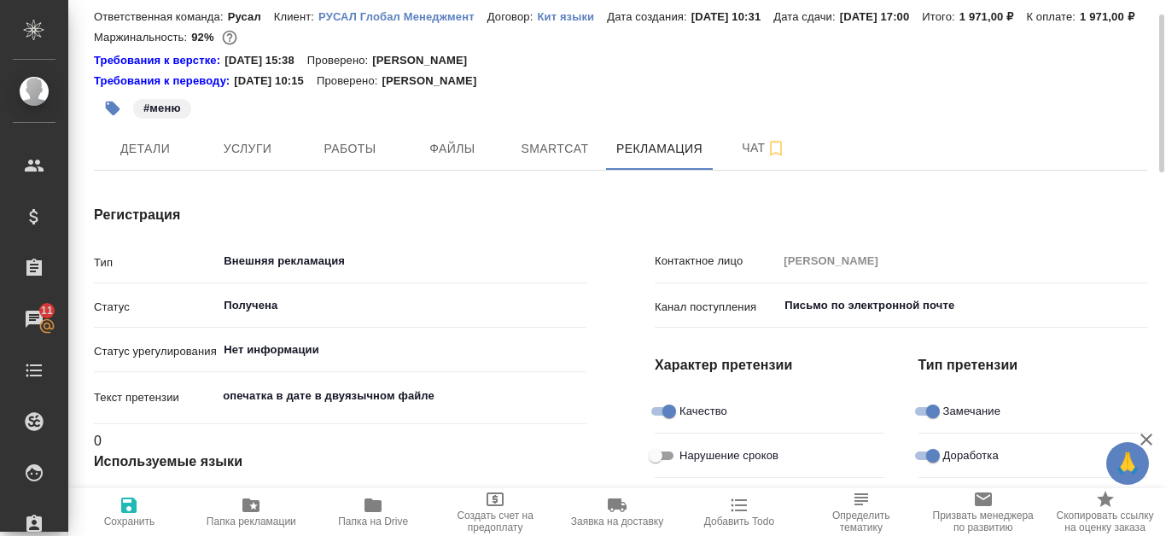
scroll to position [0, 0]
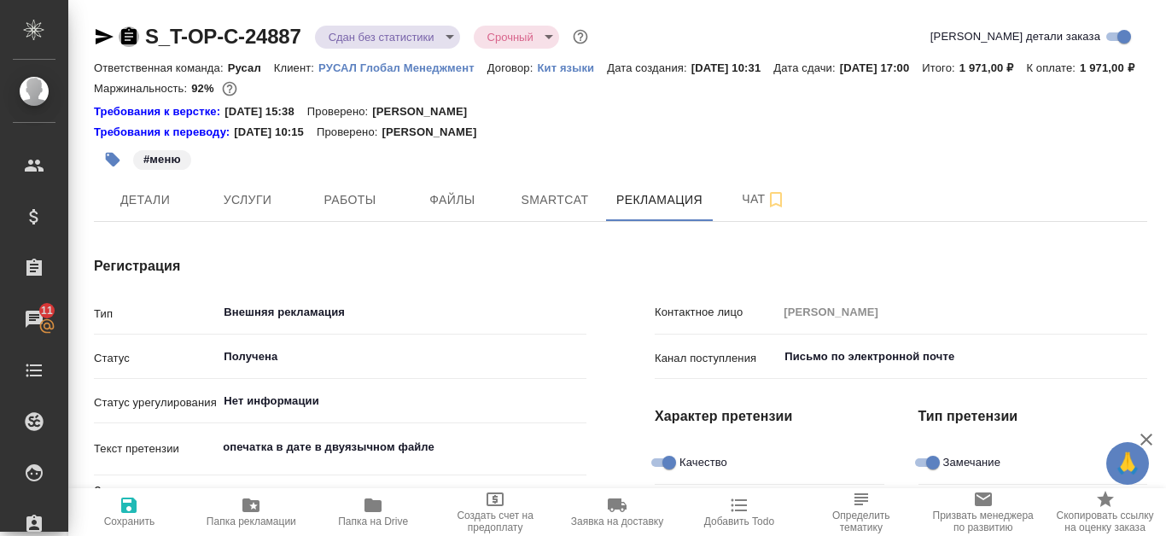
click at [129, 28] on icon "button" at bounding box center [128, 35] width 15 height 17
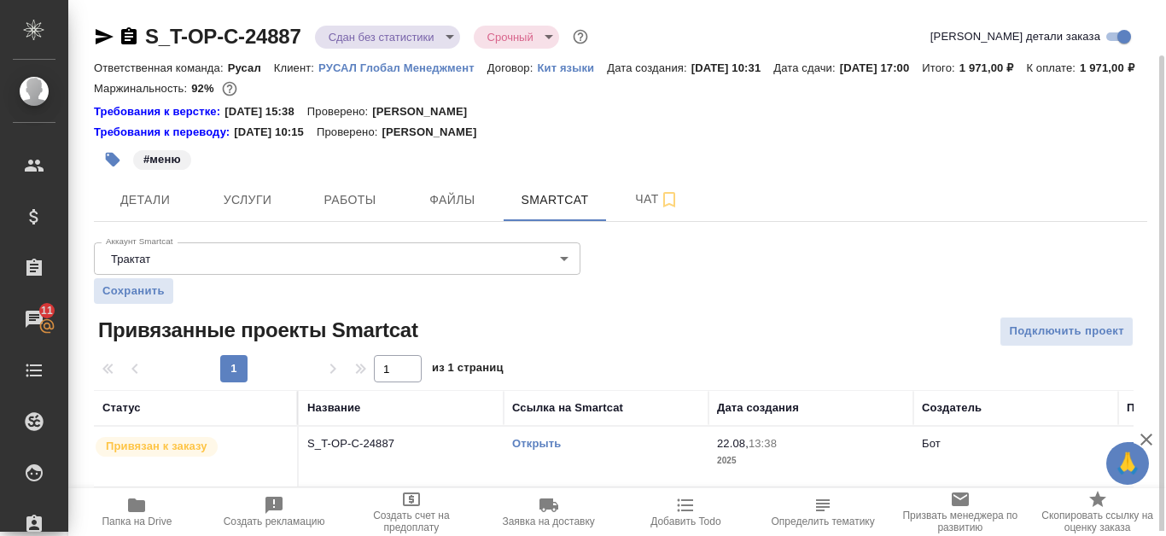
scroll to position [28, 0]
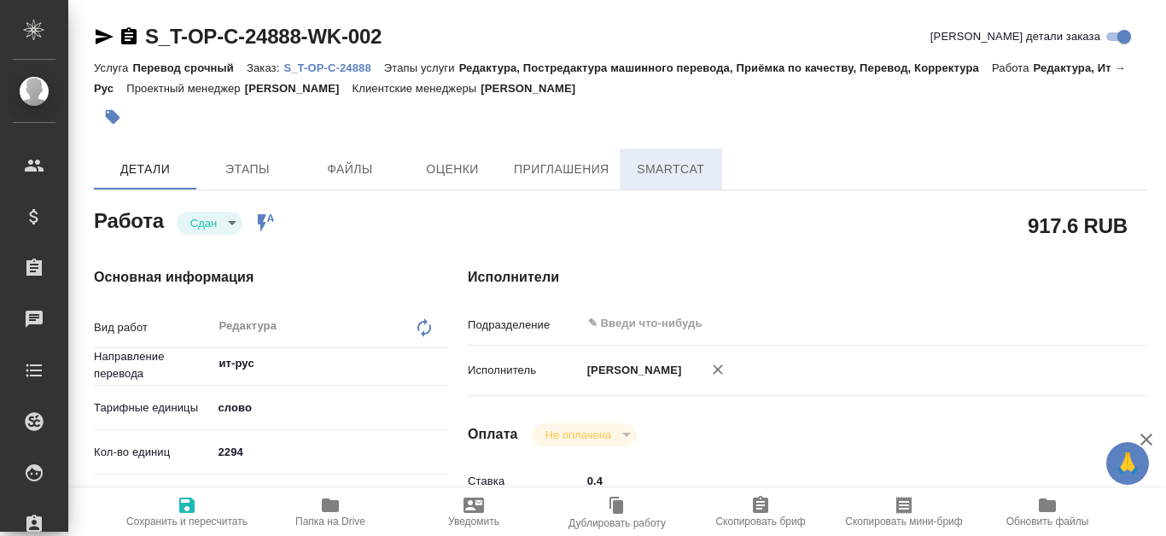
type textarea "x"
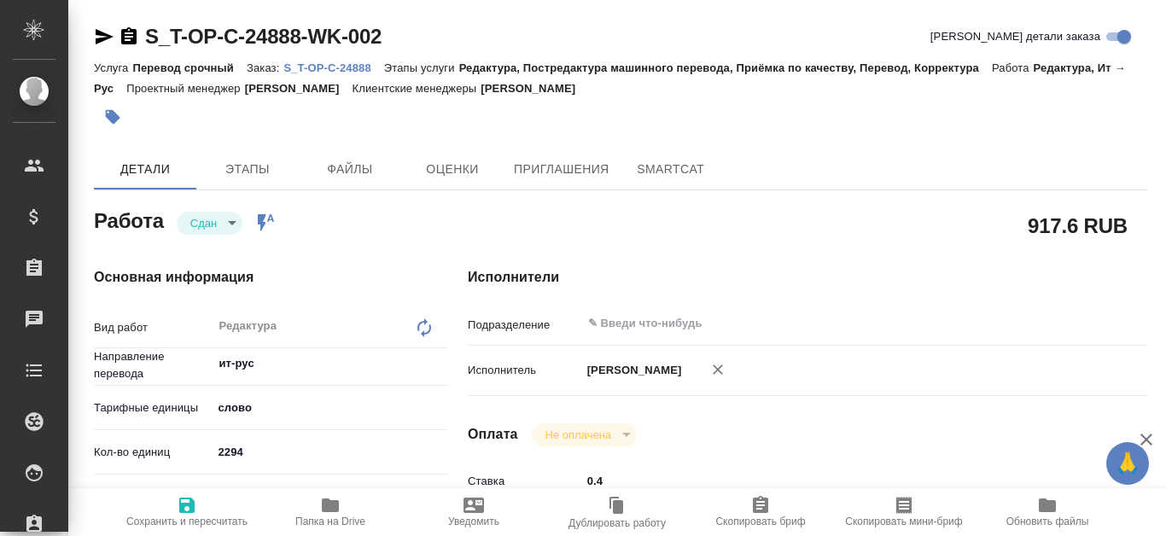
type textarea "x"
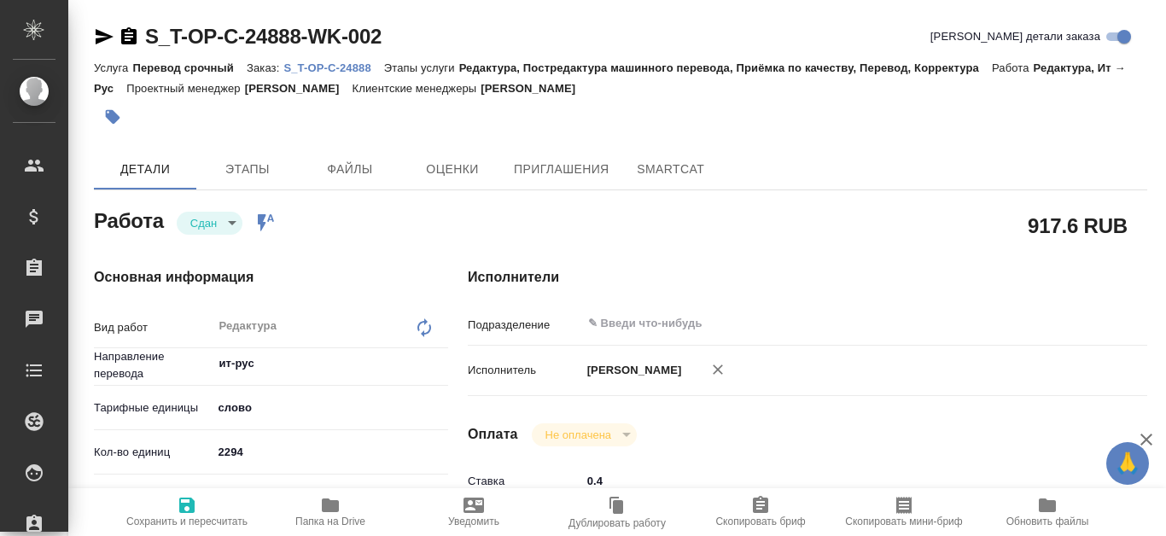
type textarea "x"
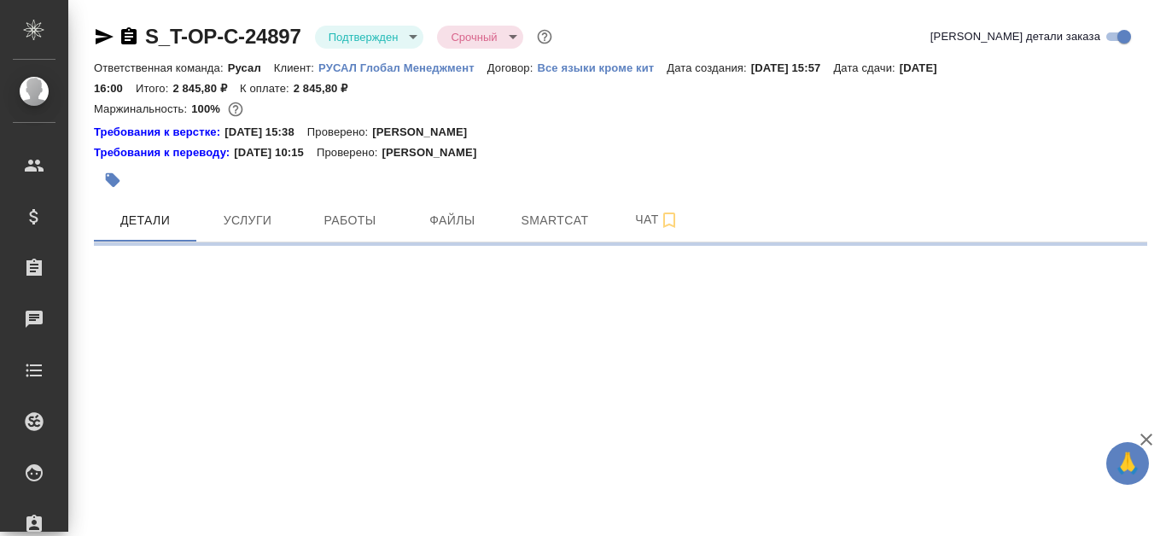
select select "RU"
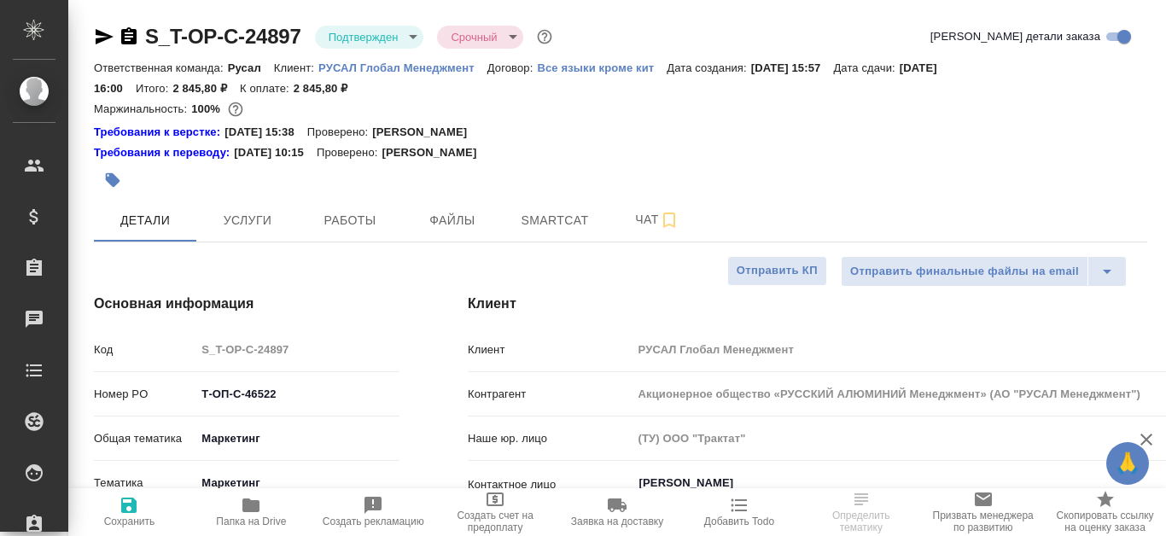
type textarea "x"
type input "[PERSON_NAME]"
click at [465, 230] on span "Файлы" at bounding box center [452, 220] width 82 height 21
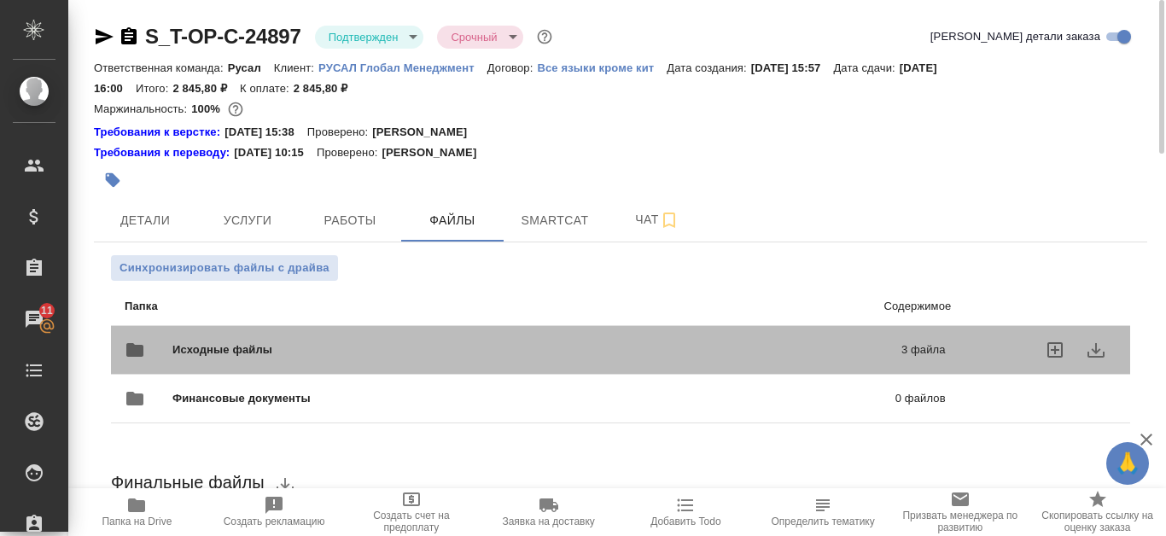
click at [667, 337] on div "Исходные файлы 3 файла" at bounding box center [535, 349] width 821 height 41
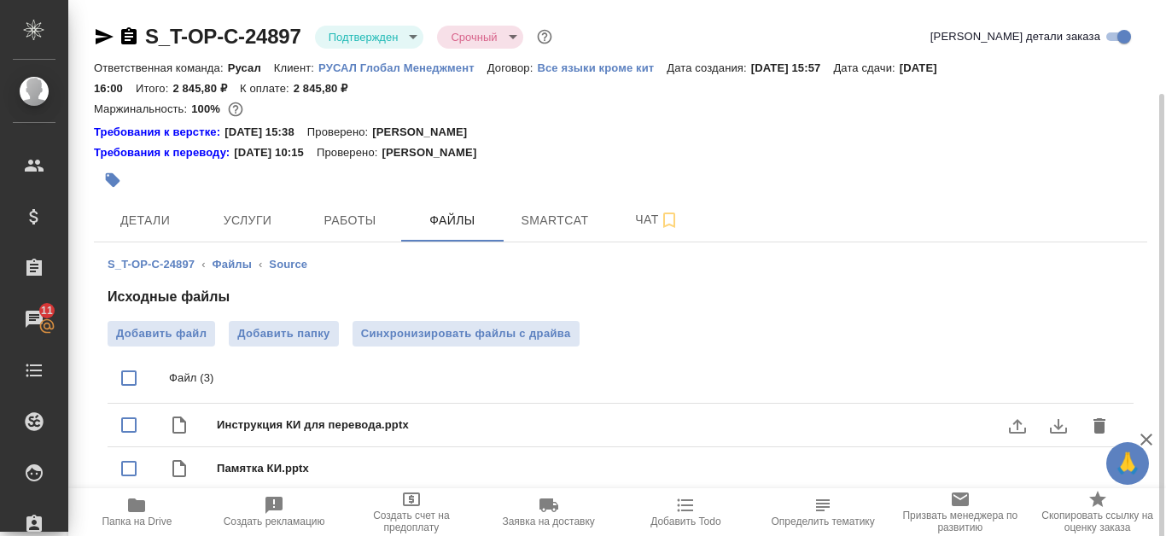
scroll to position [49, 0]
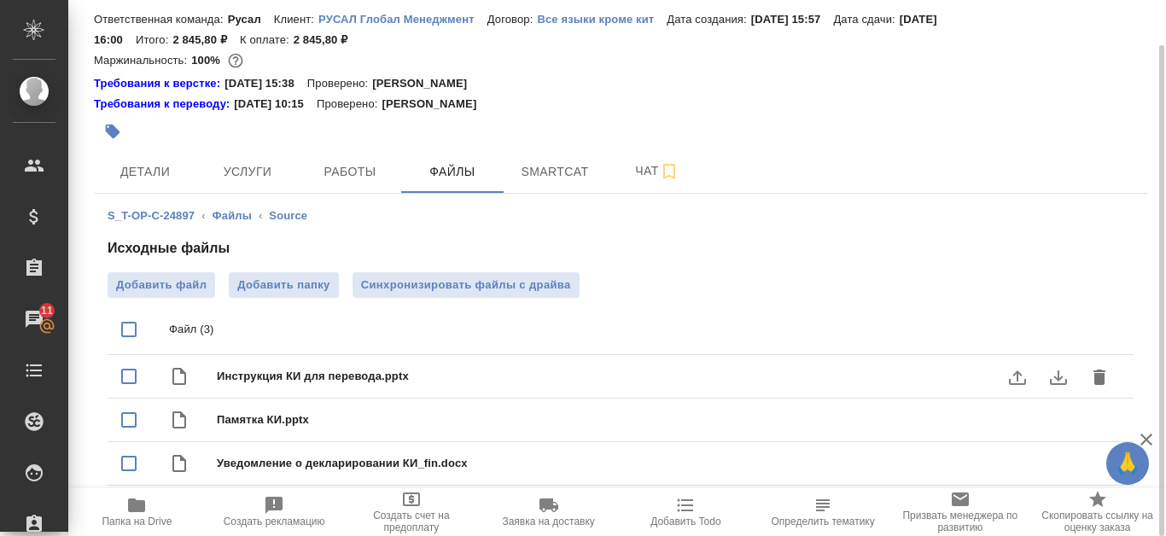
click at [1054, 378] on icon "download" at bounding box center [1058, 377] width 20 height 20
click at [1056, 423] on icon "download" at bounding box center [1058, 420] width 20 height 20
click at [1059, 422] on icon "download" at bounding box center [1058, 421] width 17 height 15
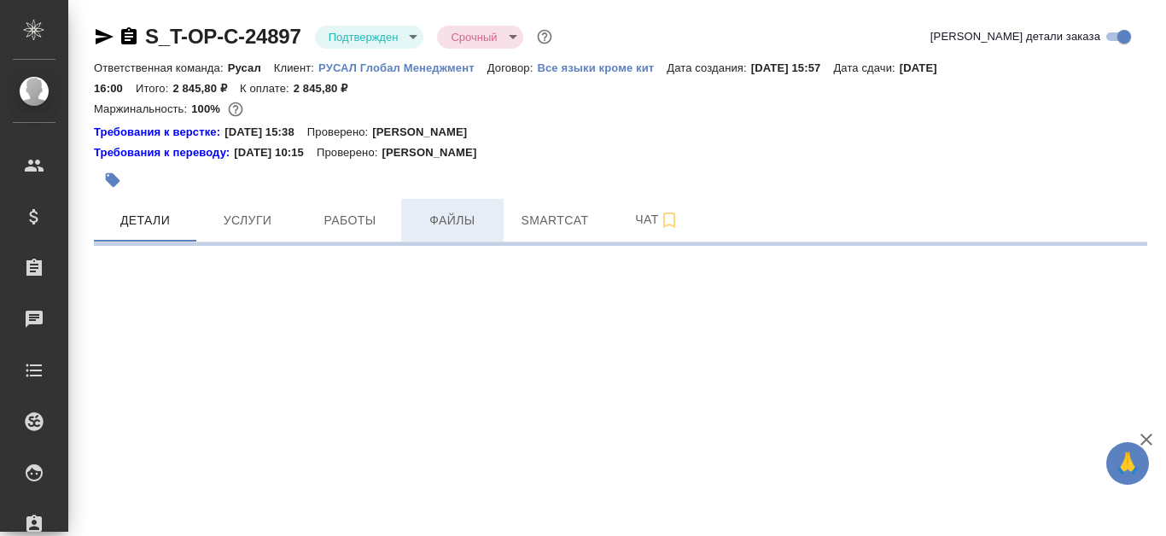
select select "RU"
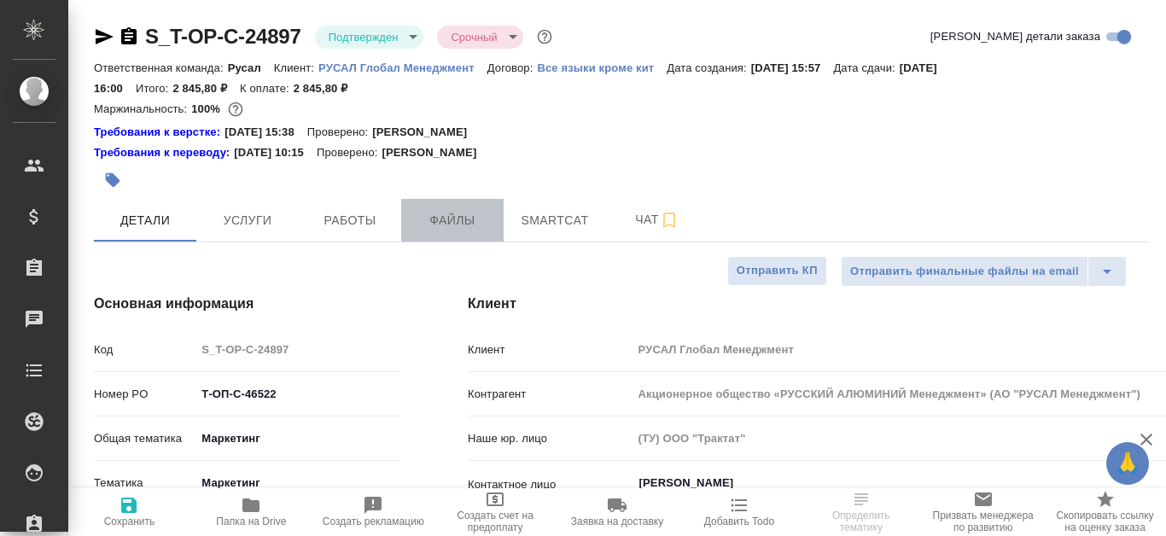
click at [479, 215] on span "Файлы" at bounding box center [452, 220] width 82 height 21
type textarea "x"
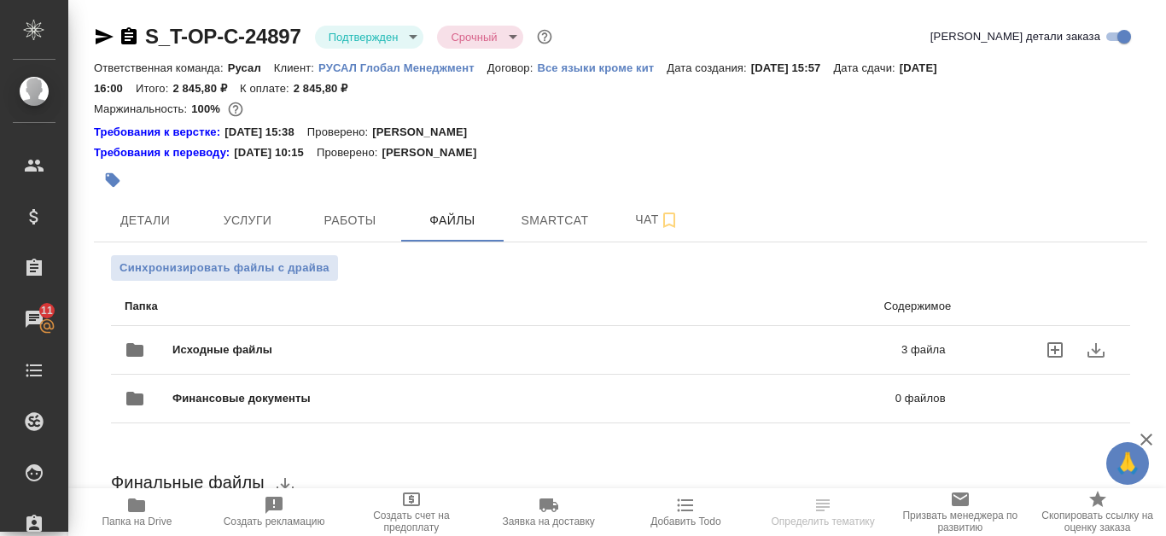
click at [614, 354] on p "3 файла" at bounding box center [766, 349] width 358 height 17
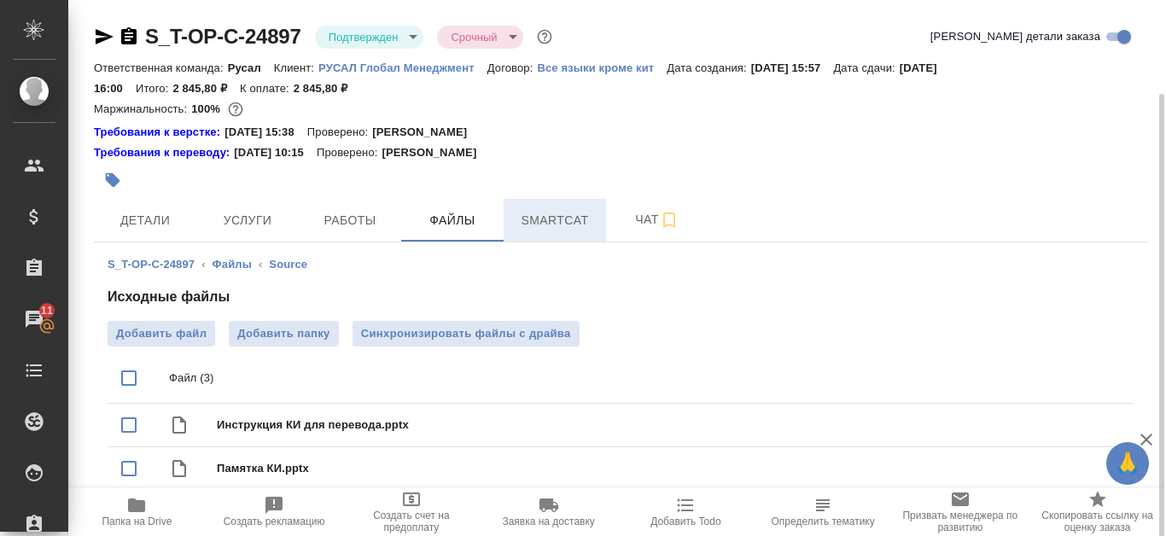
scroll to position [49, 0]
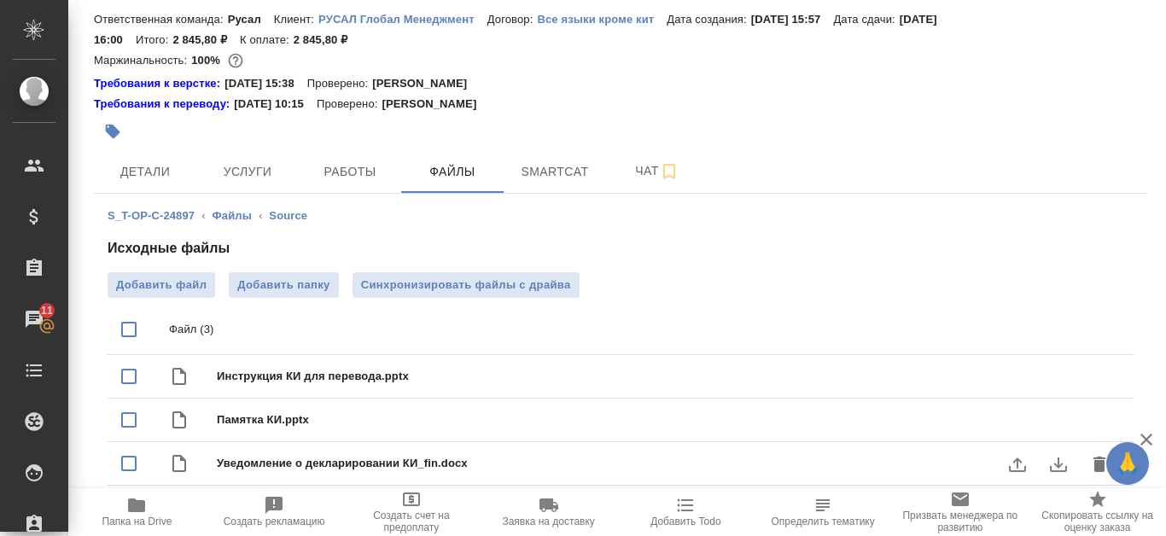
click at [1062, 467] on icon "download" at bounding box center [1058, 464] width 20 height 20
click at [1062, 423] on icon "download" at bounding box center [1058, 420] width 20 height 20
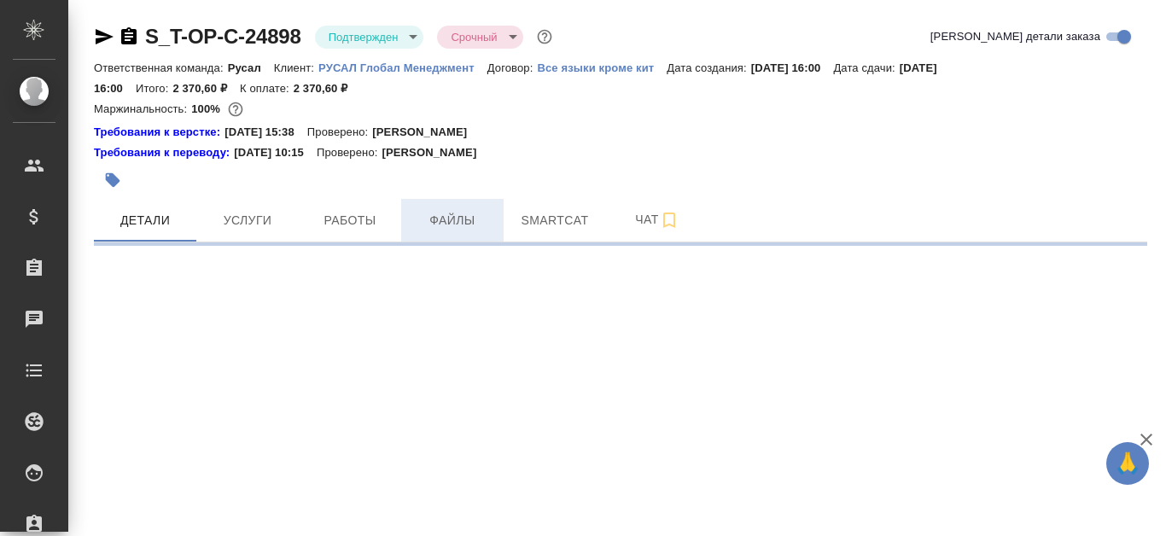
select select "RU"
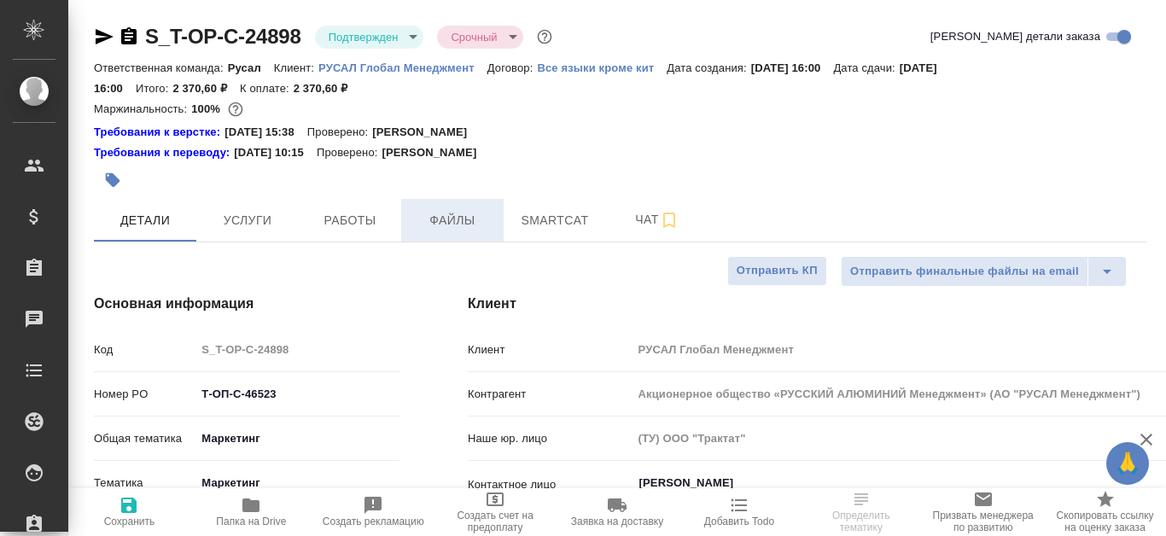
type textarea "x"
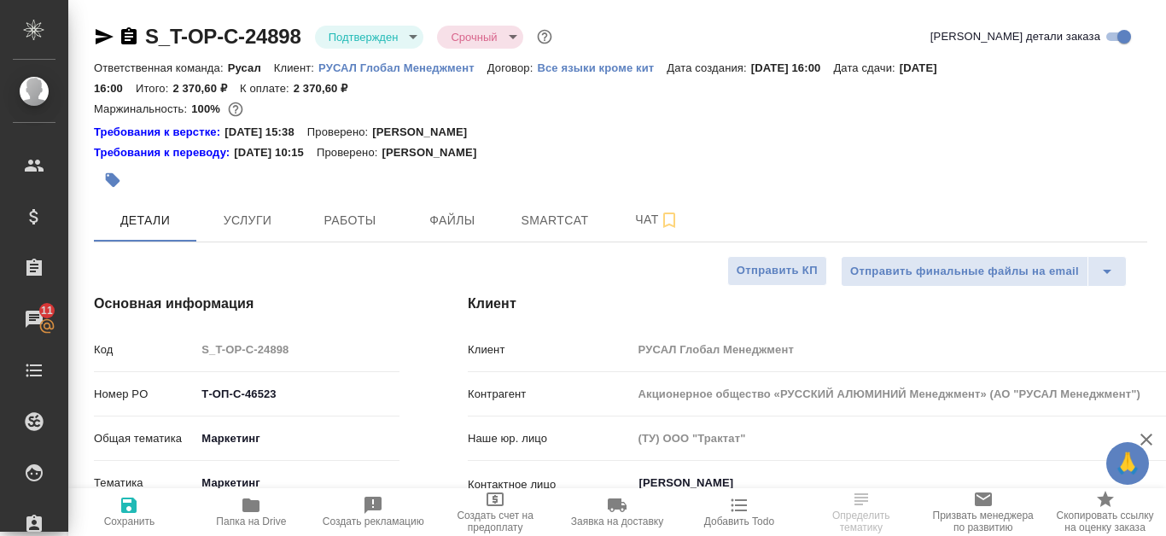
type textarea "x"
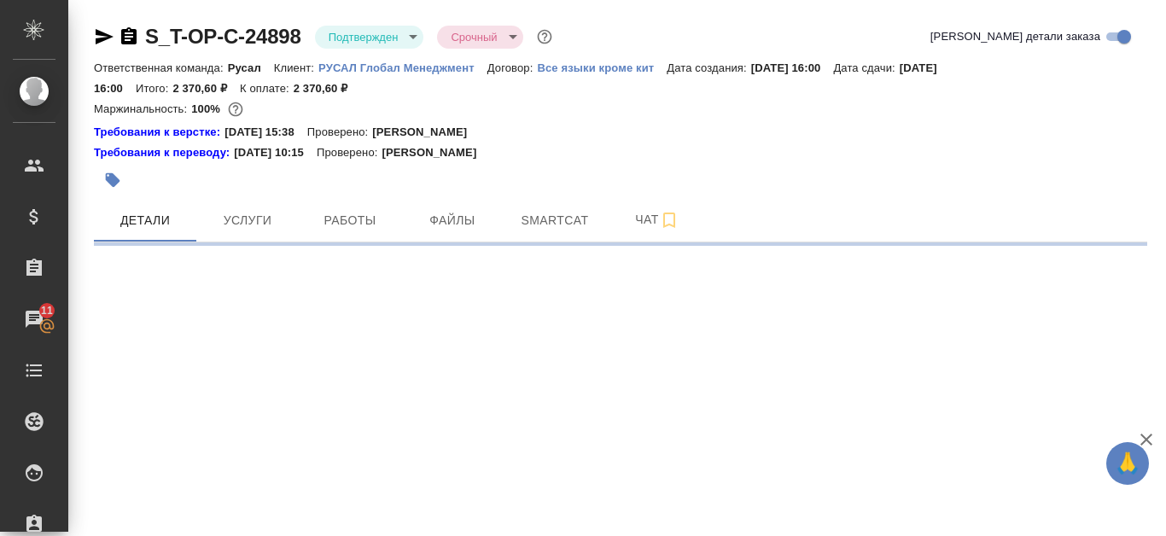
select select "RU"
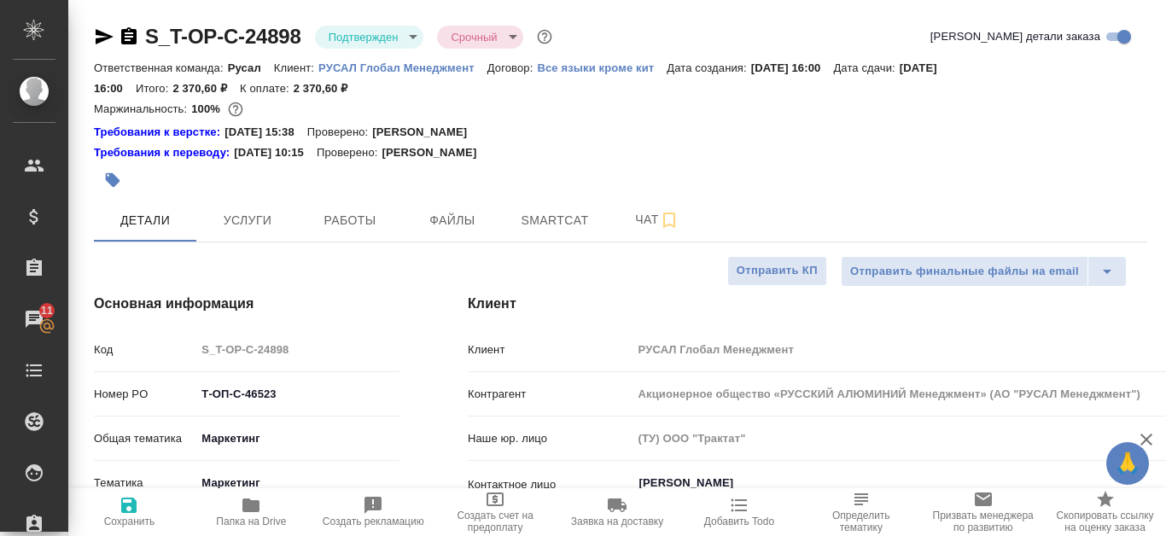
type textarea "x"
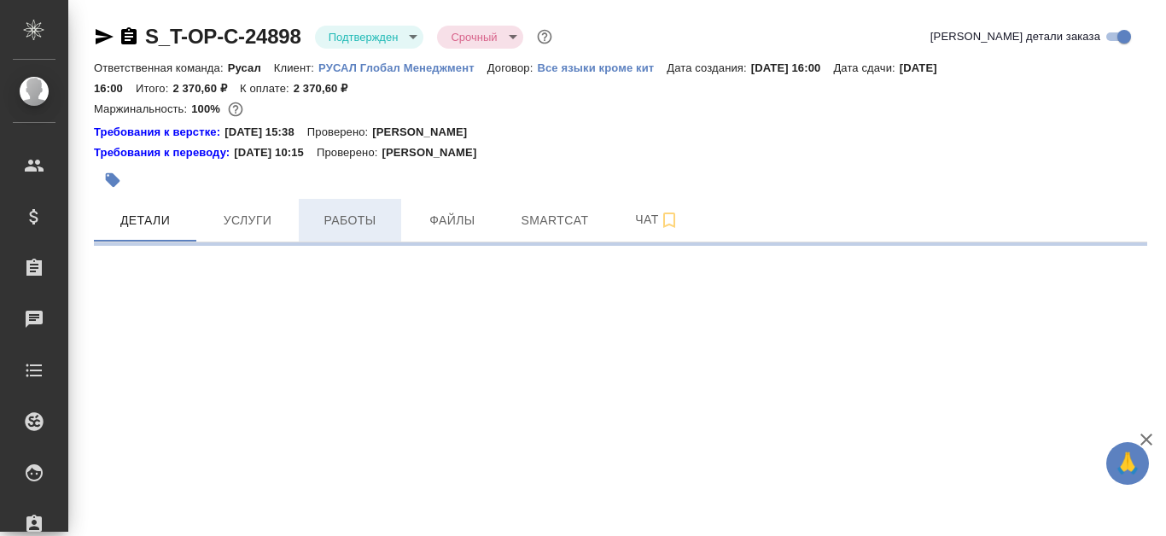
select select "RU"
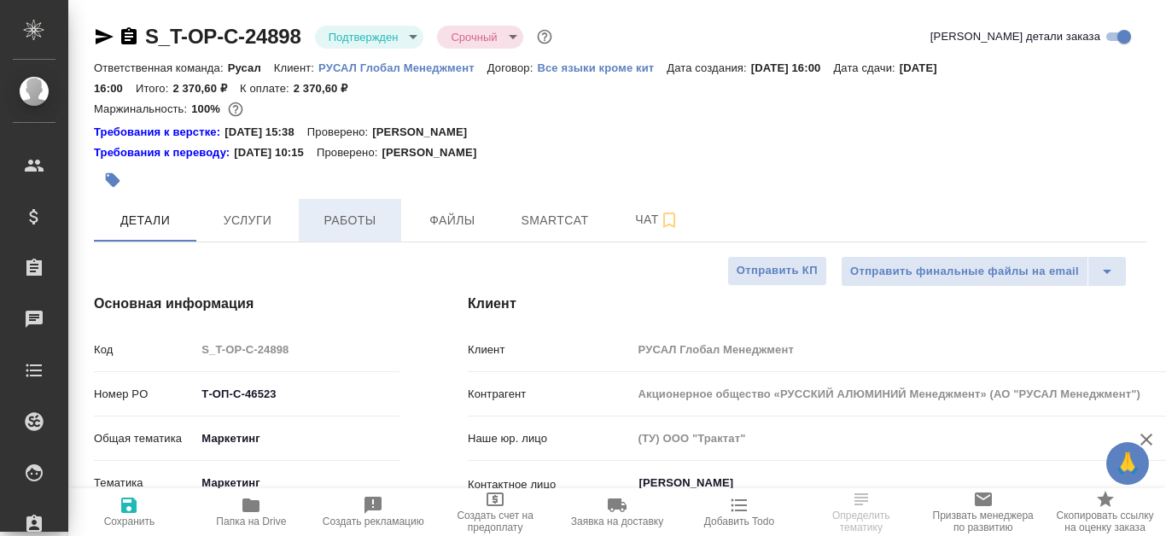
type textarea "x"
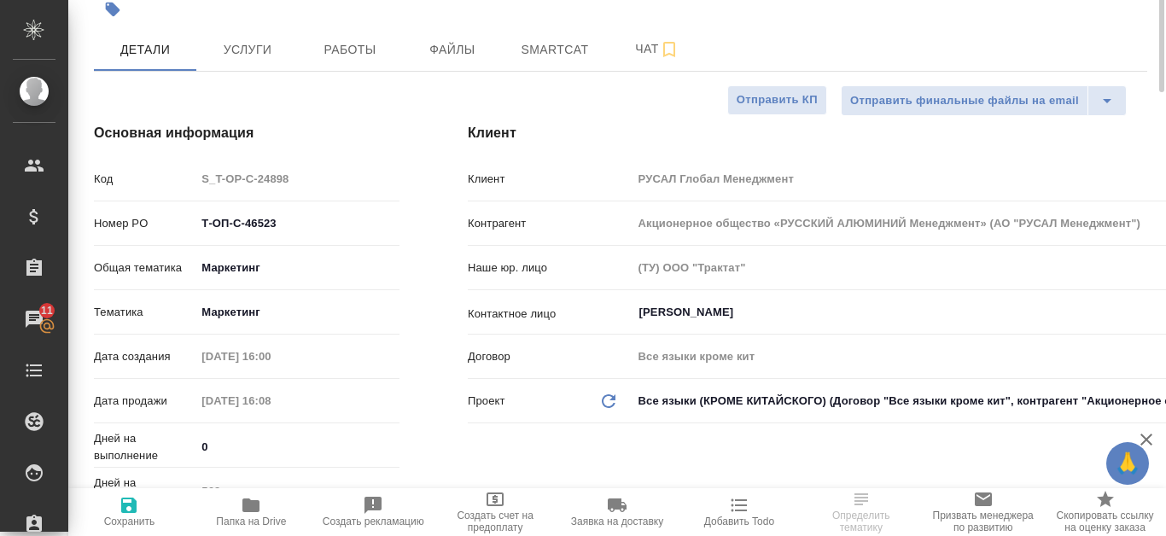
scroll to position [85, 0]
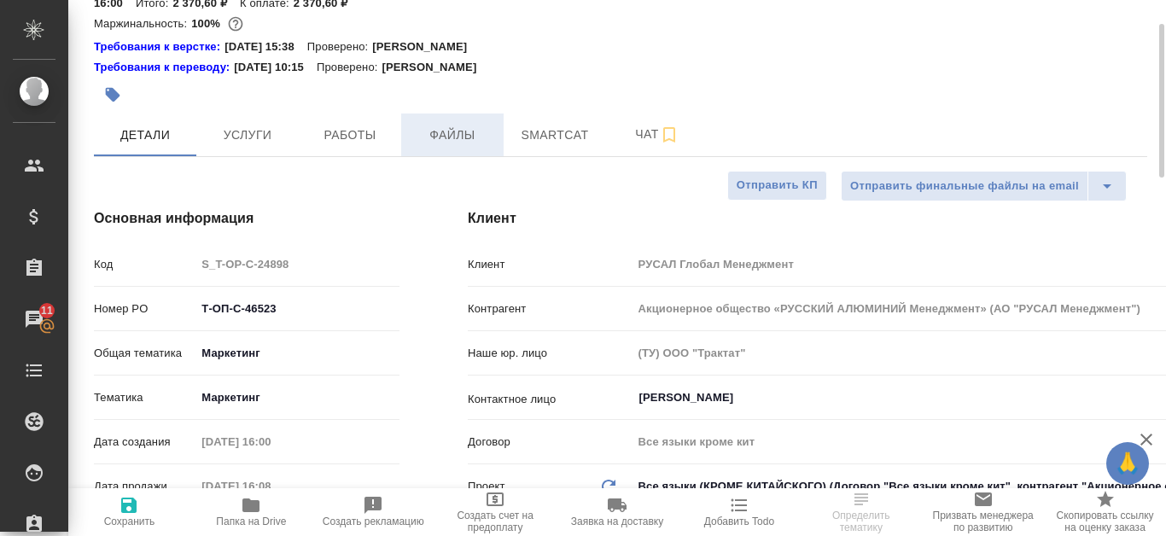
click at [462, 140] on span "Файлы" at bounding box center [452, 135] width 82 height 21
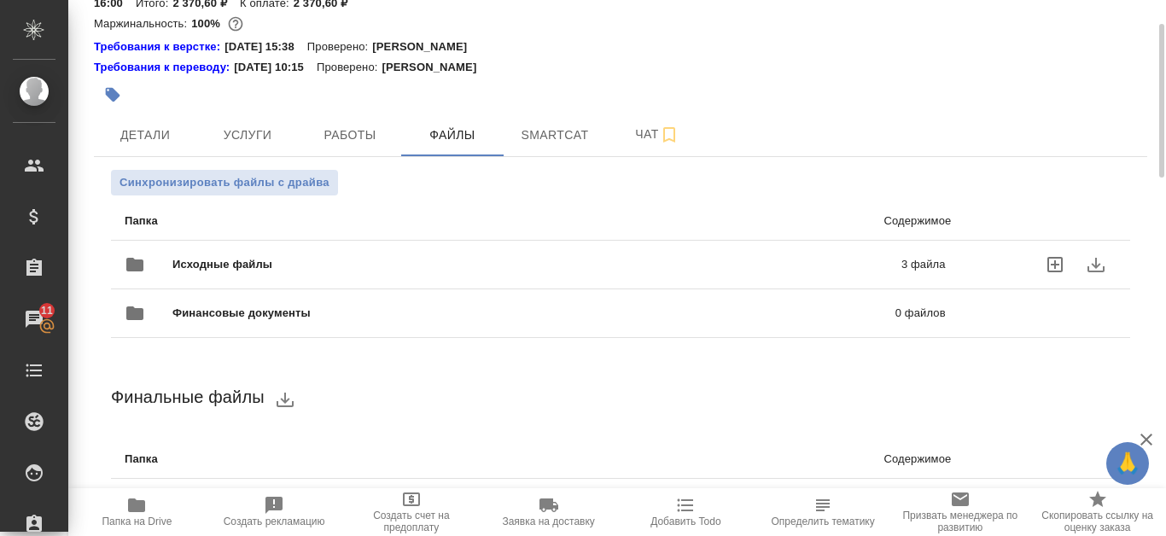
click at [733, 270] on p "3 файла" at bounding box center [766, 264] width 358 height 17
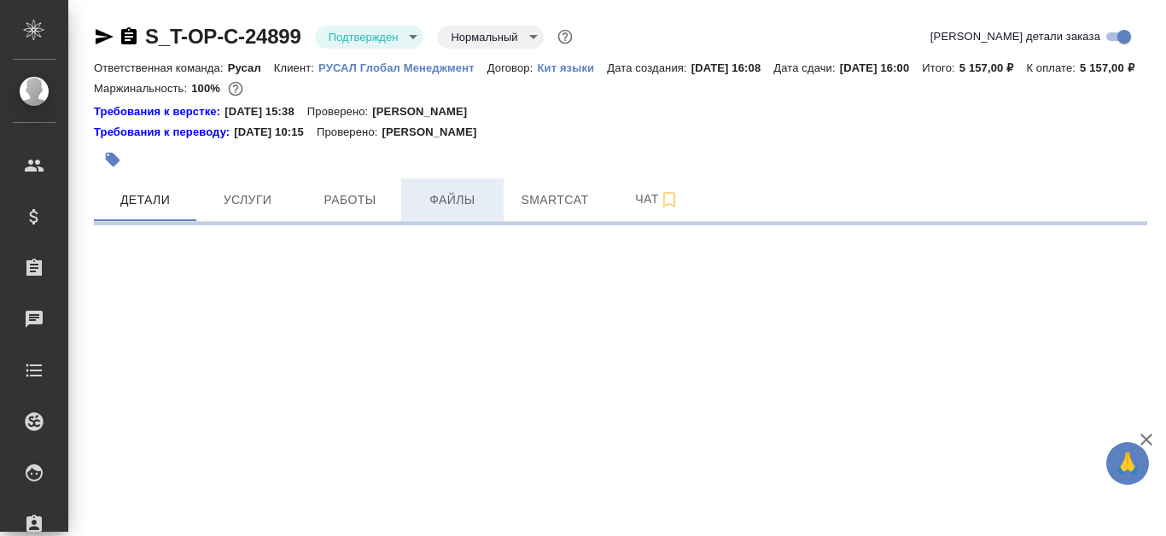
select select "RU"
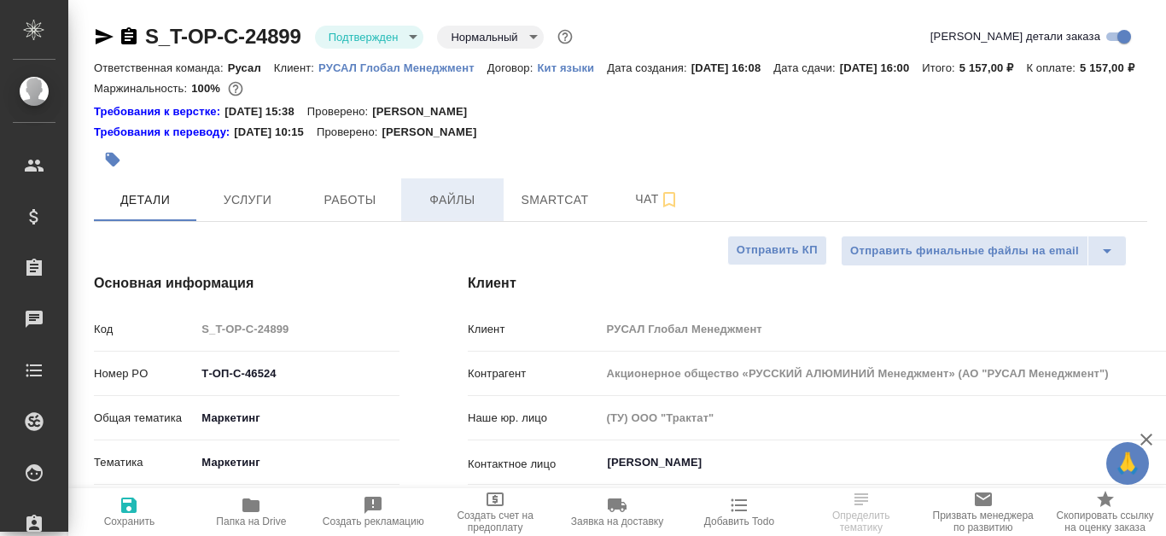
type textarea "x"
click at [459, 211] on span "Файлы" at bounding box center [452, 199] width 82 height 21
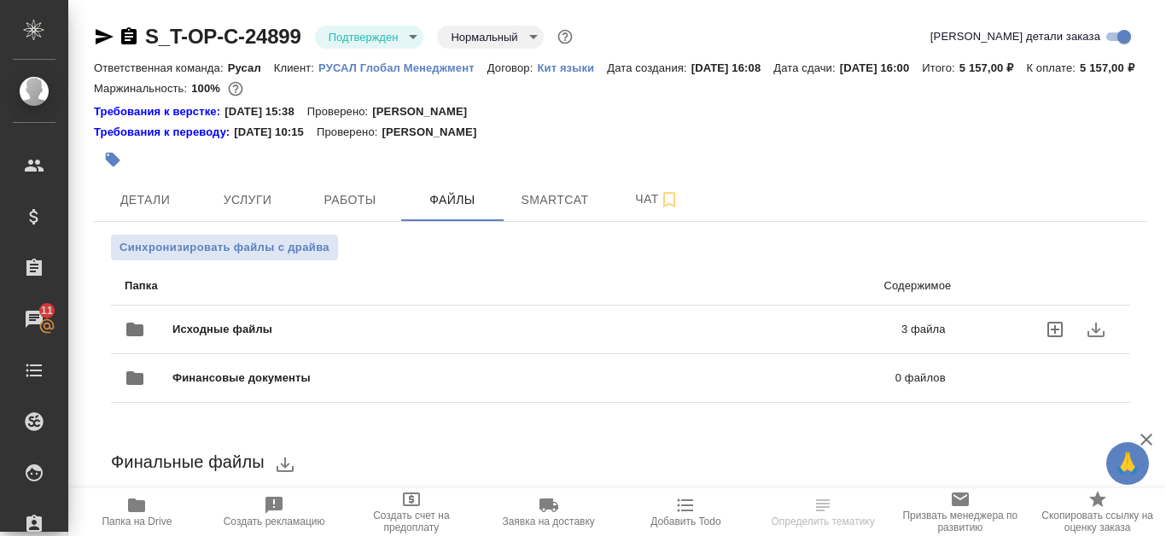
click at [581, 340] on div "Исходные файлы 3 файла" at bounding box center [535, 329] width 821 height 41
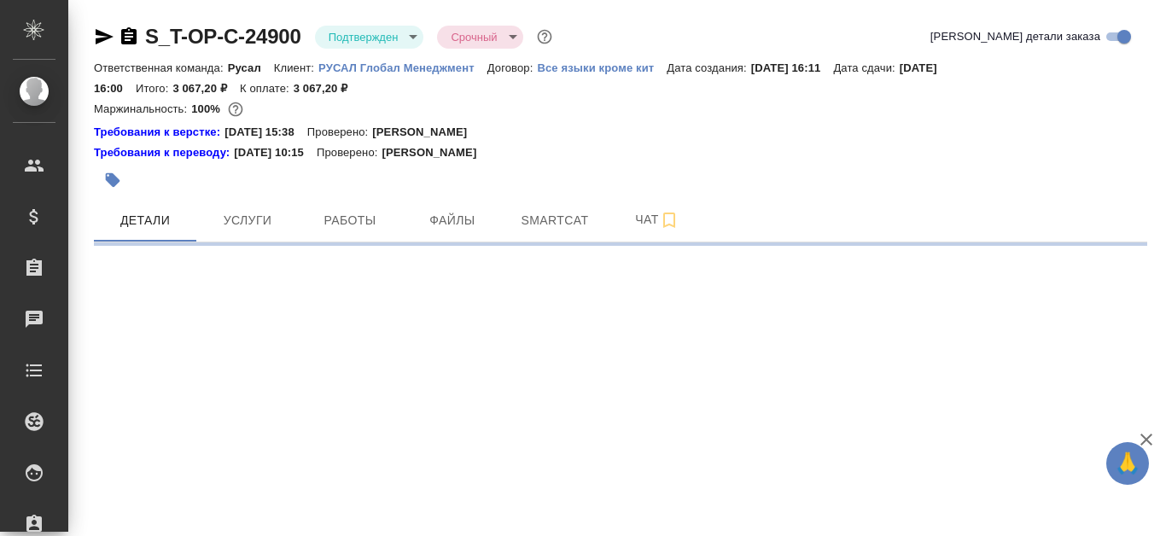
select select "RU"
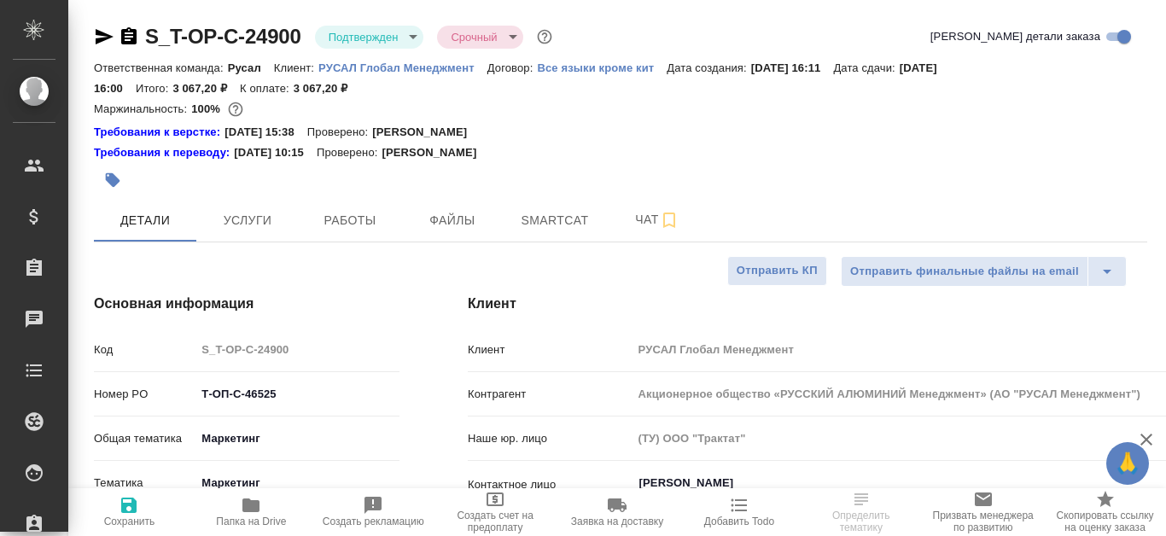
type textarea "x"
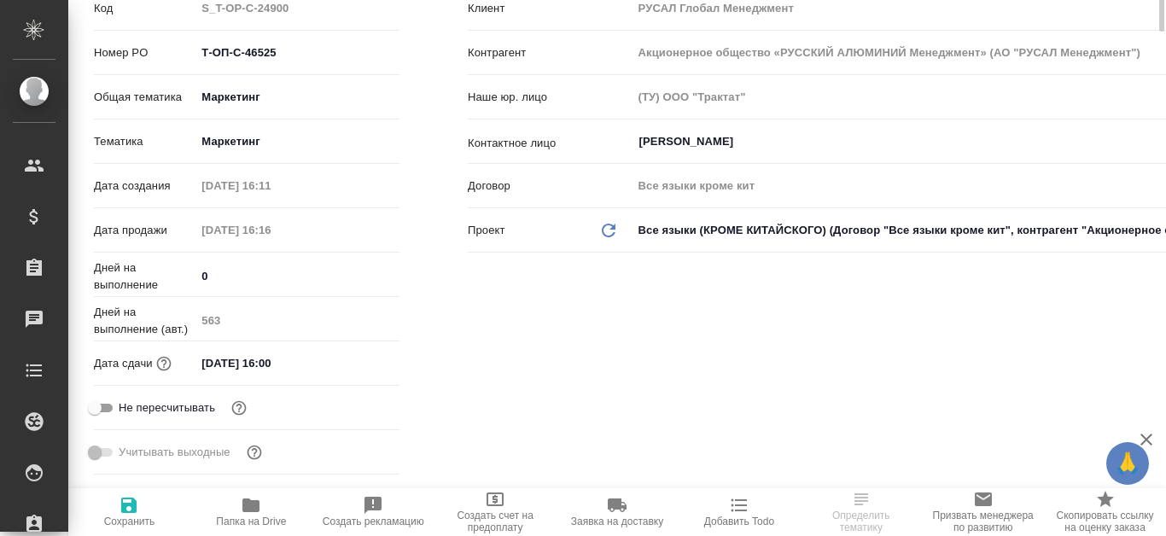
scroll to position [171, 0]
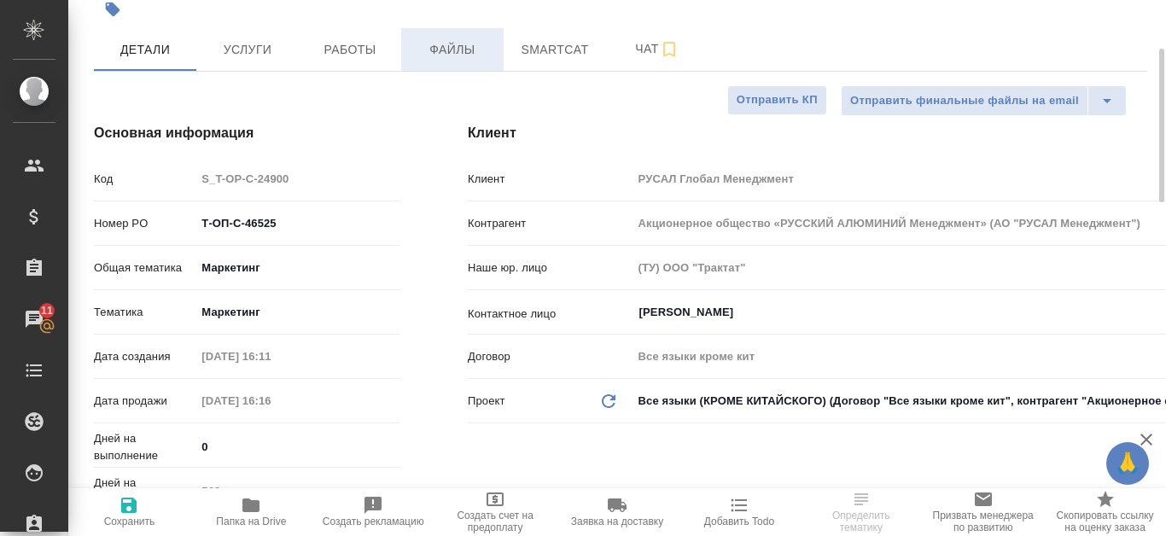
click at [488, 46] on span "Файлы" at bounding box center [452, 49] width 82 height 21
click at [455, 60] on span "Файлы" at bounding box center [452, 49] width 82 height 21
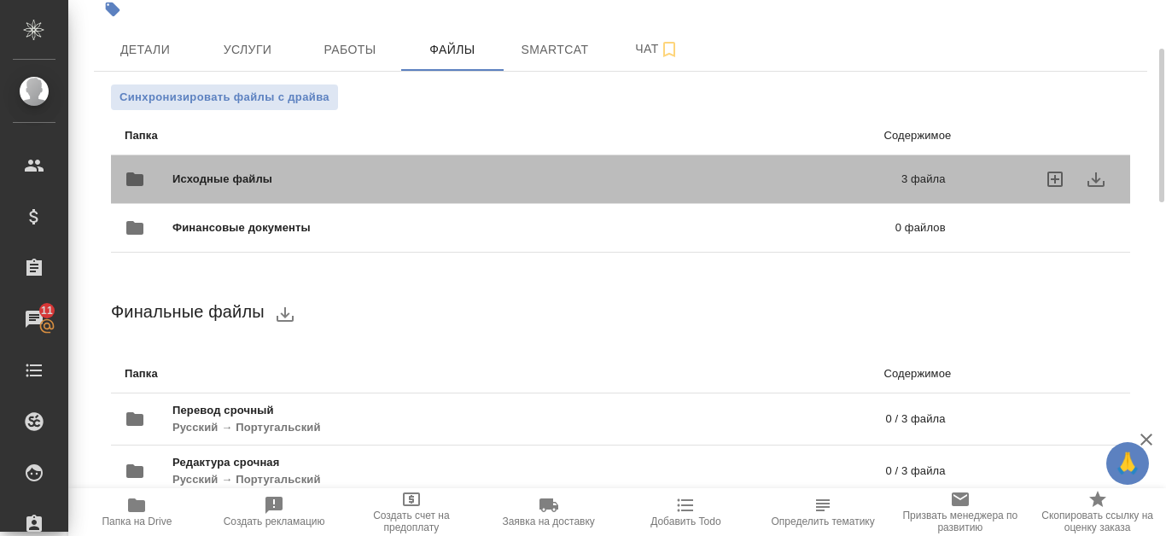
click at [806, 167] on div "Исходные файлы 3 файла" at bounding box center [535, 179] width 821 height 41
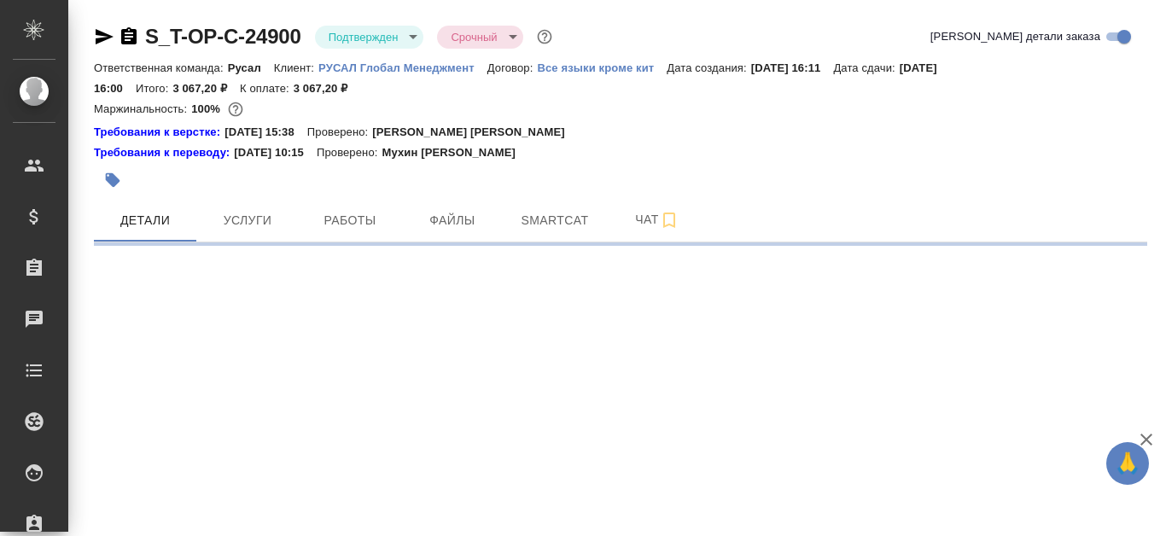
select select "RU"
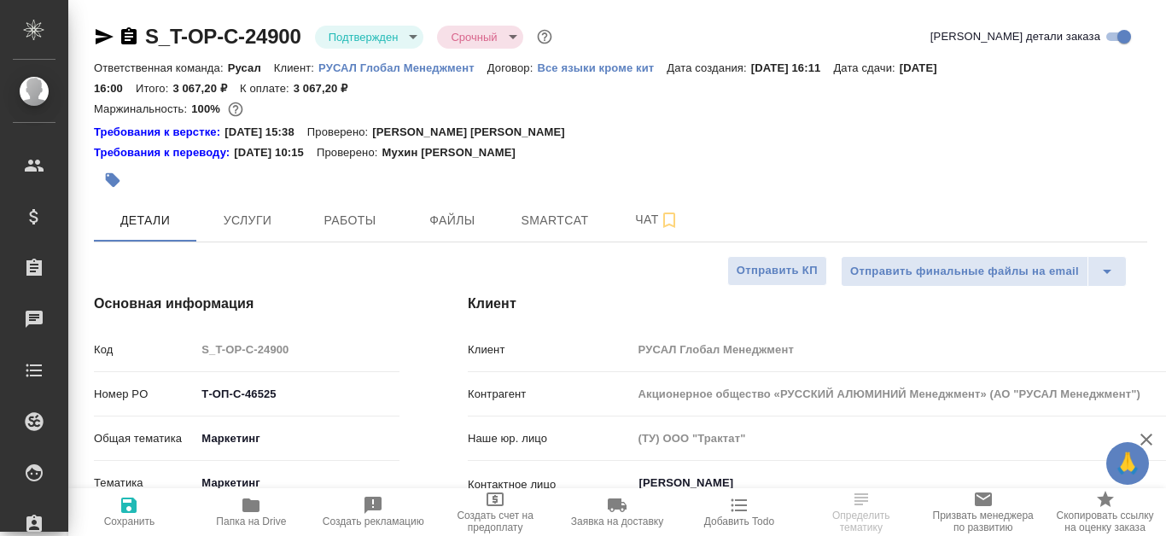
type textarea "x"
select select "RU"
type textarea "x"
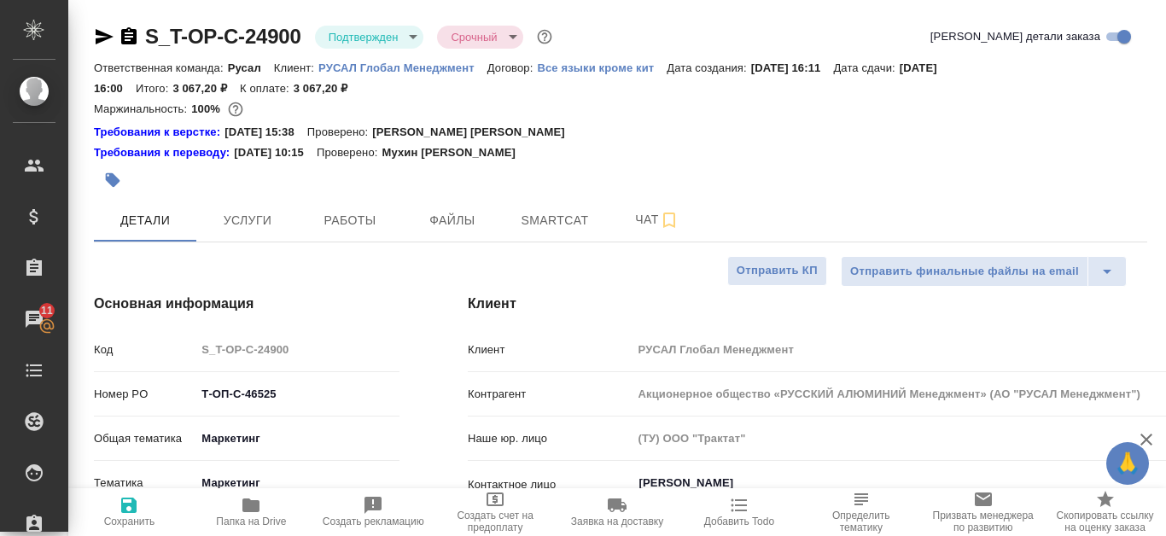
type textarea "x"
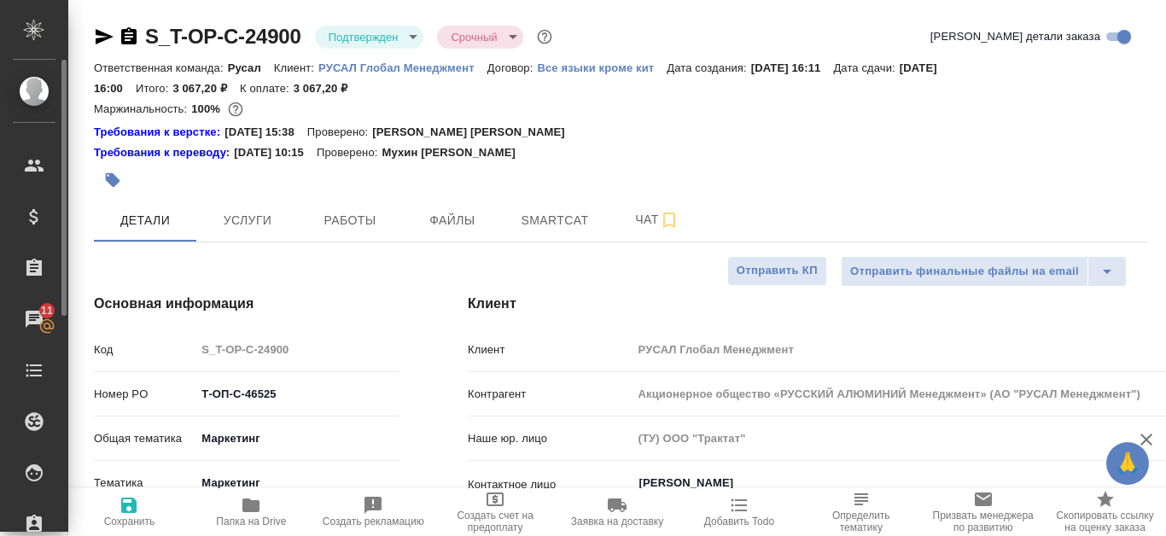
type textarea "x"
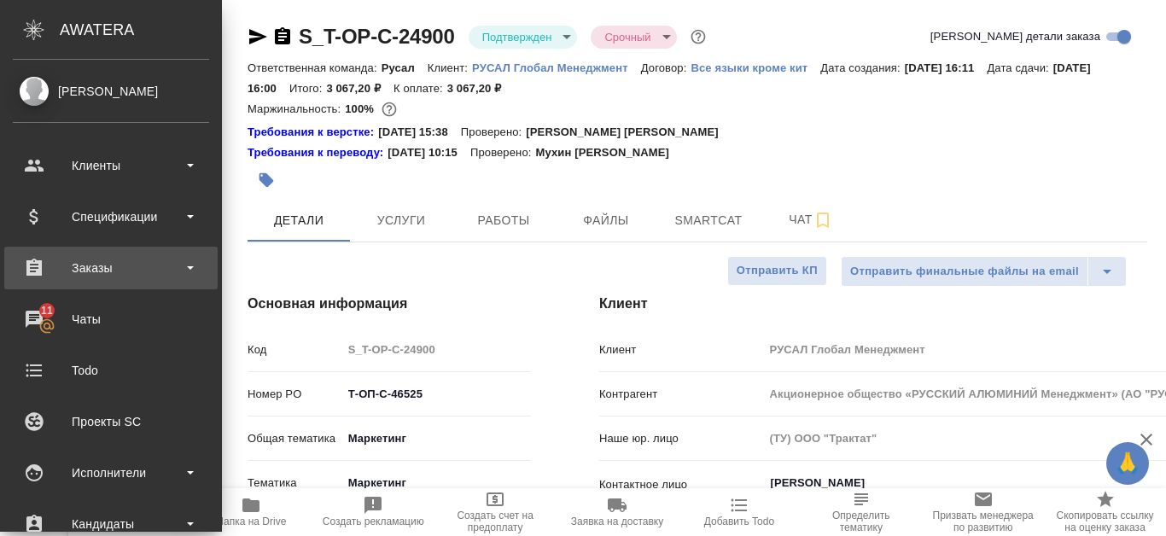
click at [143, 275] on div "Заказы" at bounding box center [111, 268] width 196 height 26
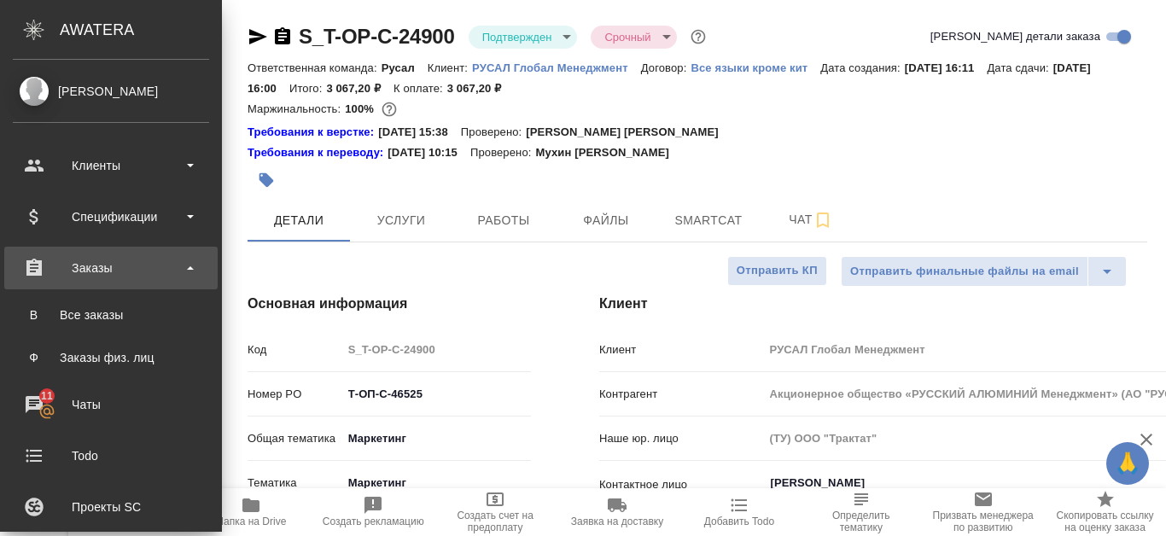
click at [120, 275] on div "Заказы" at bounding box center [111, 268] width 196 height 26
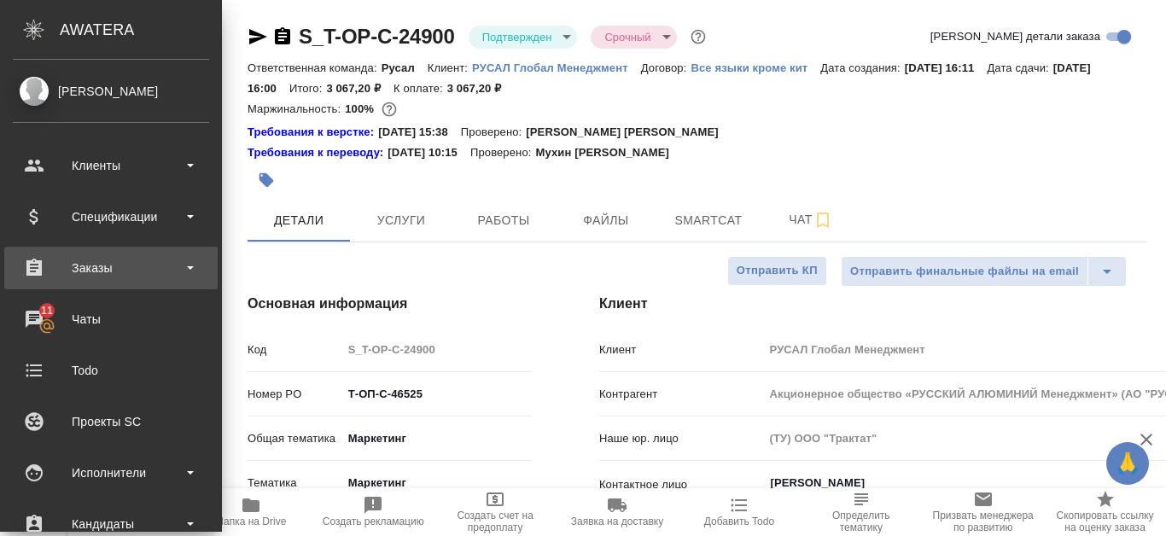
click at [120, 274] on div "Заказы" at bounding box center [111, 268] width 196 height 26
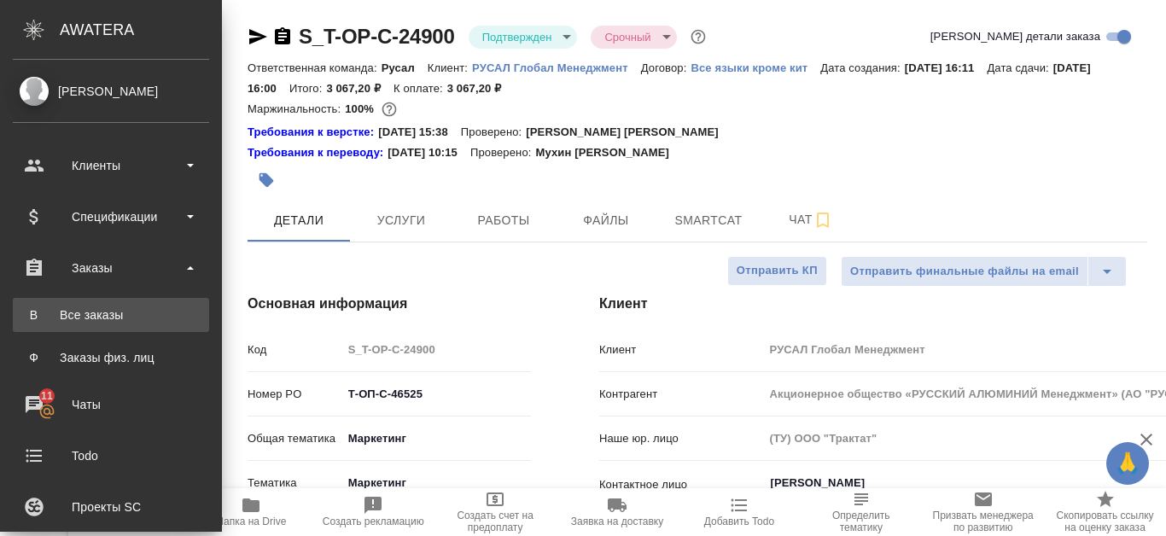
click at [97, 323] on div "Все заказы" at bounding box center [110, 314] width 179 height 17
type textarea "x"
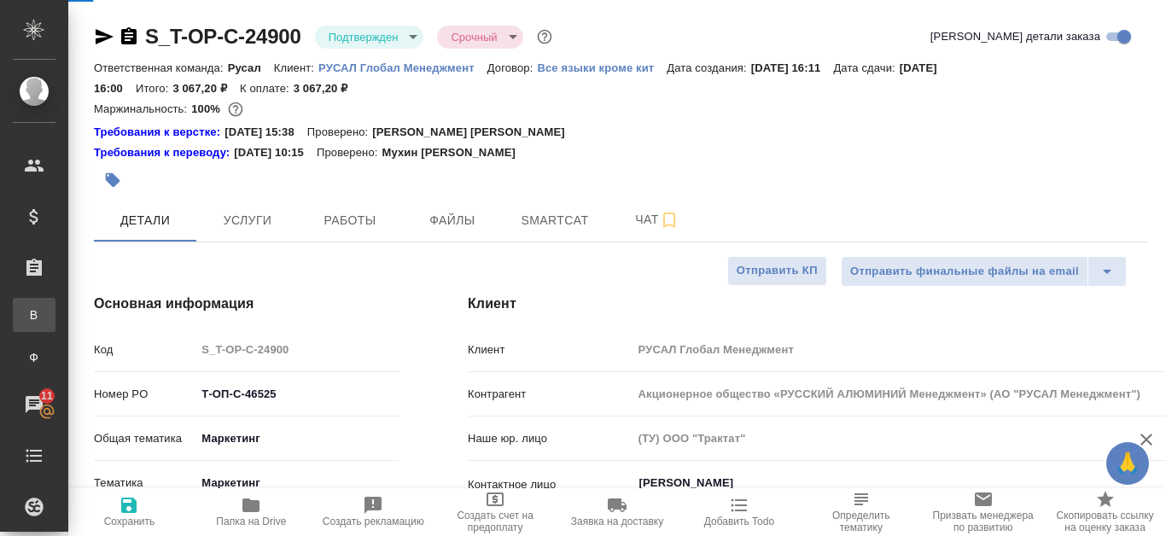
type textarea "x"
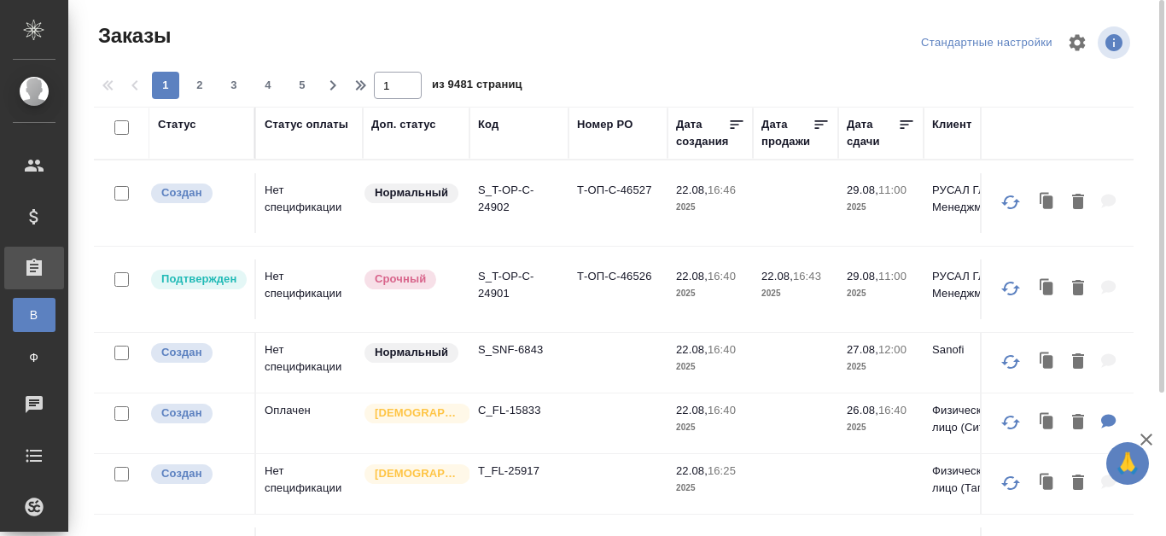
click at [492, 128] on div "Код" at bounding box center [488, 124] width 20 height 17
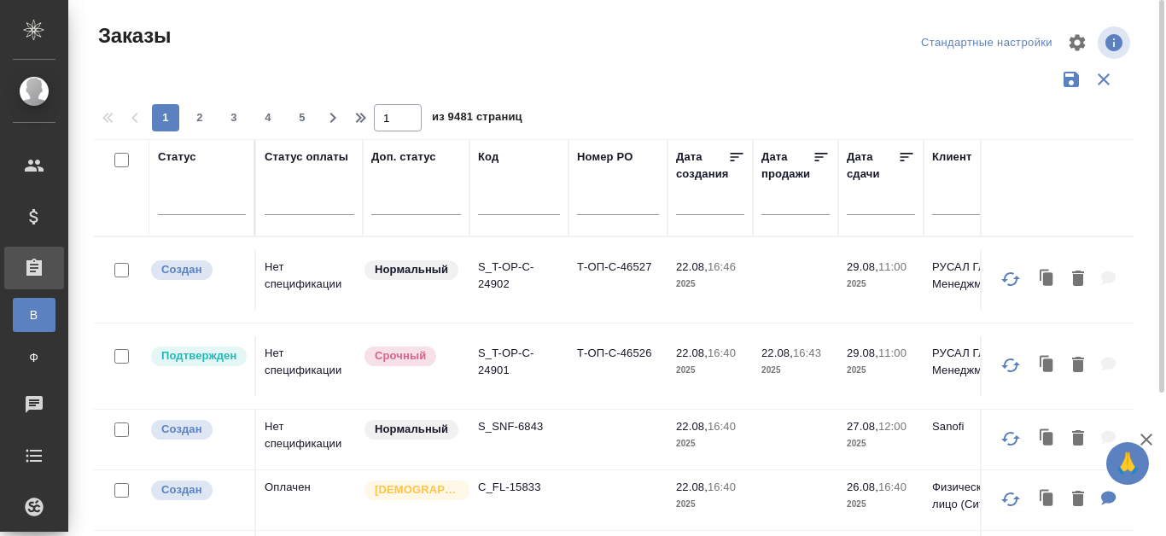
click at [498, 121] on span "из 9481 страниц" at bounding box center [477, 119] width 90 height 25
click at [484, 198] on input "text" at bounding box center [519, 204] width 82 height 21
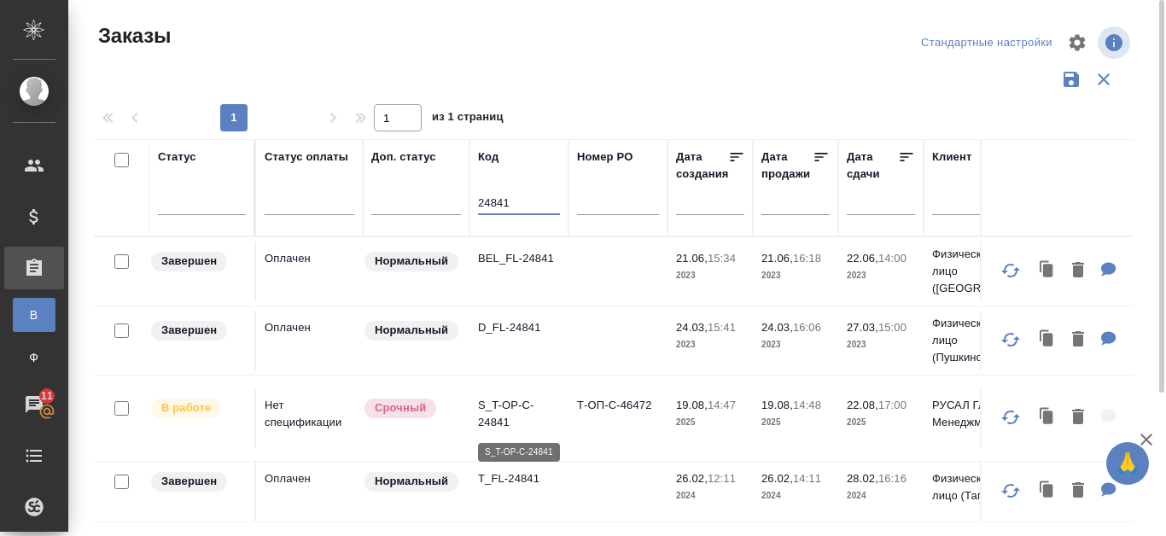
type input "24841"
click at [512, 405] on p "S_T-OP-C-24841" at bounding box center [519, 414] width 82 height 34
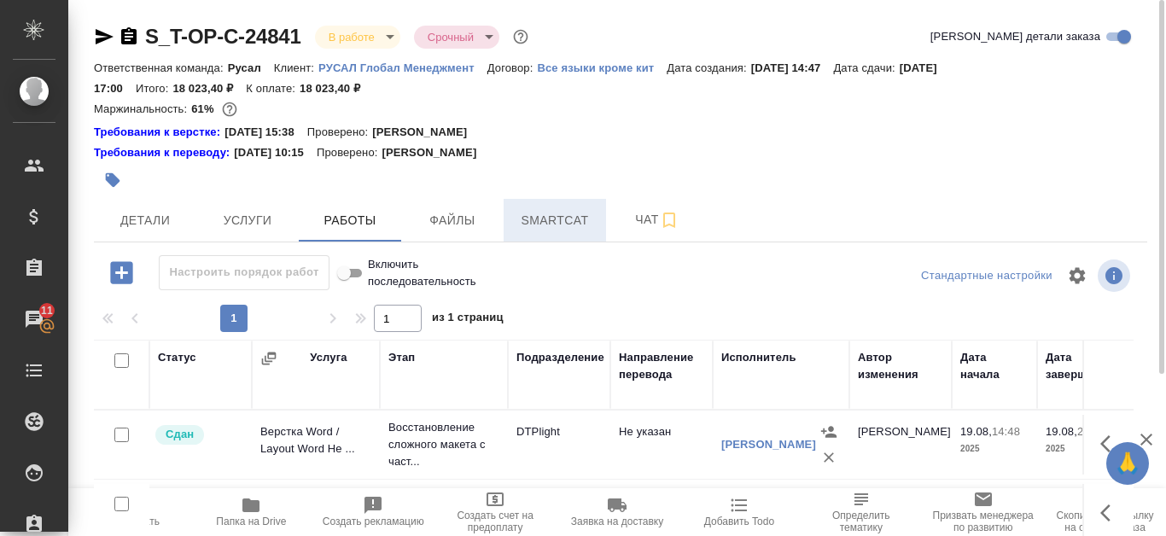
click at [566, 217] on span "Smartcat" at bounding box center [555, 220] width 82 height 21
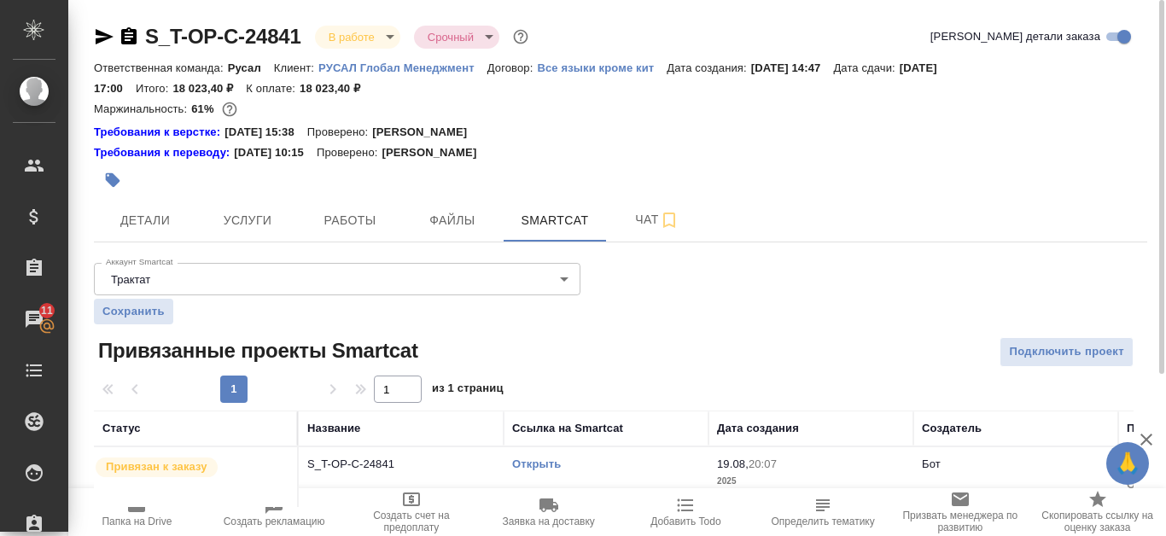
click at [543, 465] on link "Открыть" at bounding box center [536, 463] width 49 height 13
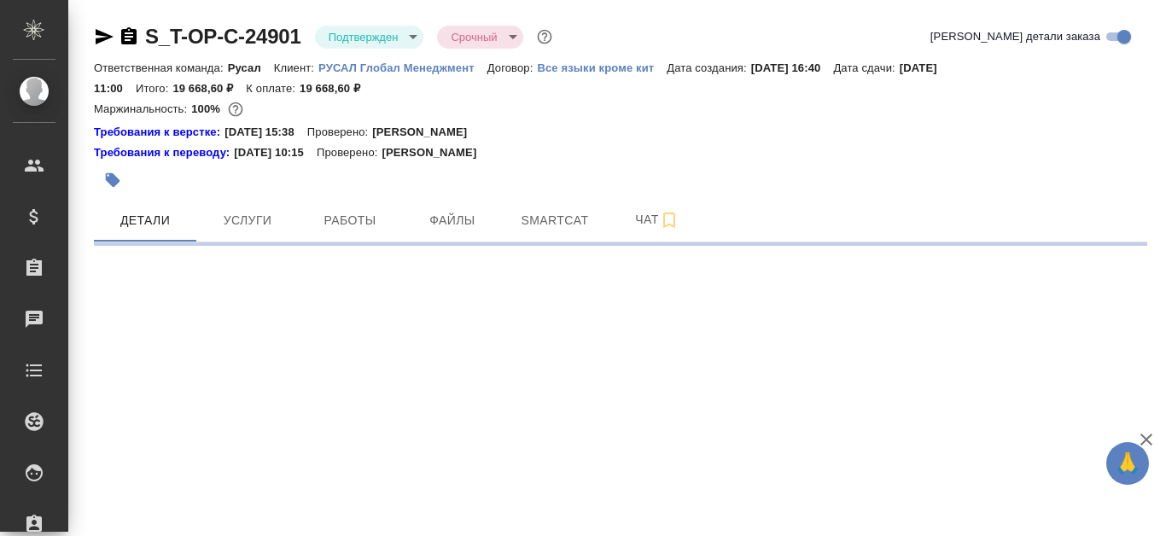
select select "RU"
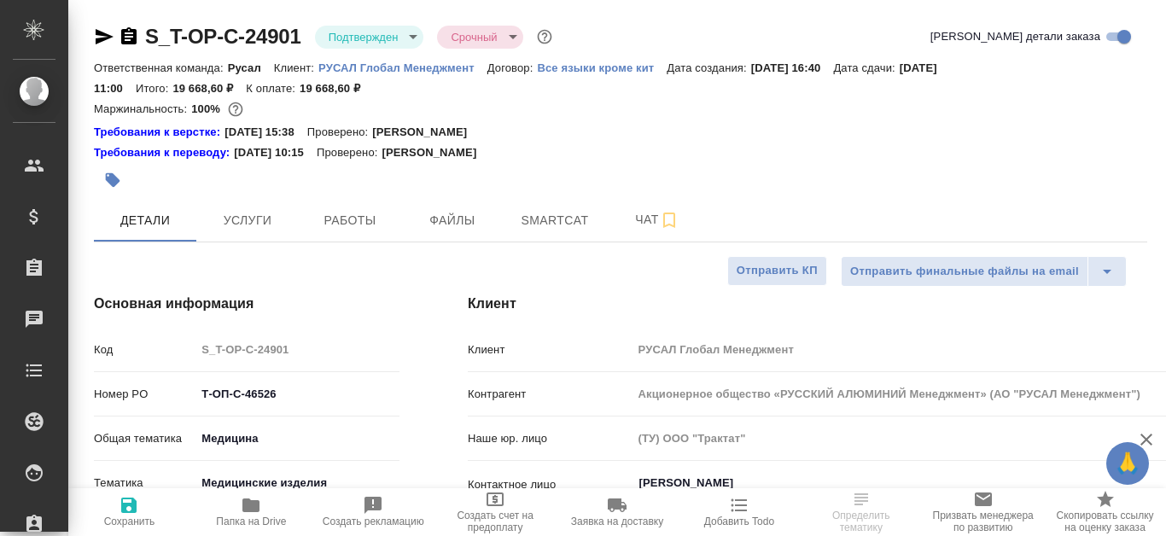
type textarea "x"
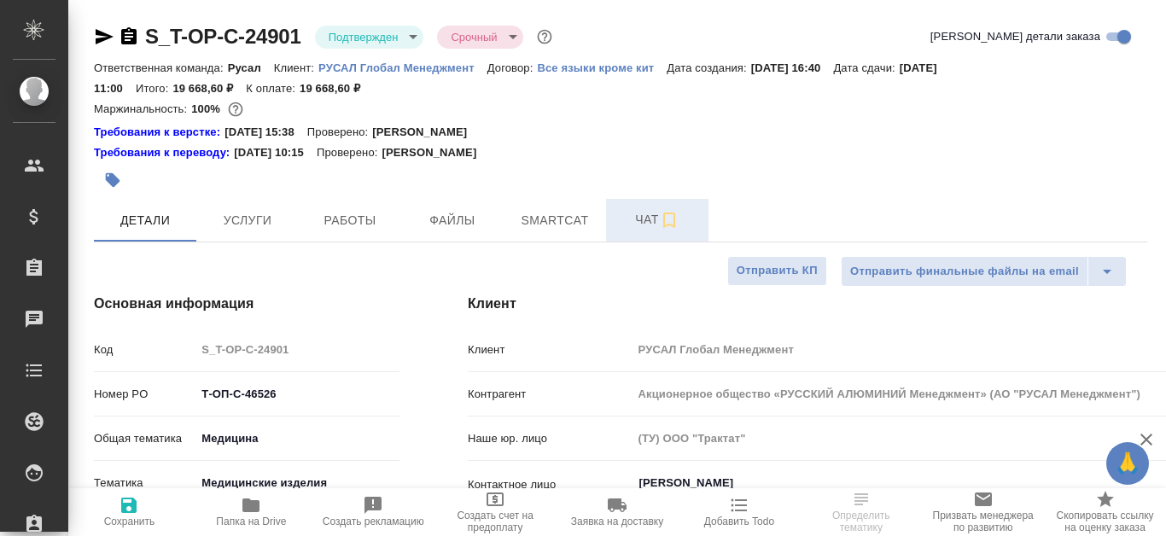
type textarea "x"
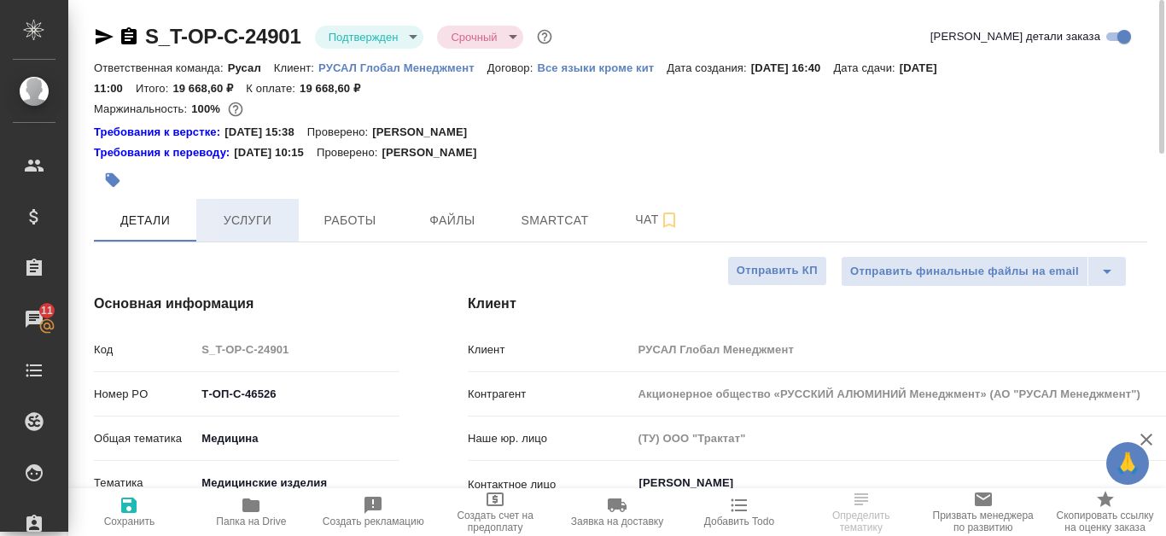
click at [247, 214] on span "Услуги" at bounding box center [248, 220] width 82 height 21
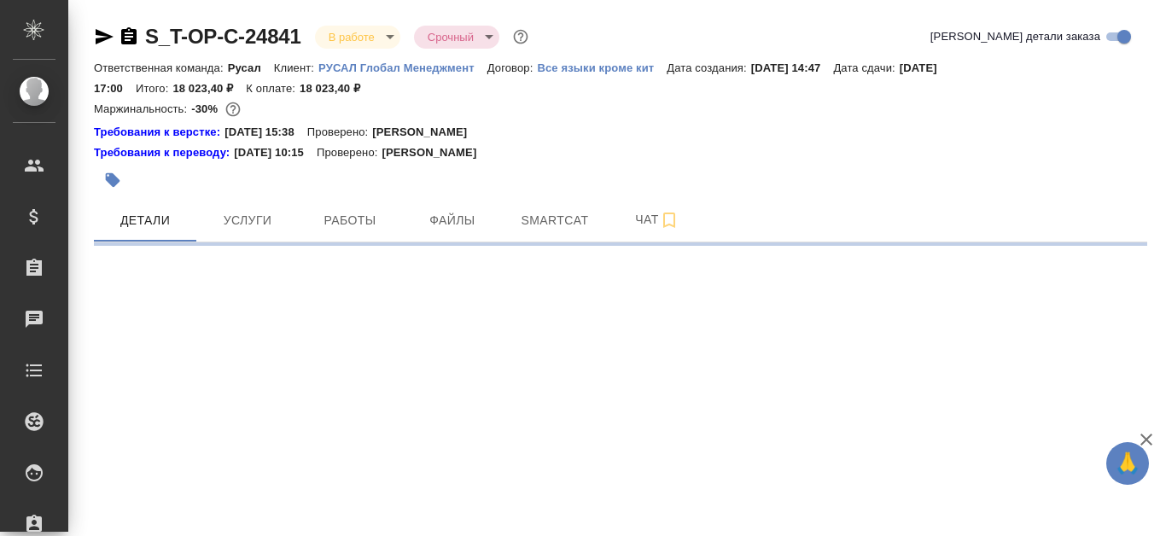
select select "RU"
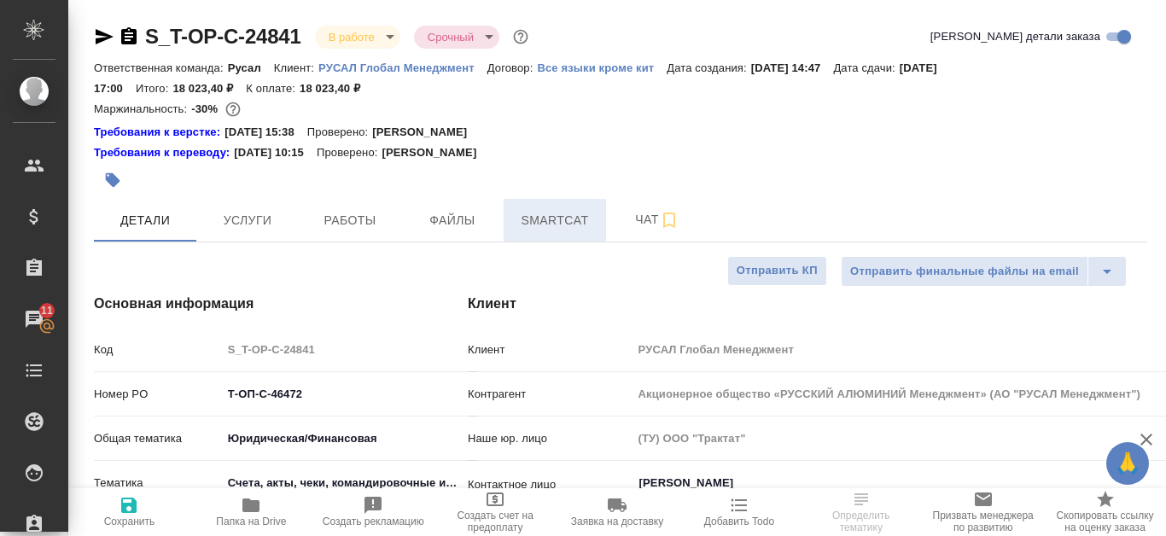
type textarea "x"
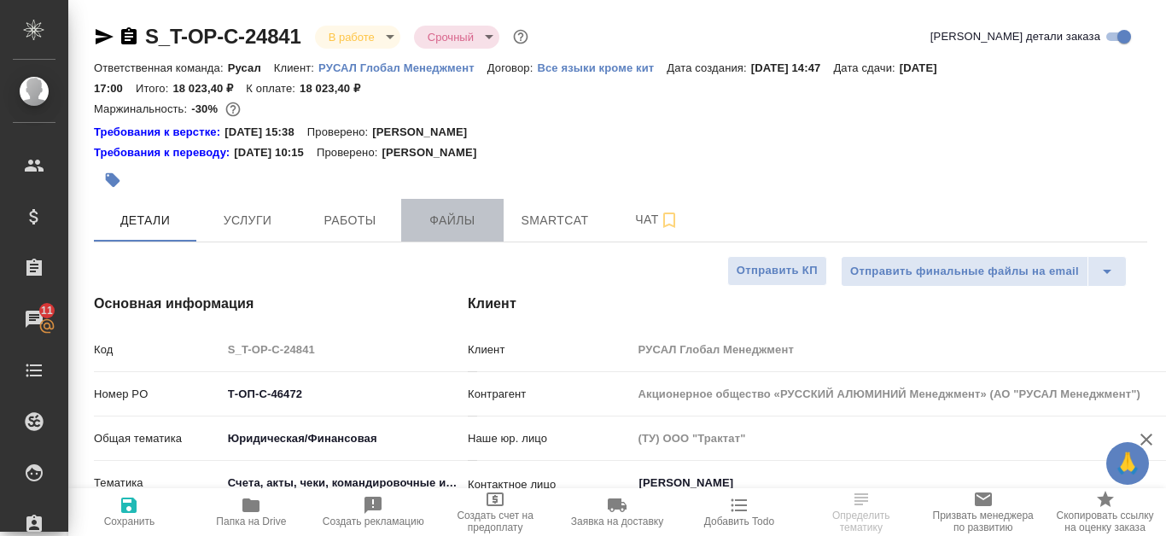
click at [459, 230] on span "Файлы" at bounding box center [452, 220] width 82 height 21
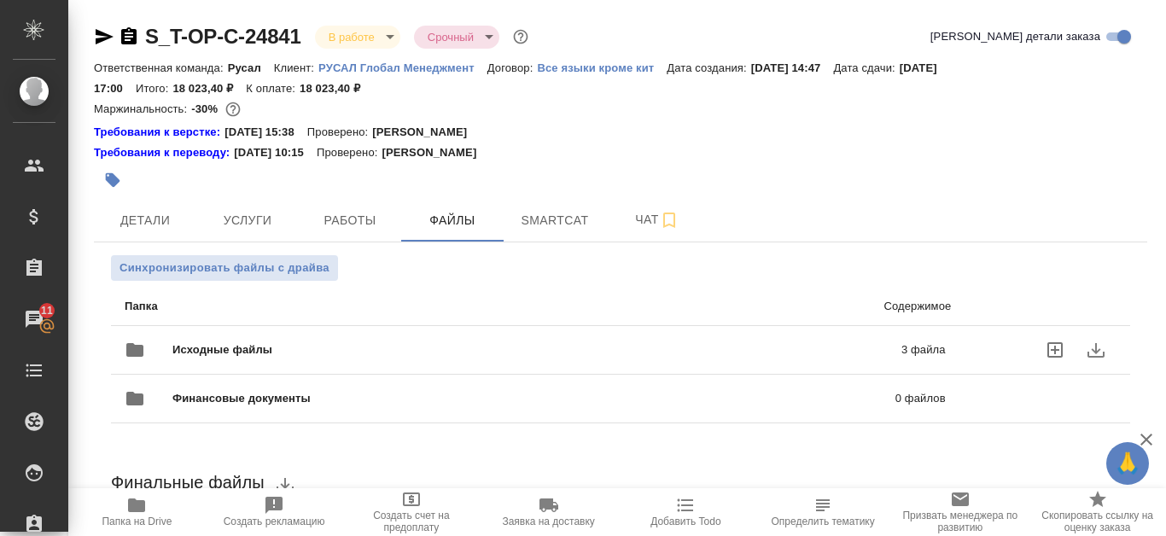
click at [736, 358] on div "Исходные файлы 3 файла" at bounding box center [535, 349] width 821 height 41
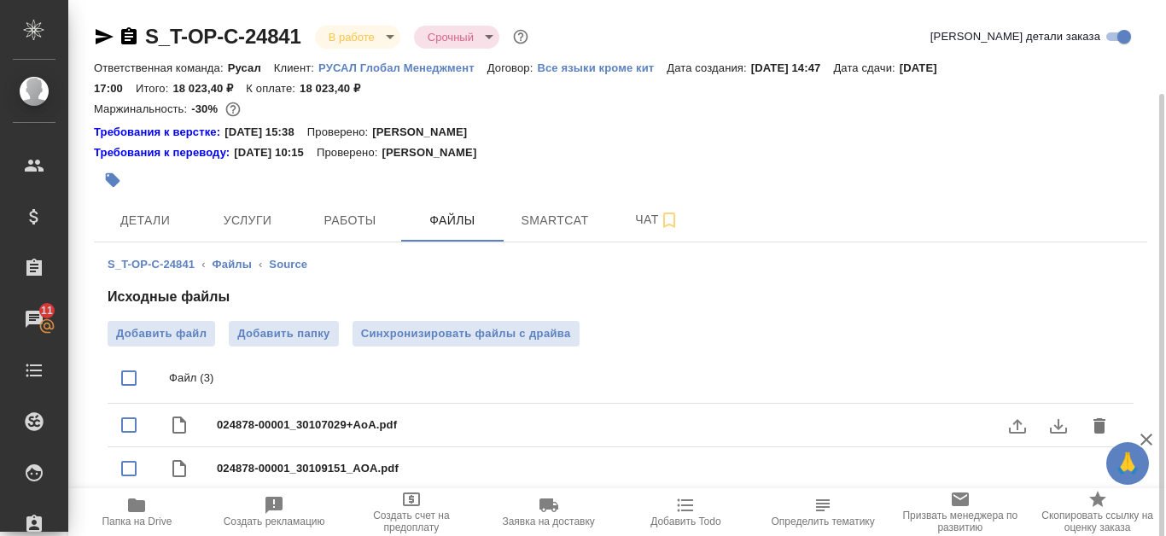
scroll to position [49, 0]
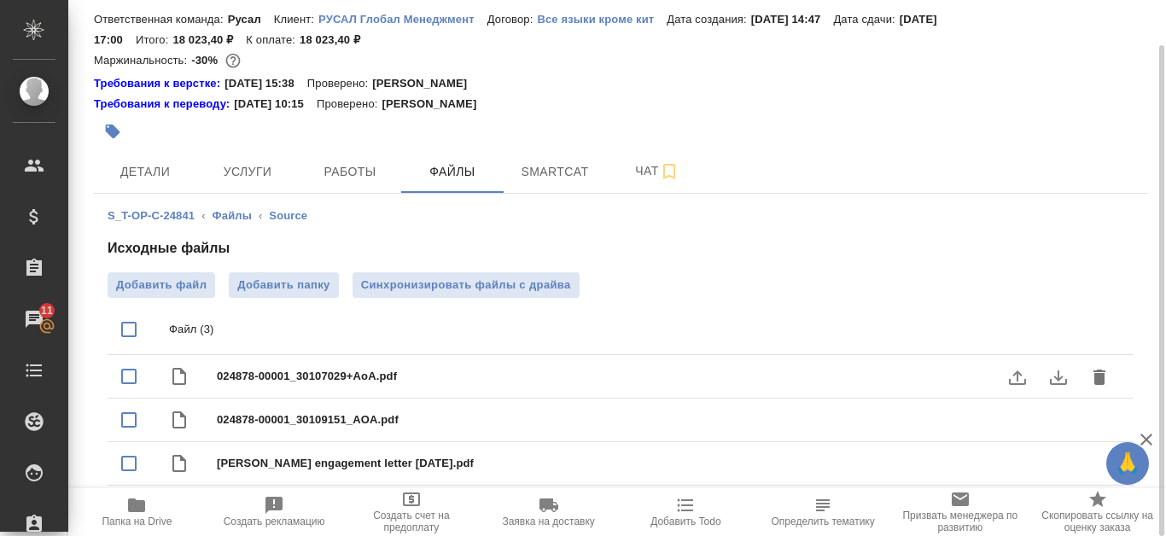
click at [1063, 376] on icon "download" at bounding box center [1058, 377] width 20 height 20
